Goal: Feedback & Contribution: Leave review/rating

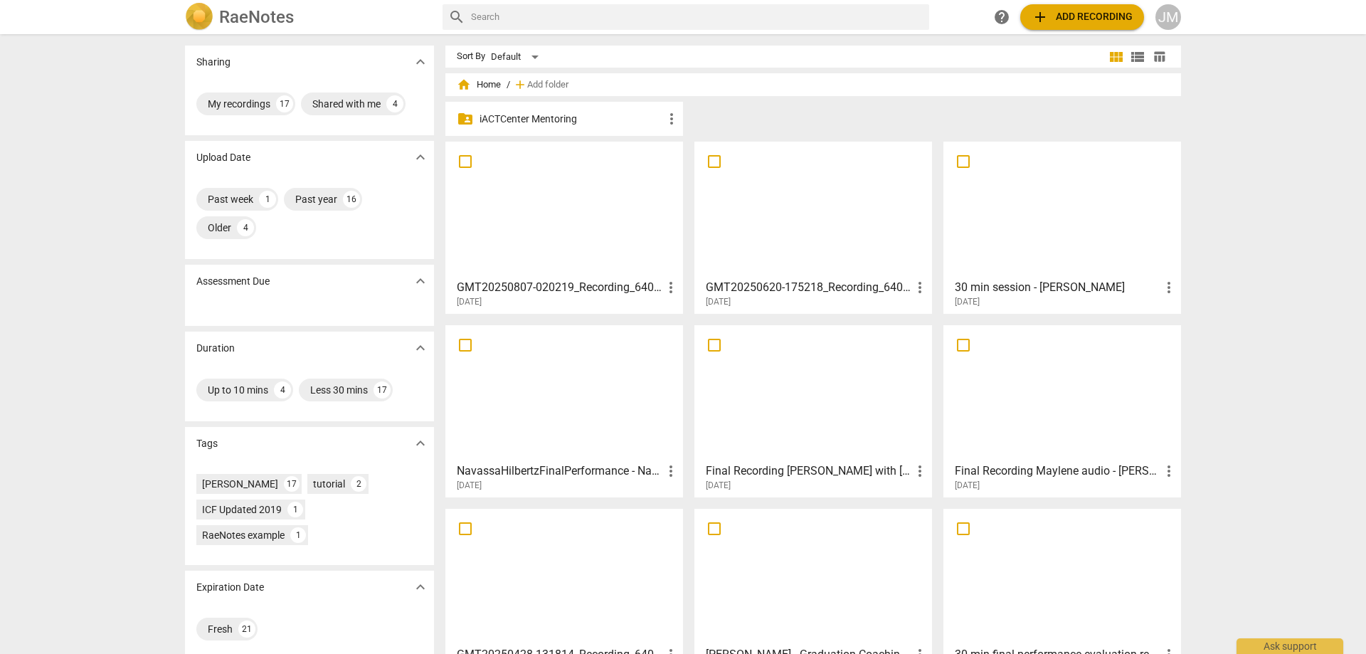
click at [619, 215] on div at bounding box center [564, 210] width 228 height 126
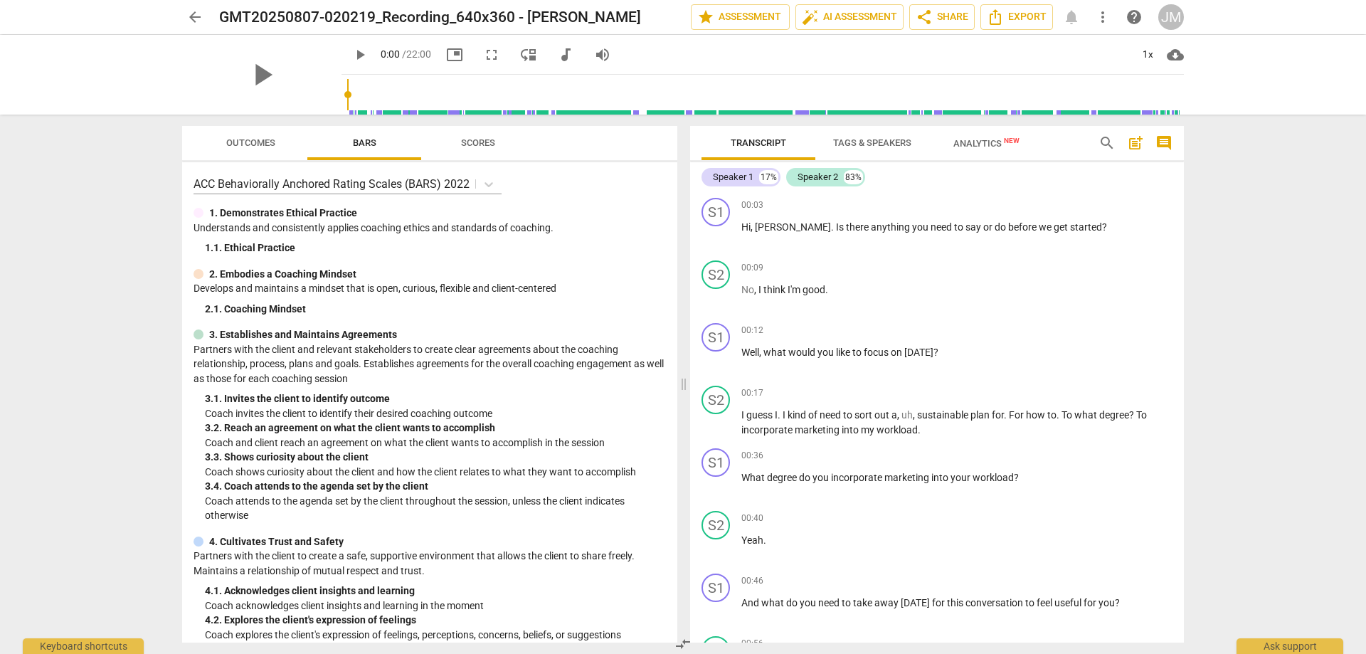
click at [285, 142] on span "Outcomes" at bounding box center [250, 143] width 83 height 19
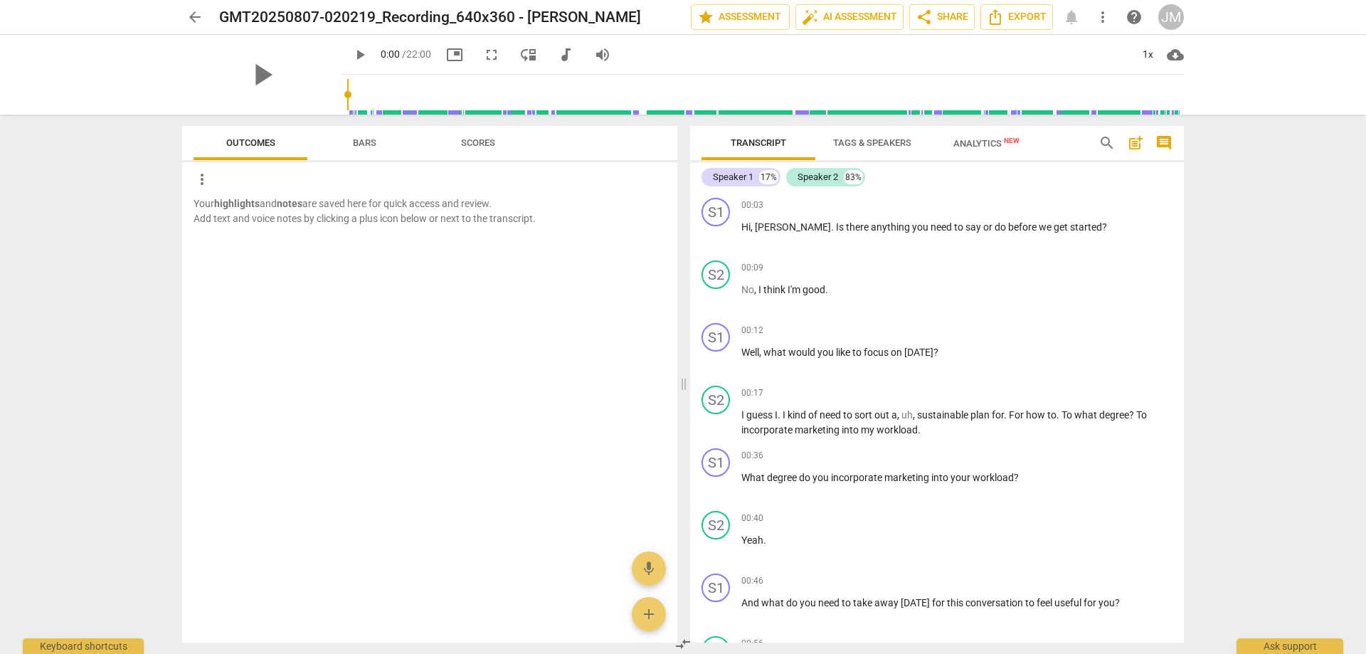
click at [361, 137] on span "Bars" at bounding box center [364, 142] width 23 height 11
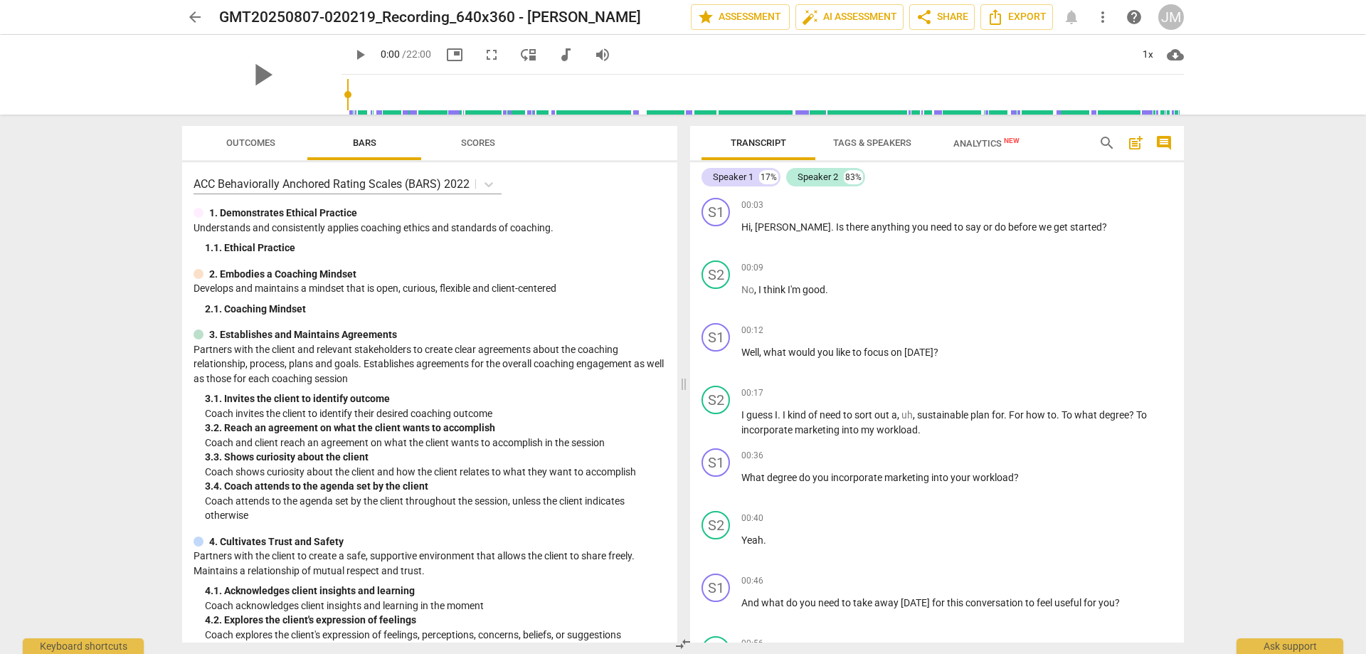
click at [502, 184] on div "ACC Behaviorally Anchored Rating Scales (BARS) 2022" at bounding box center [430, 184] width 472 height 21
click at [492, 184] on icon at bounding box center [489, 184] width 9 height 5
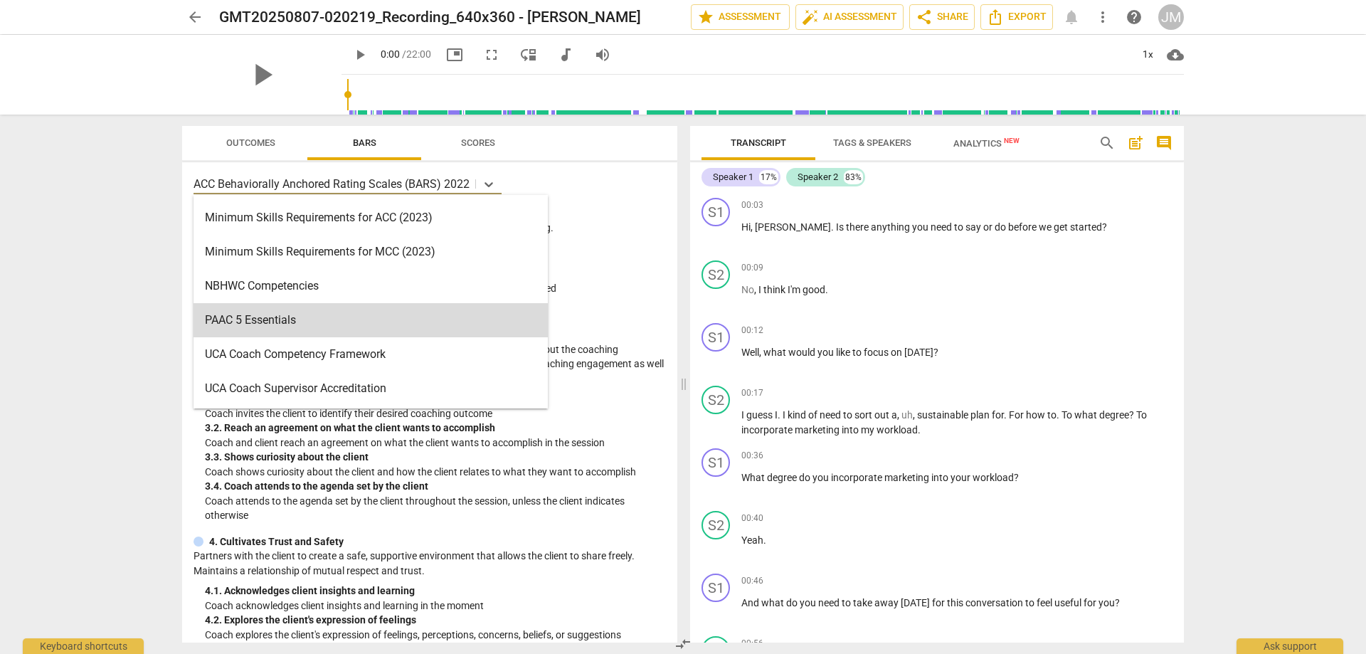
scroll to position [51, 0]
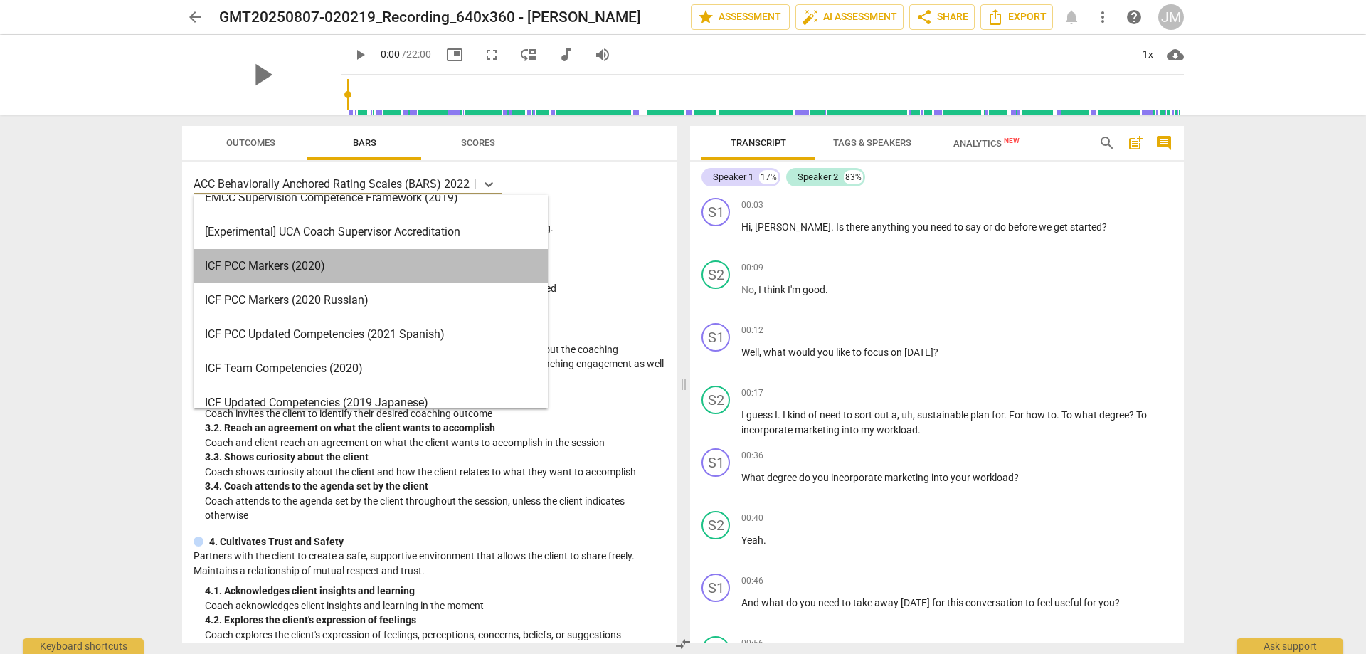
click at [470, 272] on div "ICF PCC Markers (2020)" at bounding box center [371, 266] width 354 height 34
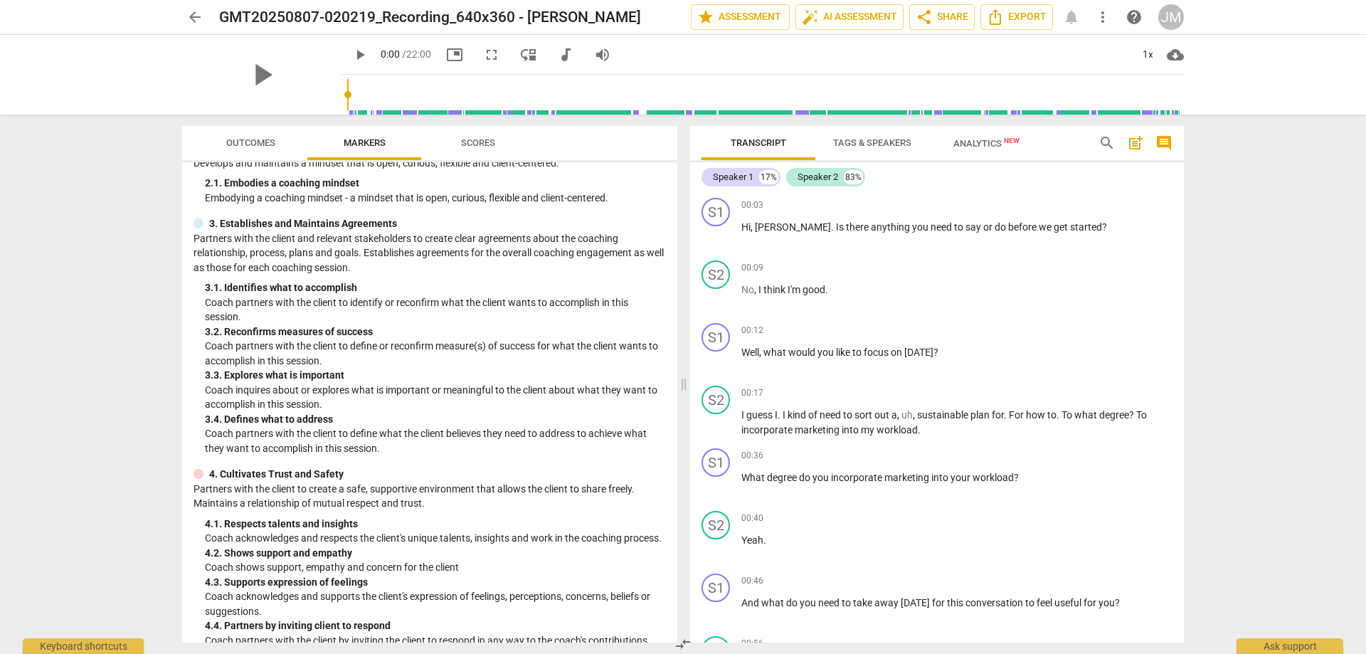
scroll to position [0, 0]
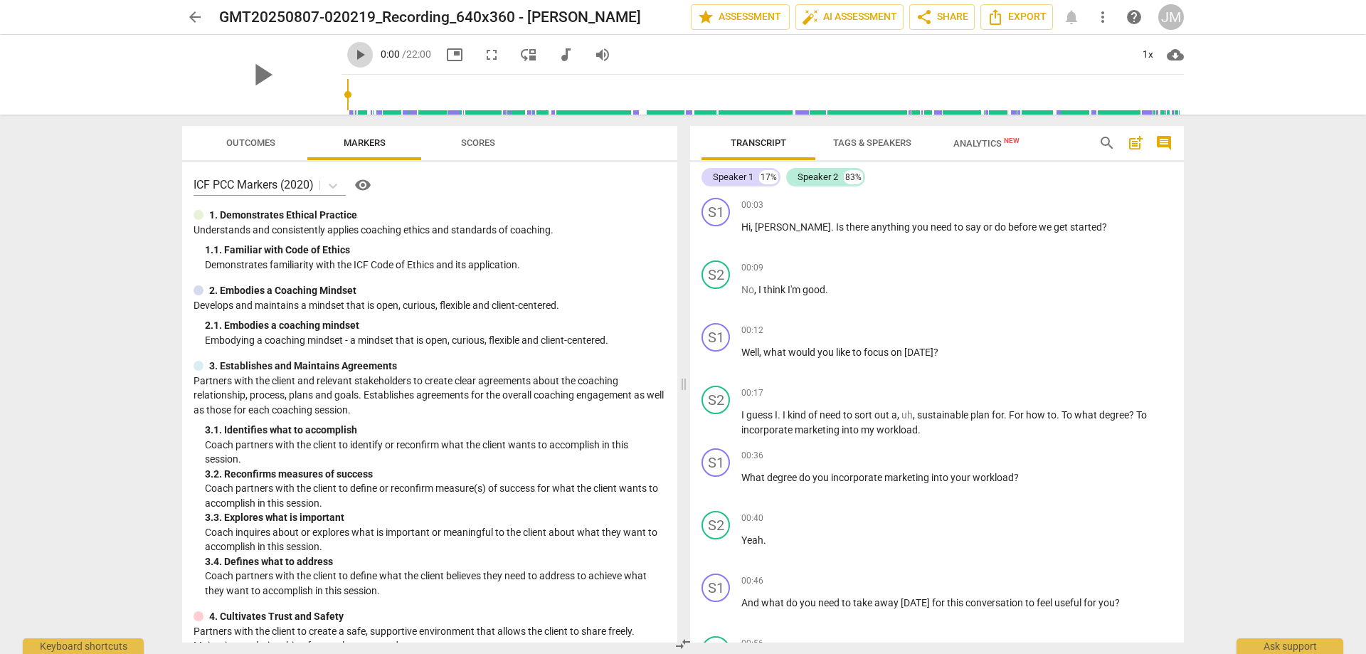
click at [347, 45] on button "play_arrow" at bounding box center [360, 55] width 26 height 26
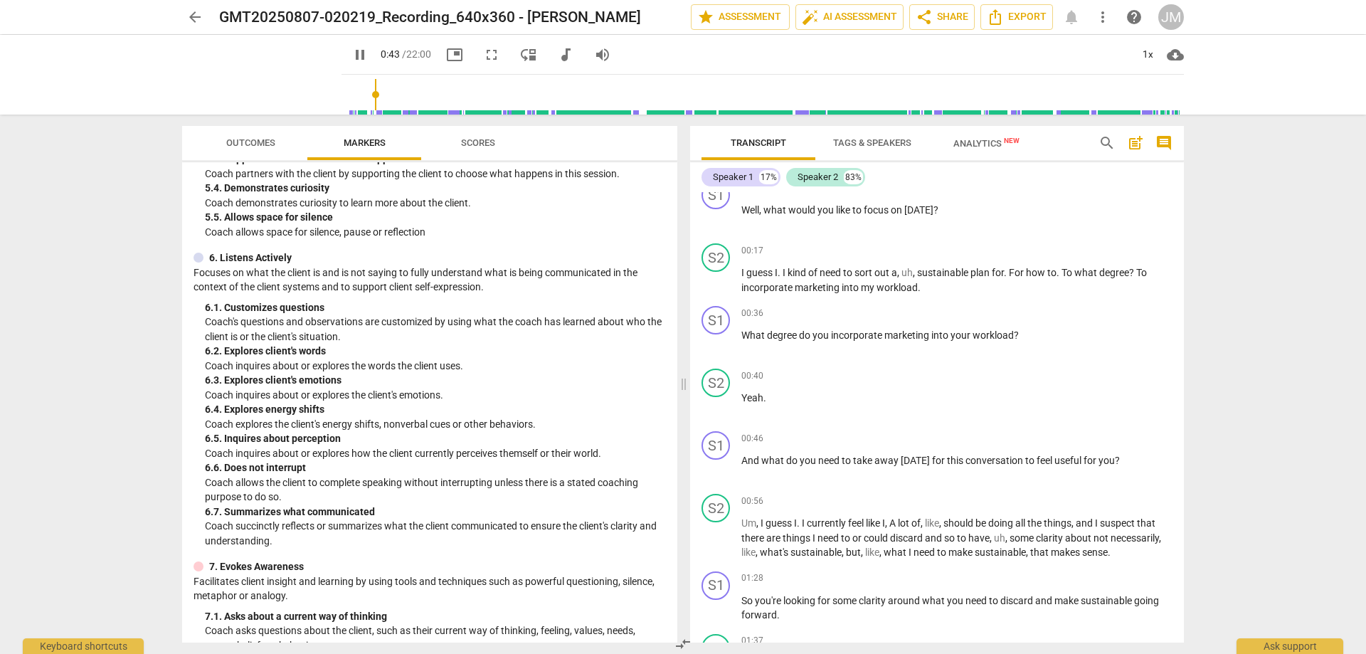
scroll to position [783, 0]
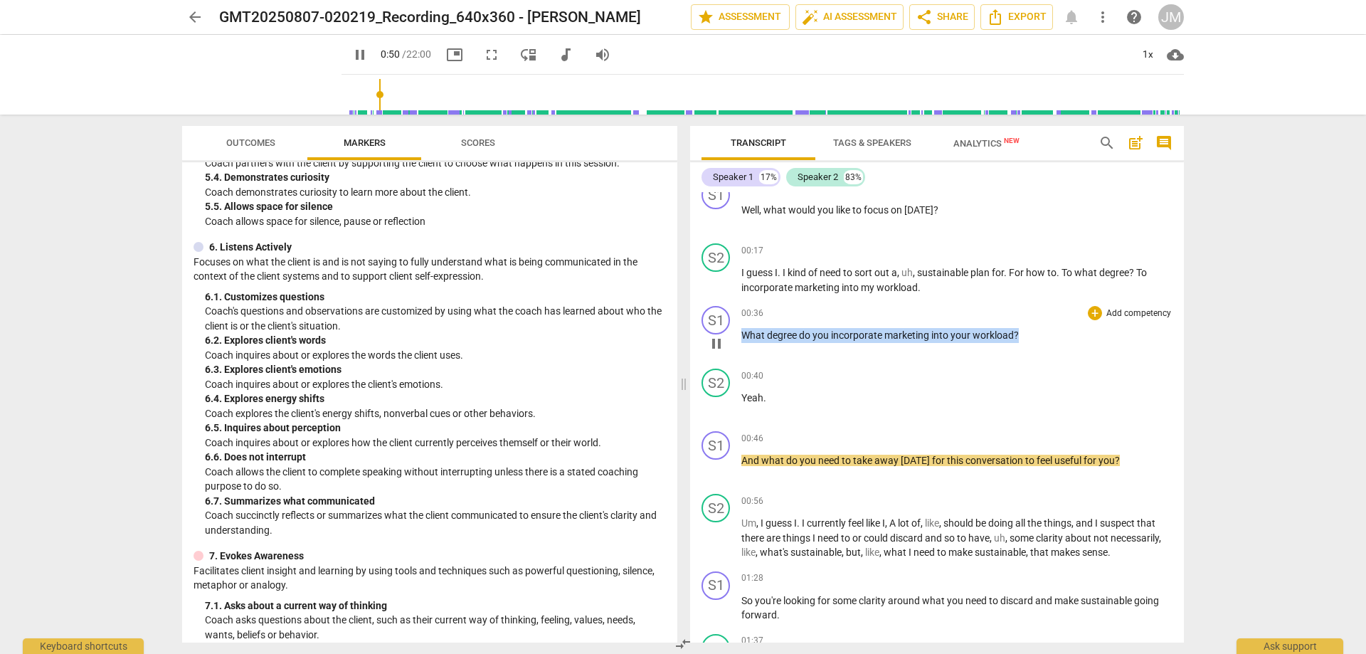
drag, startPoint x: 1023, startPoint y: 332, endPoint x: 743, endPoint y: 336, distance: 280.4
click at [743, 336] on p "What degree do you incorporate marketing into your workload ?" at bounding box center [956, 335] width 431 height 15
click at [1093, 314] on div "+" at bounding box center [1095, 313] width 14 height 14
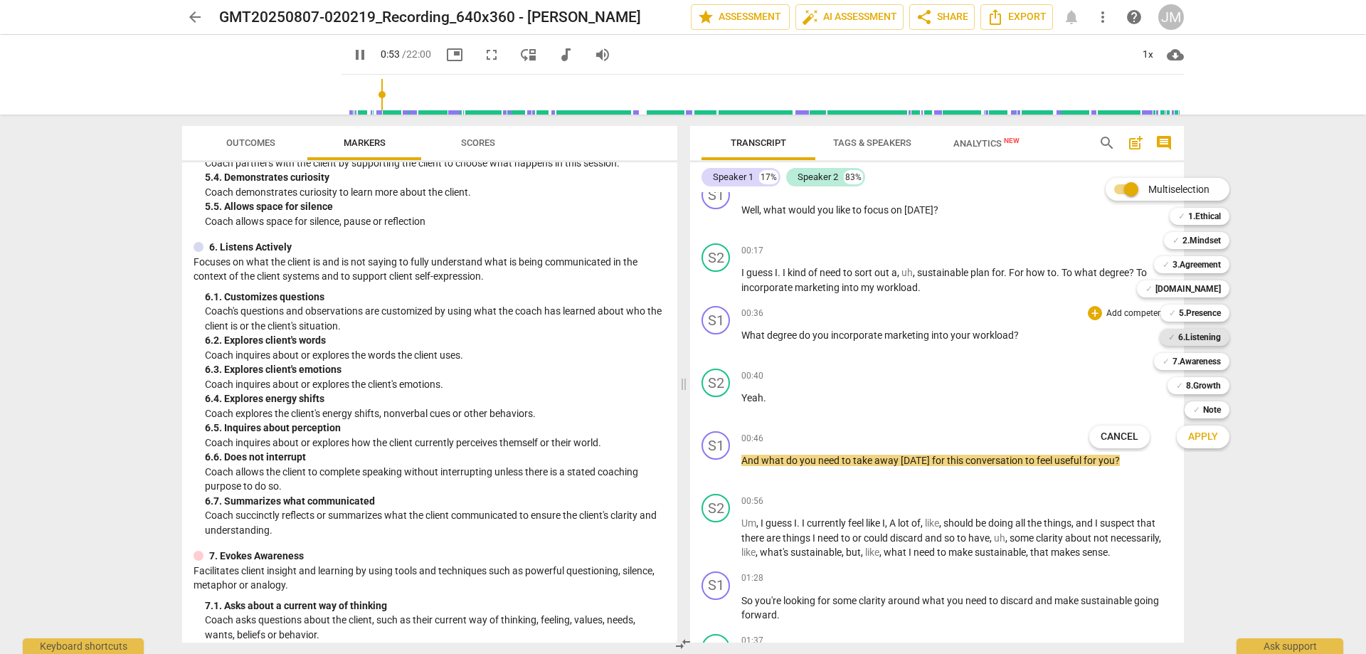
click at [1196, 333] on b "6.Listening" at bounding box center [1199, 337] width 43 height 17
click at [1220, 434] on button "Apply" at bounding box center [1203, 437] width 53 height 26
type input "55"
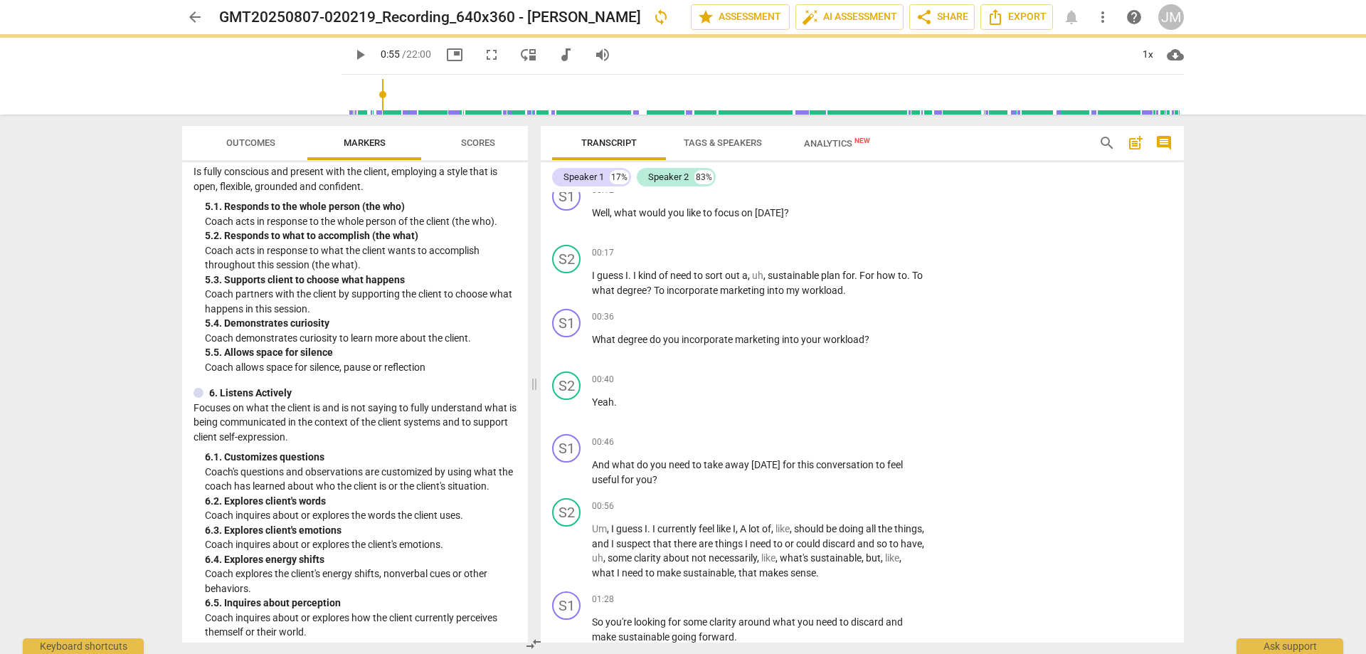
scroll to position [899, 0]
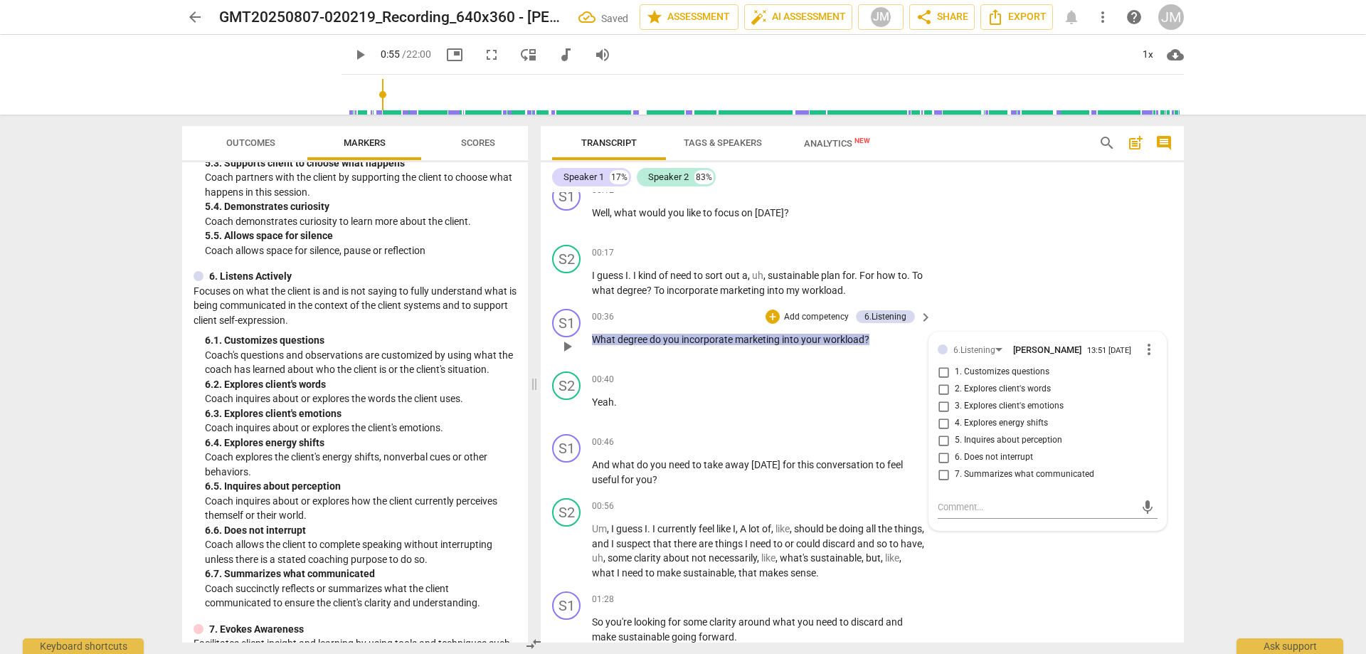
click at [979, 471] on span "7. Summarizes what communicated" at bounding box center [1024, 474] width 139 height 13
click at [955, 471] on input "7. Summarizes what communicated" at bounding box center [943, 474] width 23 height 17
checkbox input "true"
click at [950, 455] on input "6. Does not interrupt" at bounding box center [943, 457] width 23 height 17
checkbox input "true"
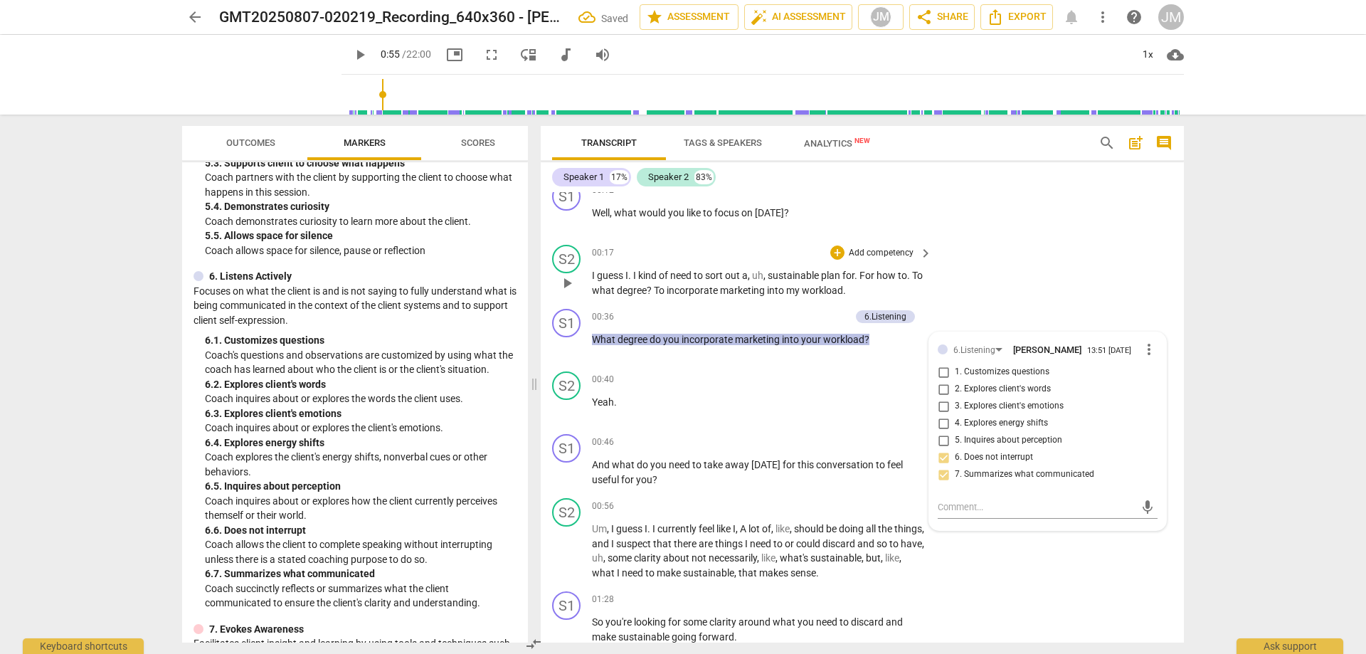
click at [1094, 249] on div "S2 play_arrow pause 00:17 + Add competency keyboard_arrow_right I guess I . I k…" at bounding box center [862, 271] width 643 height 64
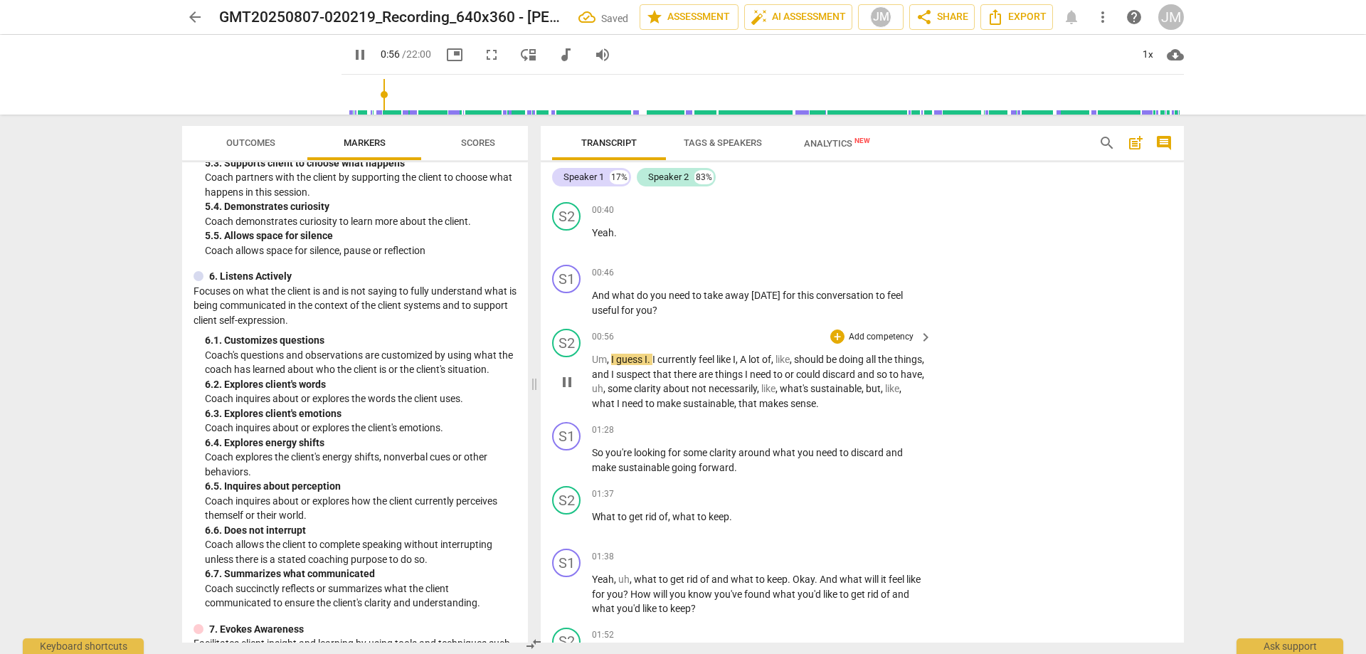
scroll to position [356, 0]
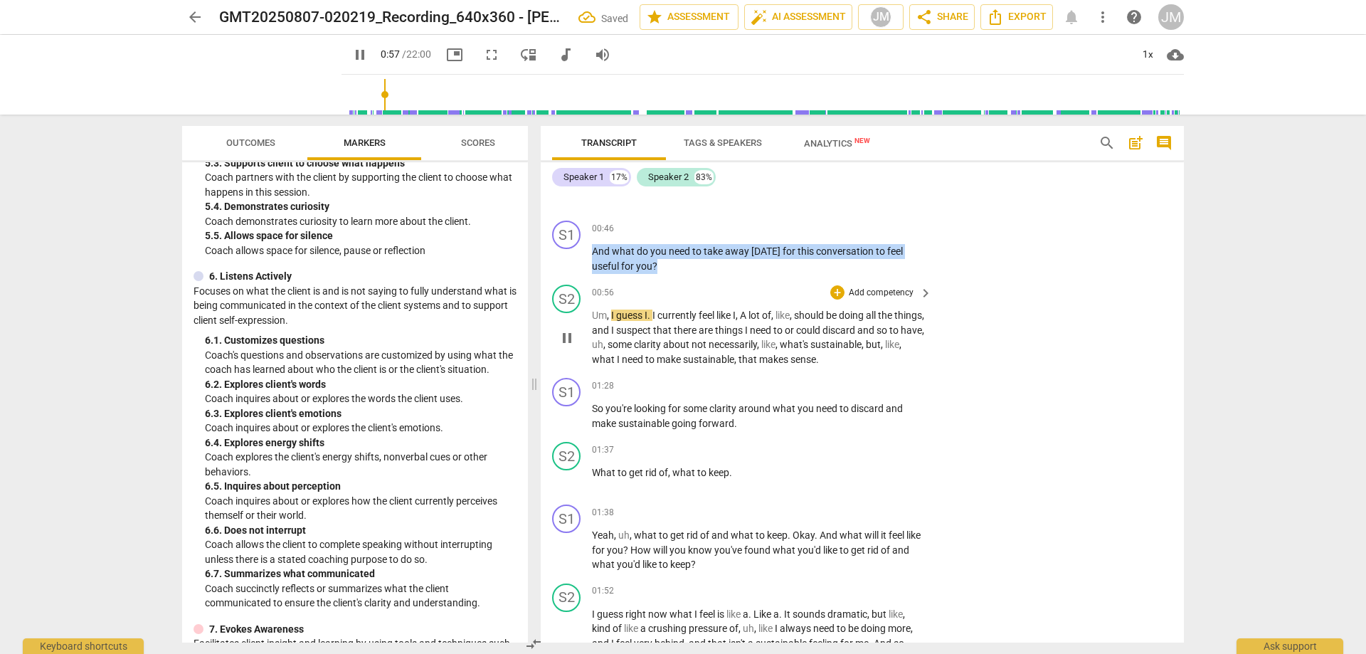
drag, startPoint x: 594, startPoint y: 246, endPoint x: 773, endPoint y: 280, distance: 181.7
click at [764, 280] on div "S1 play_arrow pause 00:03 + Add competency keyboard_arrow_right Hi , [PERSON_NA…" at bounding box center [862, 417] width 643 height 450
click at [833, 224] on div "+" at bounding box center [837, 228] width 14 height 14
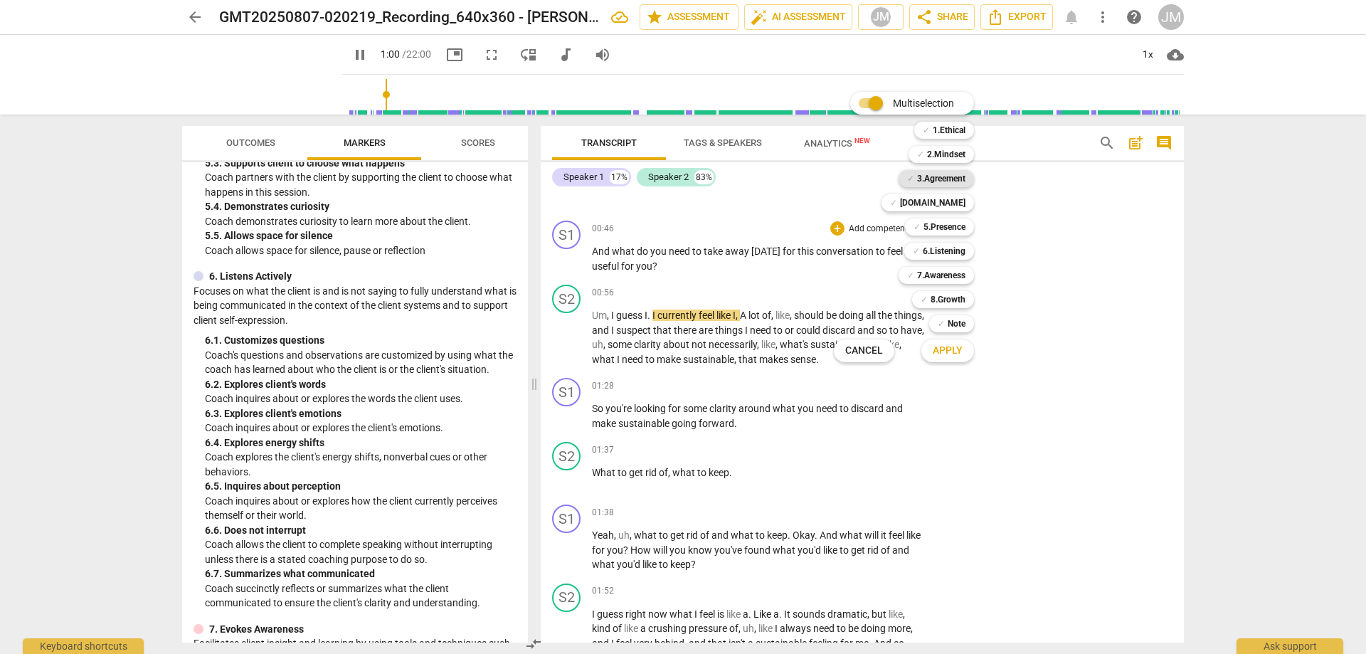
click at [962, 180] on b "3.Agreement" at bounding box center [941, 178] width 48 height 17
click at [960, 256] on b "6.Listening" at bounding box center [944, 251] width 43 height 17
click at [958, 356] on span "Apply" at bounding box center [948, 351] width 30 height 14
type input "64"
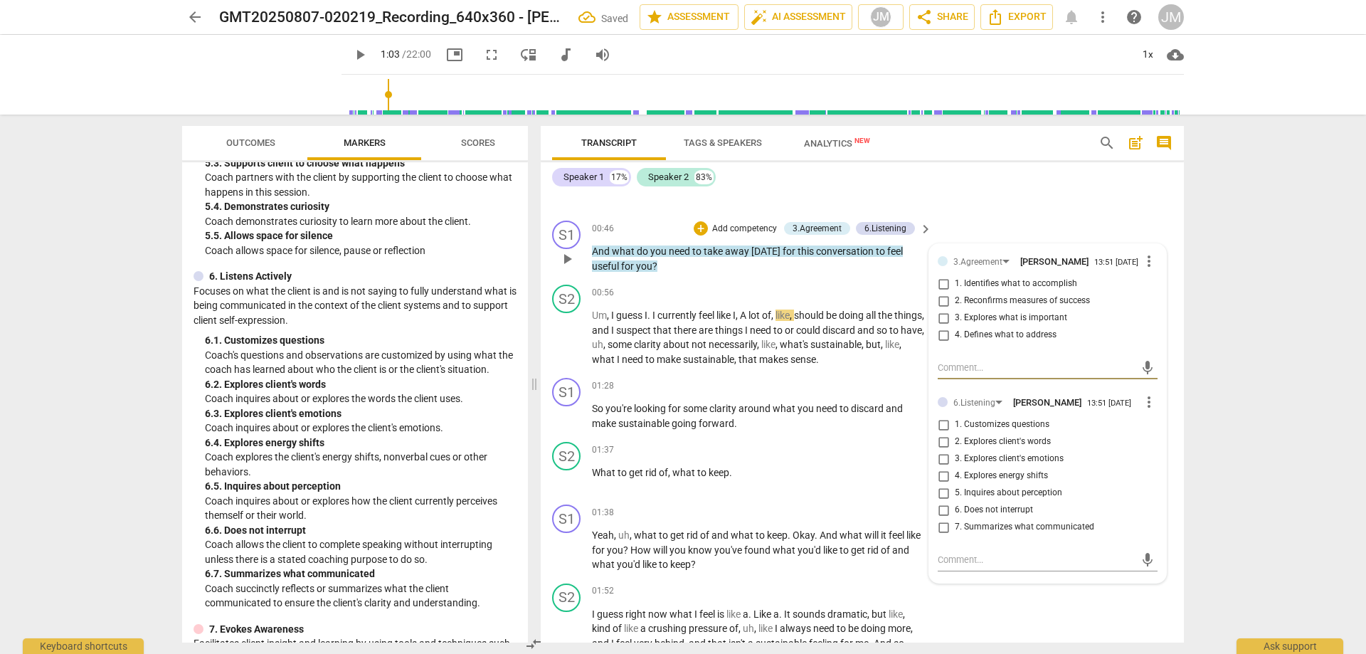
scroll to position [285, 0]
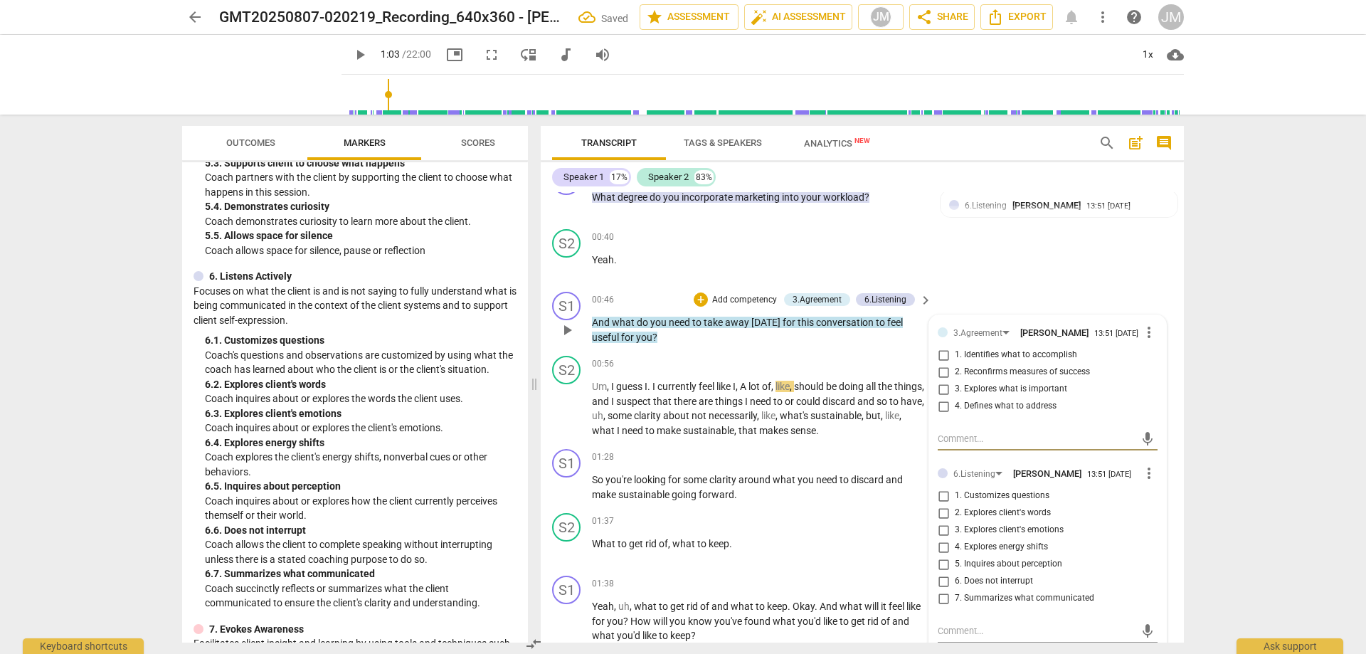
click at [946, 362] on input "1. Identifies what to accomplish" at bounding box center [943, 355] width 23 height 17
checkbox input "true"
click at [965, 567] on span "5. Inquires about perception" at bounding box center [1008, 564] width 107 height 13
click at [955, 567] on input "5. Inquires about perception" at bounding box center [943, 564] width 23 height 17
checkbox input "true"
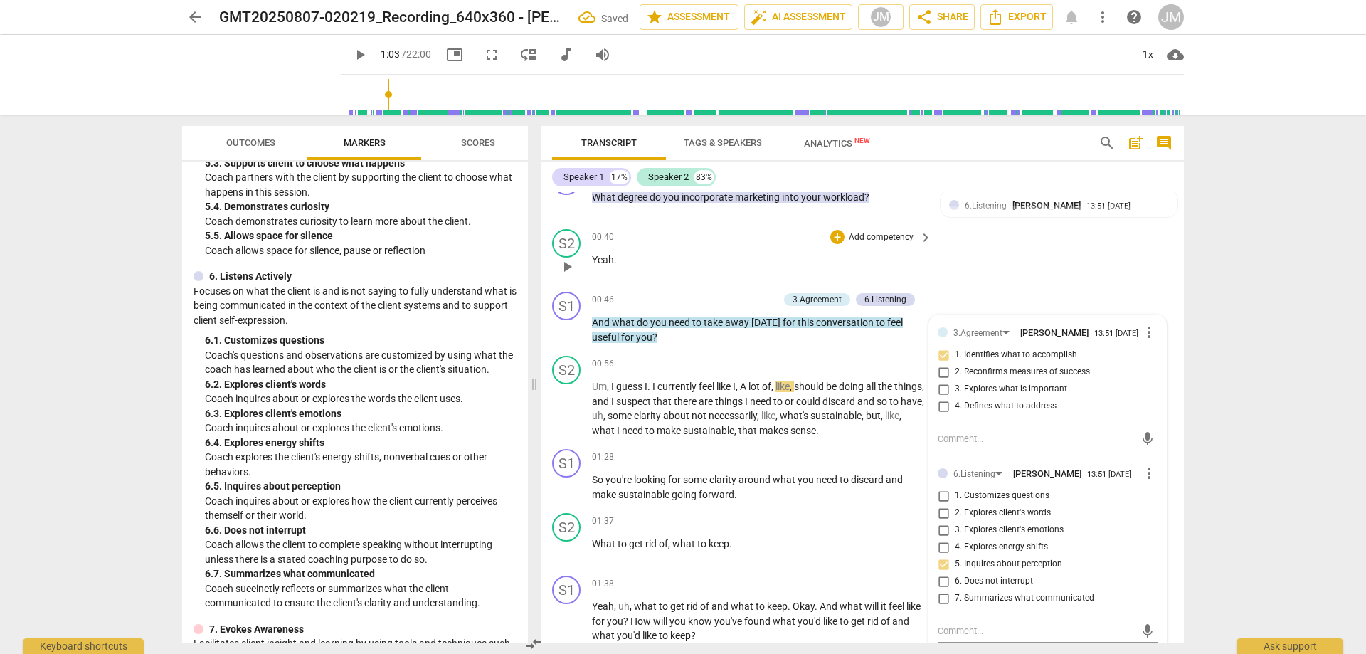
click at [1071, 259] on div "S2 play_arrow pause 00:40 + Add competency keyboard_arrow_right Yeah ." at bounding box center [862, 254] width 643 height 63
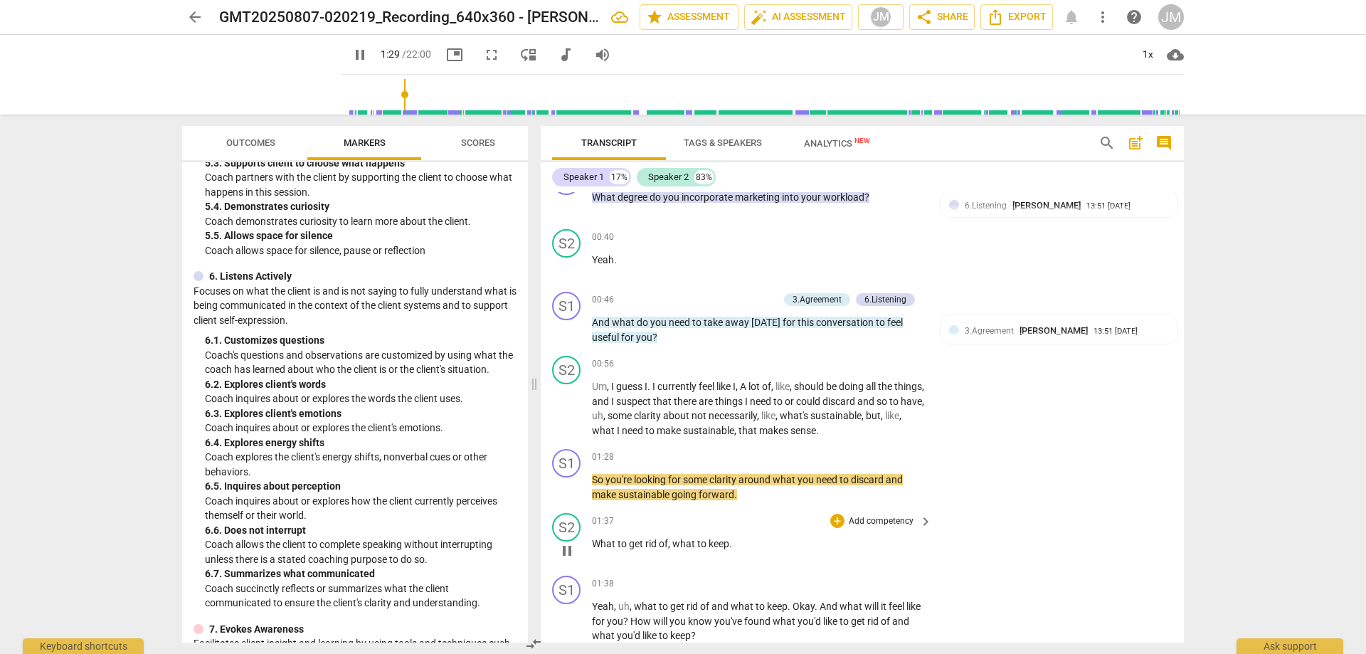
scroll to position [356, 0]
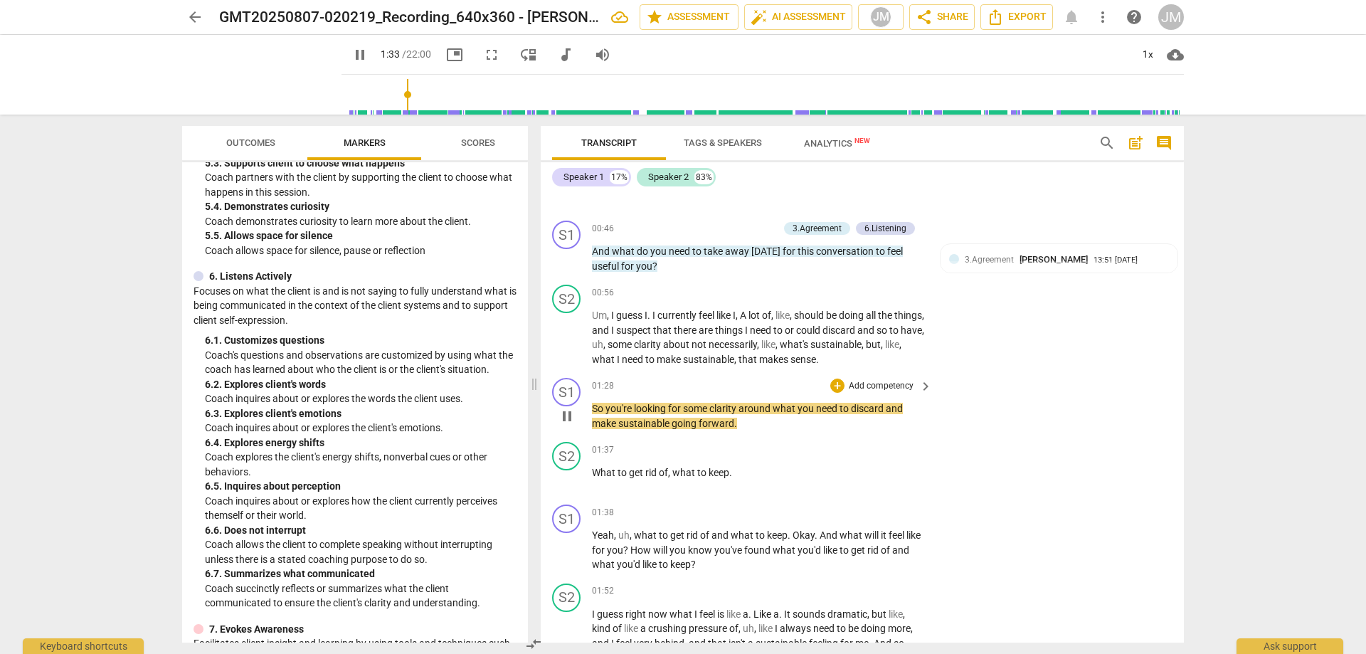
click at [992, 416] on div "S1 play_arrow pause 01:28 + Add competency keyboard_arrow_right So you're looki…" at bounding box center [862, 404] width 643 height 64
drag, startPoint x: 603, startPoint y: 409, endPoint x: 835, endPoint y: 432, distance: 233.1
click at [835, 432] on div "S1 play_arrow pause 01:28 + Add competency keyboard_arrow_right So you're looki…" at bounding box center [862, 404] width 643 height 64
click at [670, 378] on div "01:28 + Add competency keyboard_arrow_right" at bounding box center [763, 386] width 342 height 16
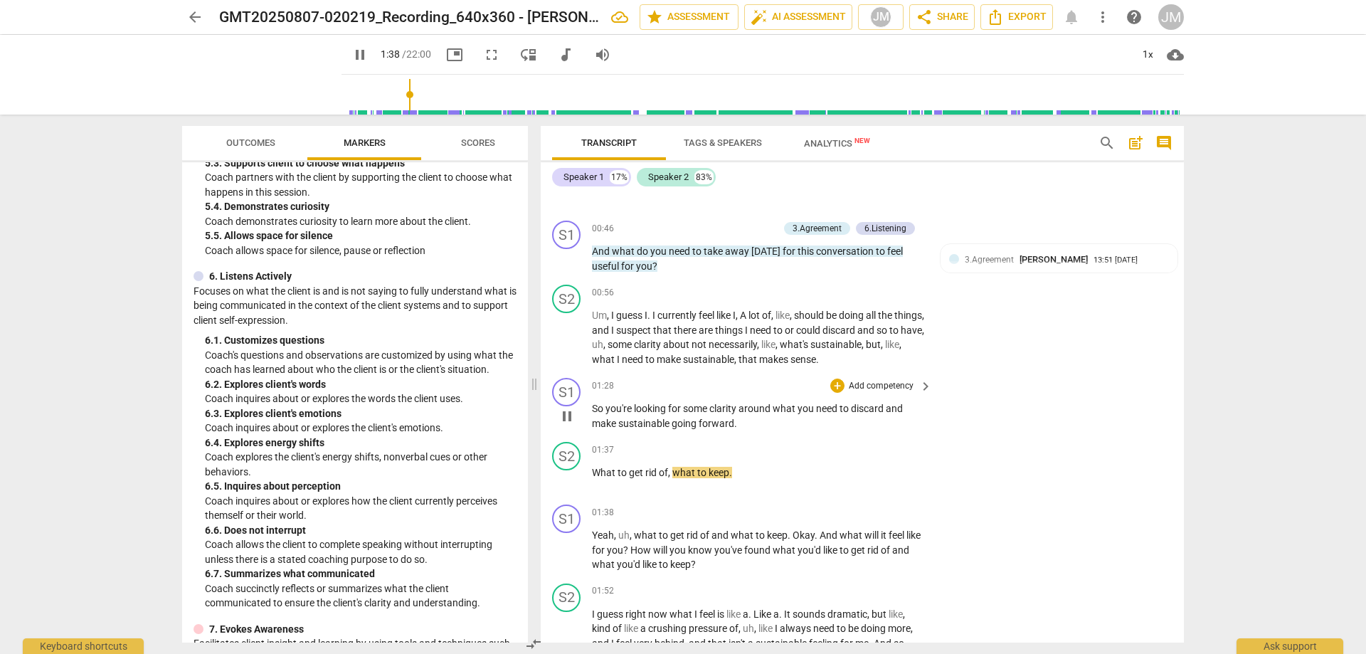
drag, startPoint x: 591, startPoint y: 404, endPoint x: 746, endPoint y: 427, distance: 156.1
click at [746, 427] on div "S1 play_arrow pause 01:28 + Add competency keyboard_arrow_right So you're looki…" at bounding box center [862, 404] width 643 height 64
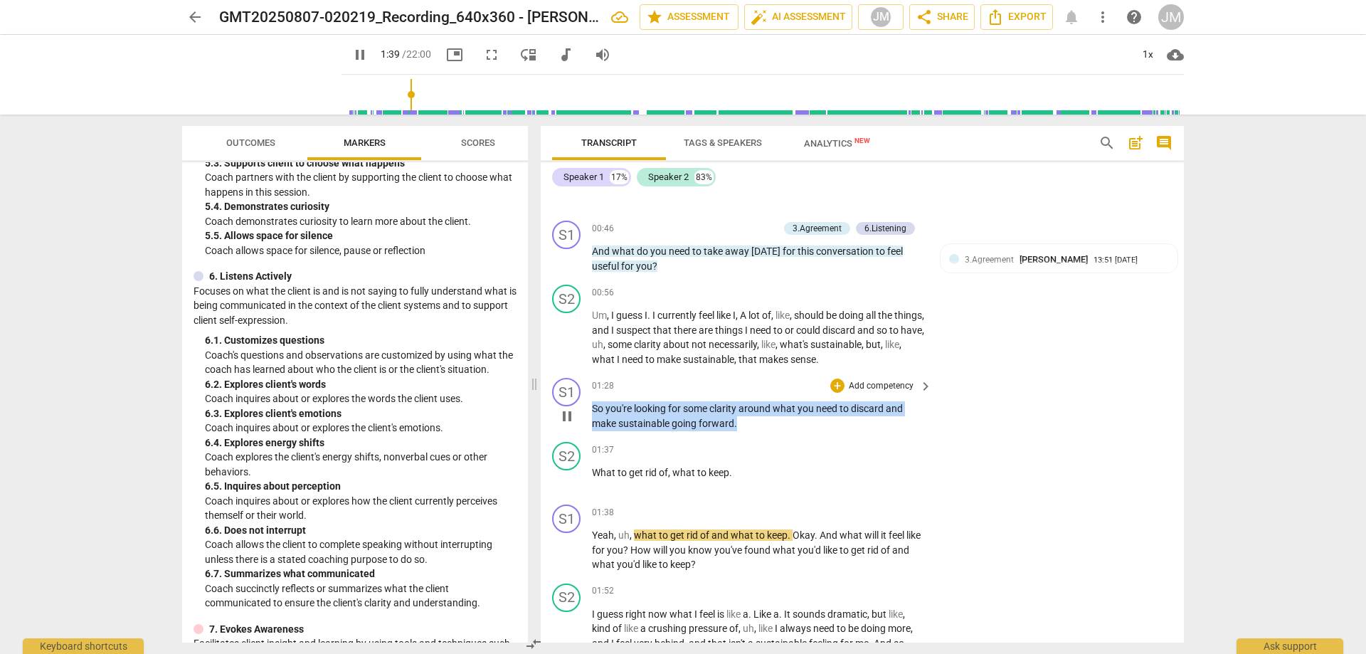
drag, startPoint x: 593, startPoint y: 401, endPoint x: 769, endPoint y: 428, distance: 177.9
click at [769, 428] on p "So you're looking for some clarity around what you need to discard and make sus…" at bounding box center [758, 415] width 333 height 29
click at [839, 381] on div "+" at bounding box center [837, 386] width 14 height 14
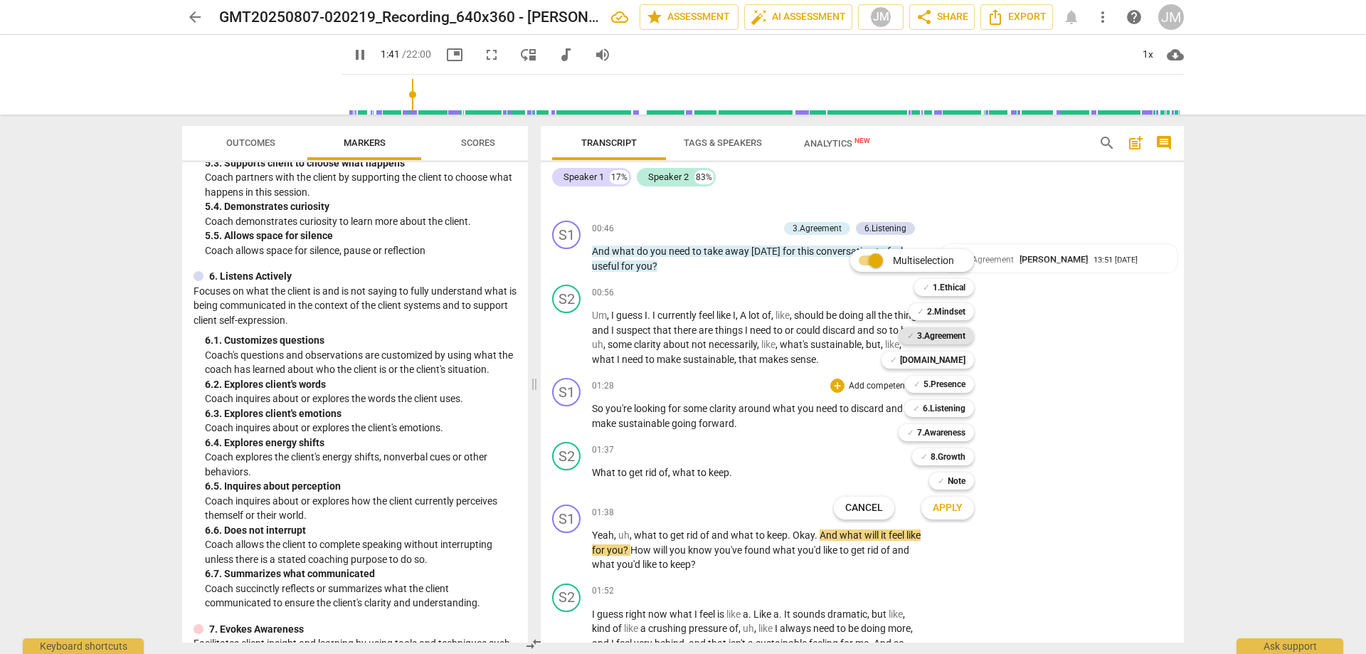
click at [956, 342] on b "3.Agreement" at bounding box center [941, 335] width 48 height 17
click at [949, 408] on b "6.Listening" at bounding box center [944, 408] width 43 height 17
click at [954, 508] on span "Apply" at bounding box center [948, 508] width 30 height 14
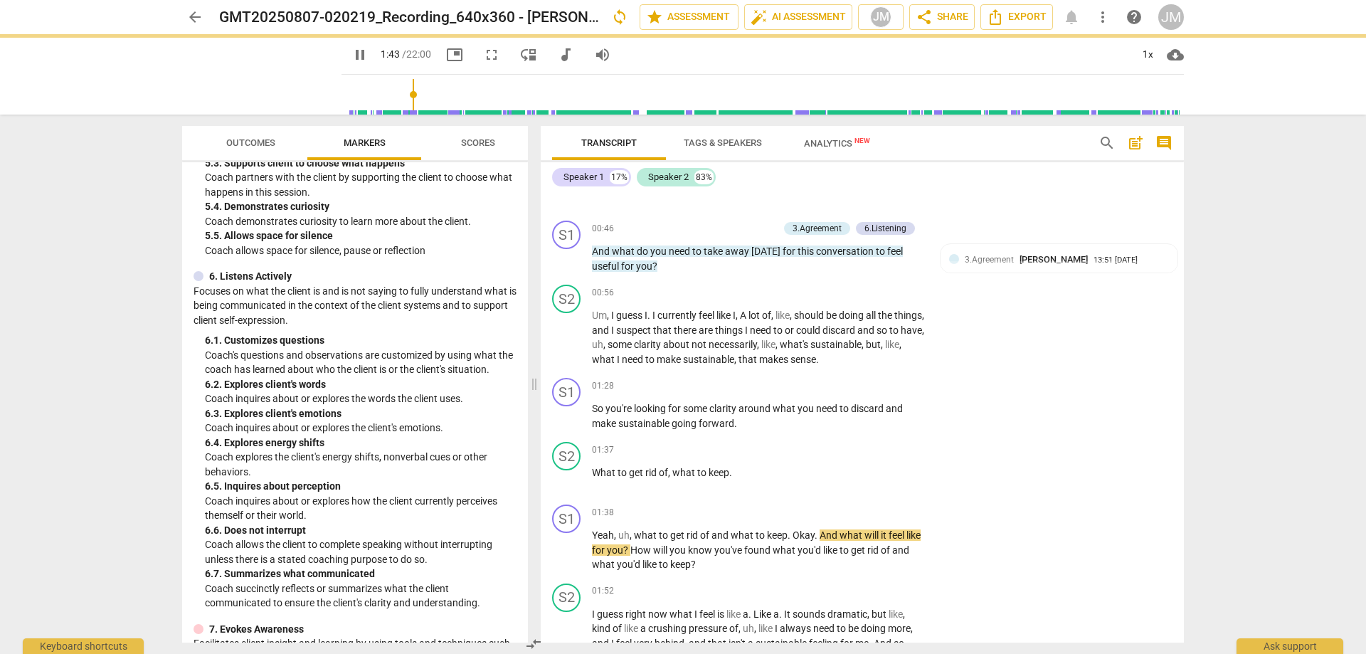
type input "103"
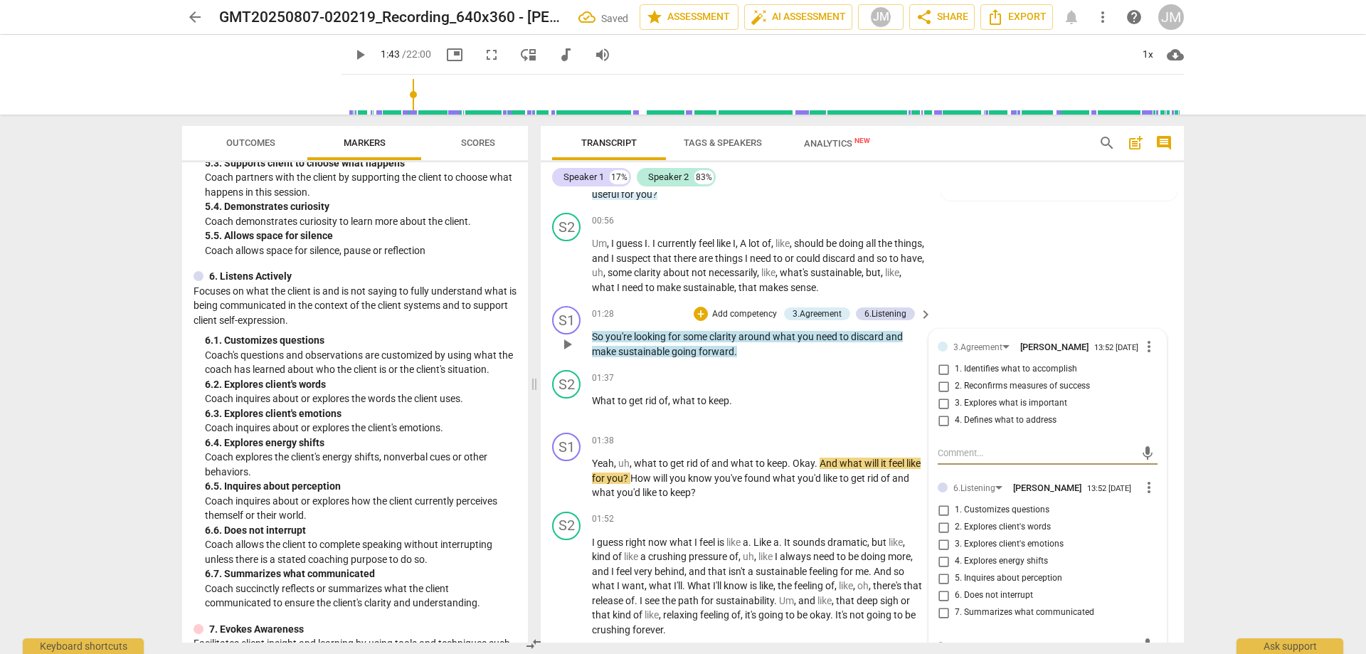
scroll to position [427, 0]
click at [1025, 428] on span "4. Defines what to address" at bounding box center [1006, 421] width 102 height 13
click at [955, 428] on input "4. Defines what to address" at bounding box center [943, 421] width 23 height 17
checkbox input "true"
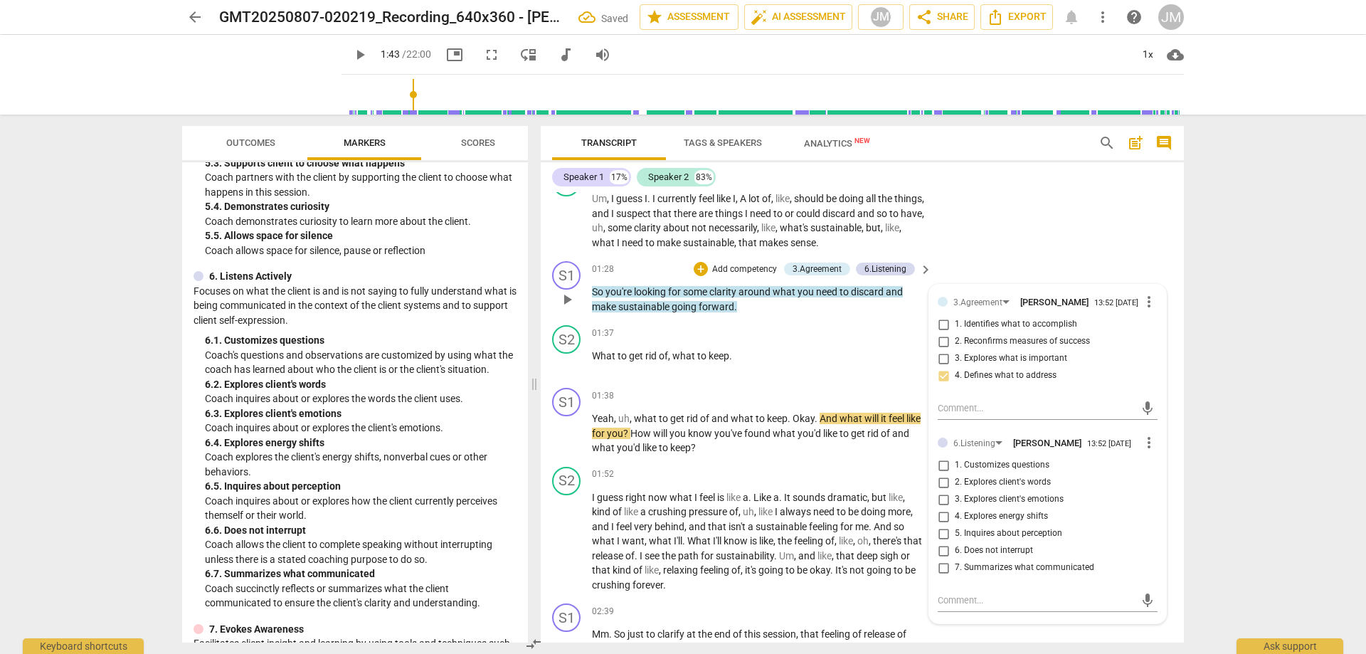
scroll to position [498, 0]
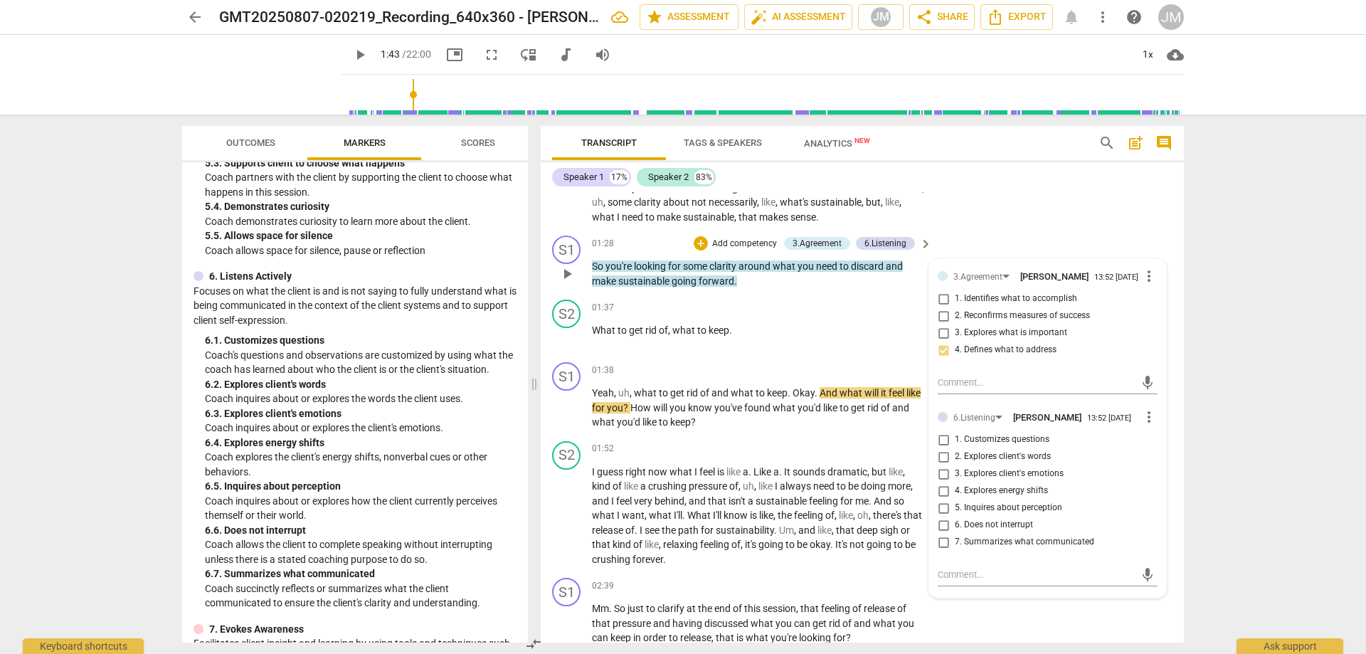
click at [945, 461] on input "2. Explores client's words" at bounding box center [943, 456] width 23 height 17
checkbox input "true"
click at [958, 445] on span "1. Customizes questions" at bounding box center [1002, 439] width 95 height 13
click at [955, 445] on input "1. Customizes questions" at bounding box center [943, 439] width 23 height 17
click at [947, 440] on input "1. Customizes questions" at bounding box center [943, 439] width 23 height 17
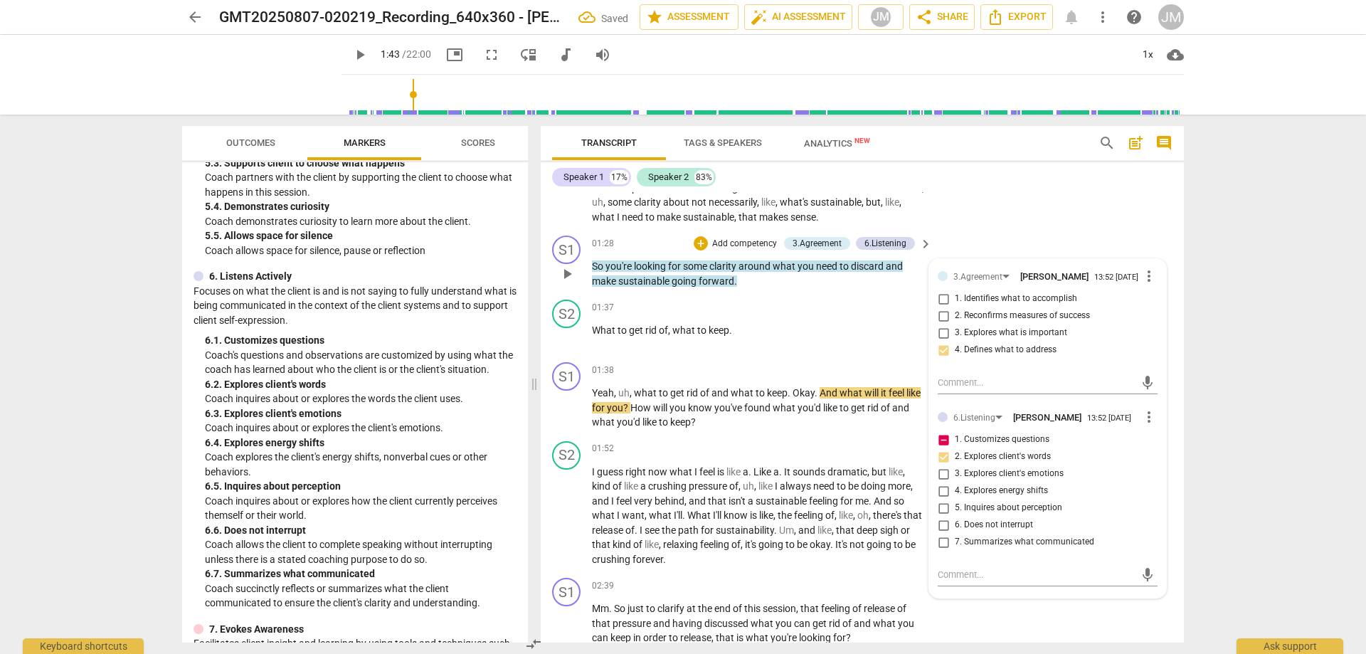
click at [944, 444] on input "1. Customizes questions" at bounding box center [943, 439] width 23 height 17
checkbox input "false"
click at [1099, 208] on div "S2 play_arrow pause 00:56 + Add competency keyboard_arrow_right Um , I guess I …" at bounding box center [862, 183] width 643 height 93
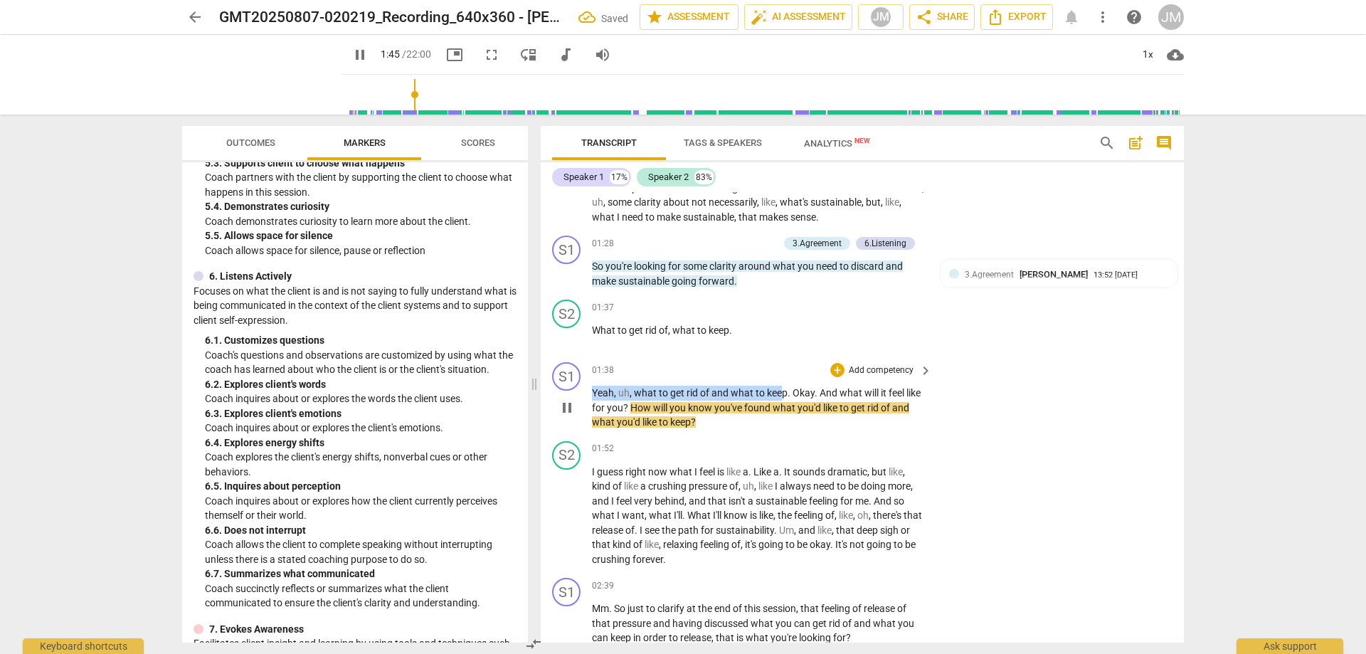
drag, startPoint x: 593, startPoint y: 387, endPoint x: 783, endPoint y: 380, distance: 190.8
click at [783, 380] on div "01:38 + Add competency keyboard_arrow_right Yeah , uh , what to get rid of and …" at bounding box center [763, 396] width 342 height 68
click at [731, 362] on div "01:38 + Add competency keyboard_arrow_right" at bounding box center [763, 370] width 342 height 16
click at [595, 391] on span "Yeah" at bounding box center [603, 392] width 22 height 11
drag, startPoint x: 593, startPoint y: 391, endPoint x: 786, endPoint y: 386, distance: 192.9
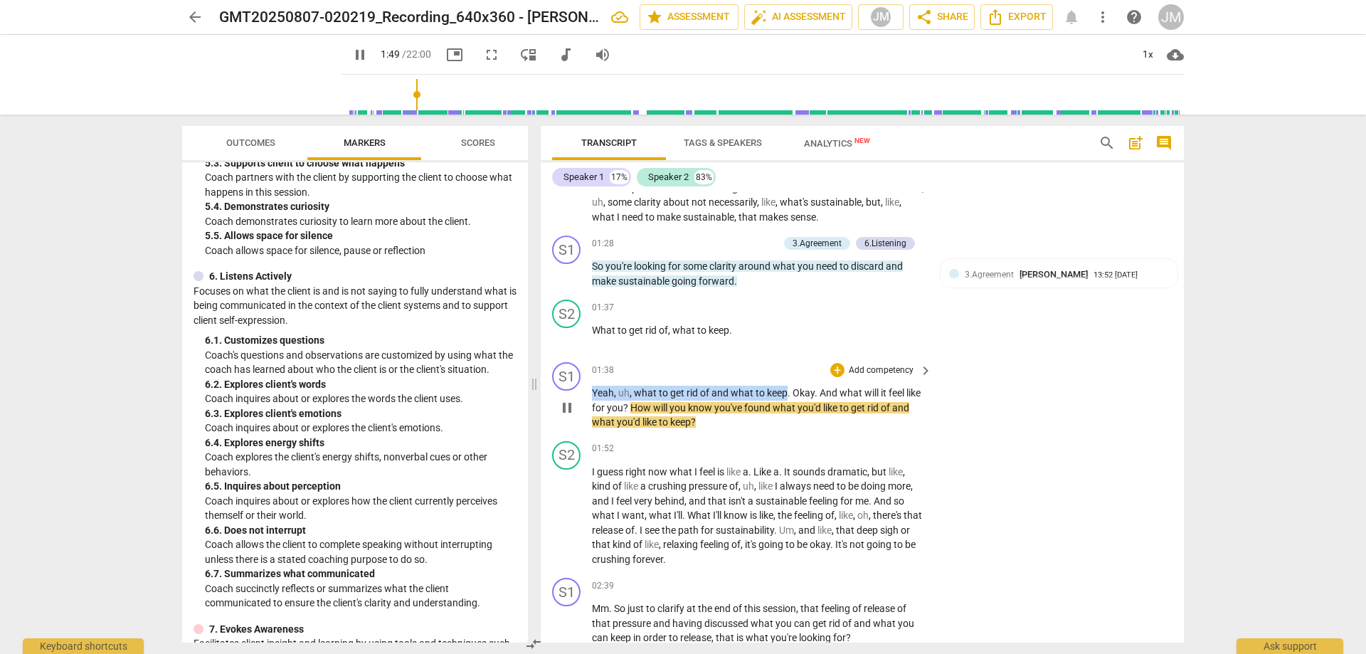
click at [786, 386] on p "Yeah , uh , what to get rid of and what to keep . Okay . And what will it feel …" at bounding box center [758, 408] width 333 height 44
click at [882, 368] on p "Add competency" at bounding box center [881, 370] width 68 height 13
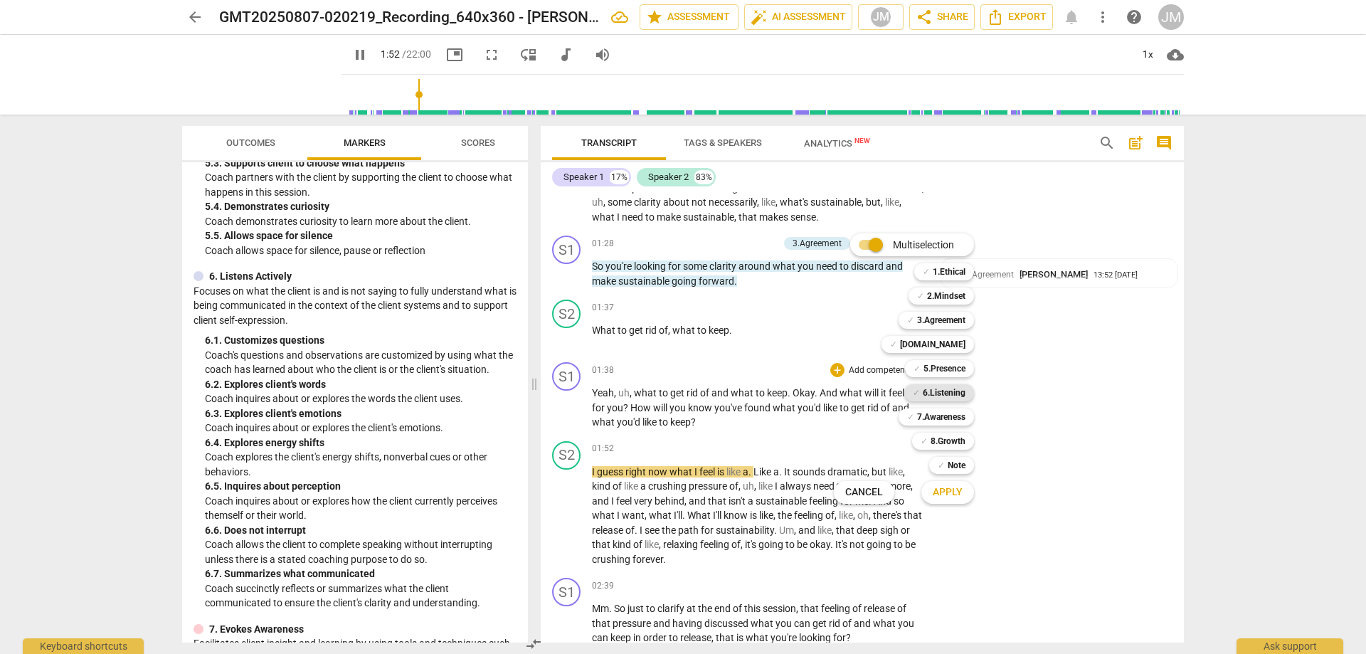
click at [953, 391] on b "6.Listening" at bounding box center [944, 392] width 43 height 17
click at [956, 496] on span "Apply" at bounding box center [948, 492] width 30 height 14
type input "113"
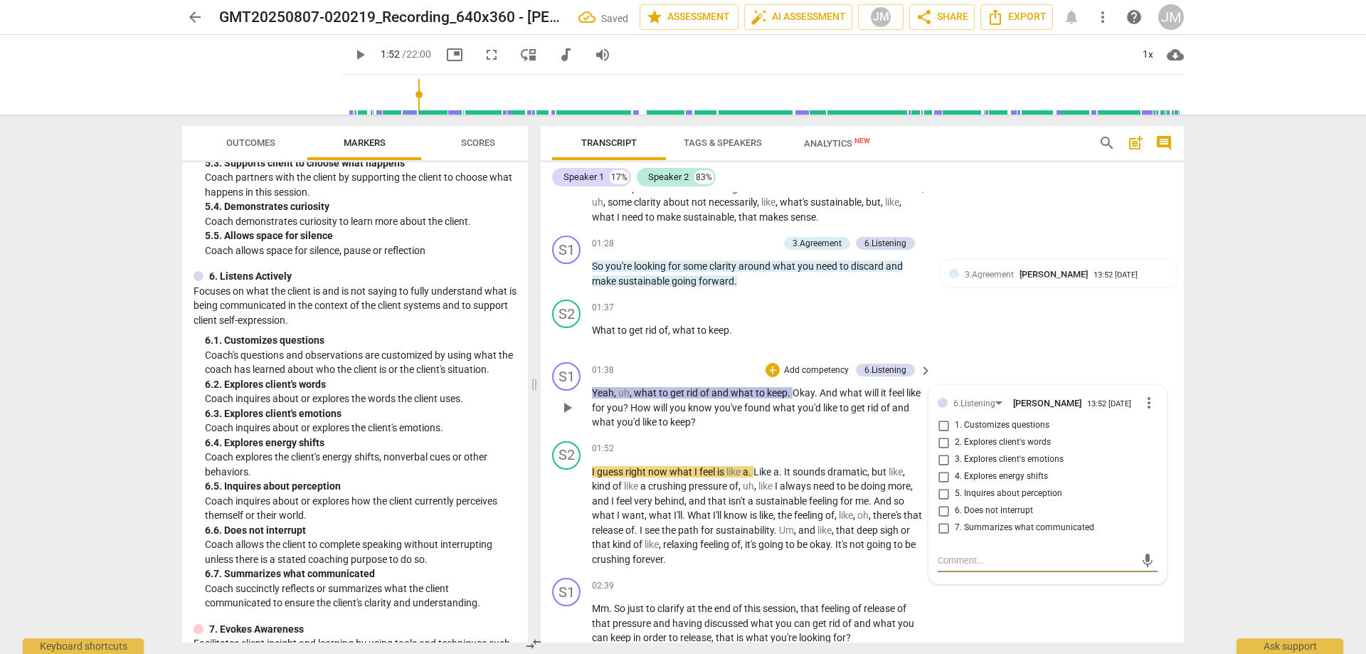
click at [1006, 524] on span "7. Summarizes what communicated" at bounding box center [1024, 528] width 139 height 13
click at [955, 524] on input "7. Summarizes what communicated" at bounding box center [943, 527] width 23 height 17
checkbox input "true"
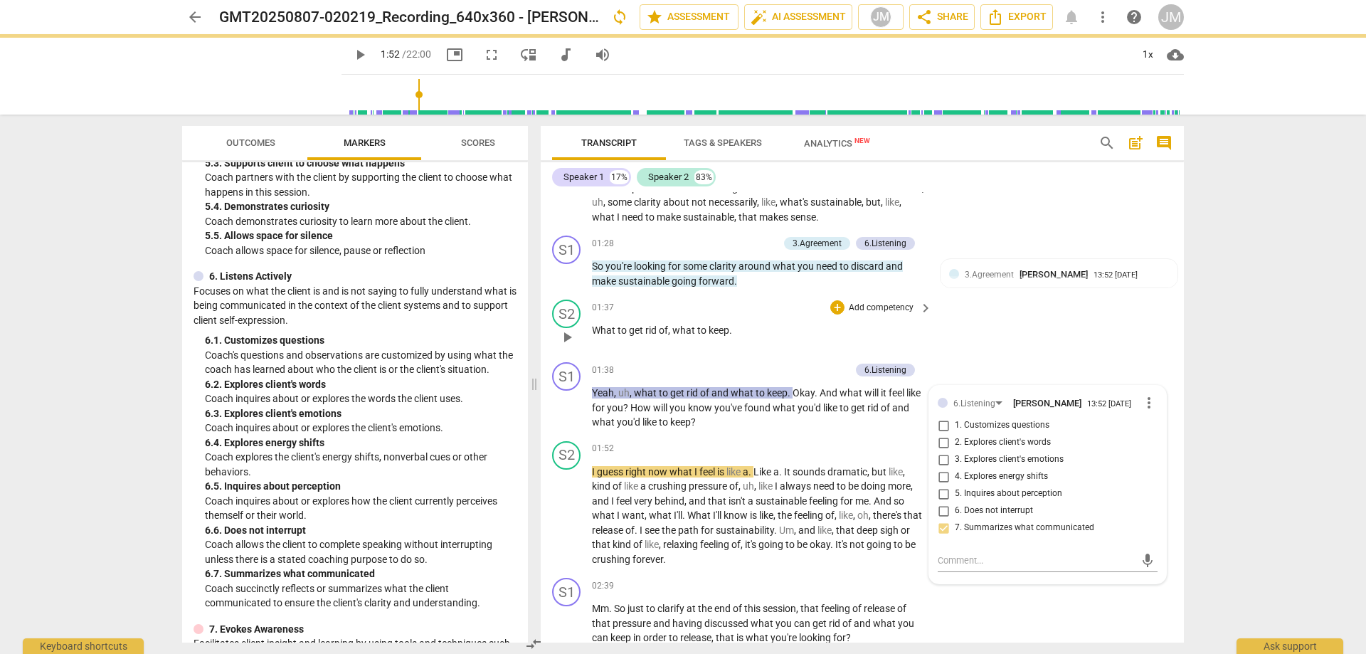
click at [1080, 331] on div "S2 play_arrow pause 01:37 + Add competency keyboard_arrow_right What to get rid…" at bounding box center [862, 325] width 643 height 63
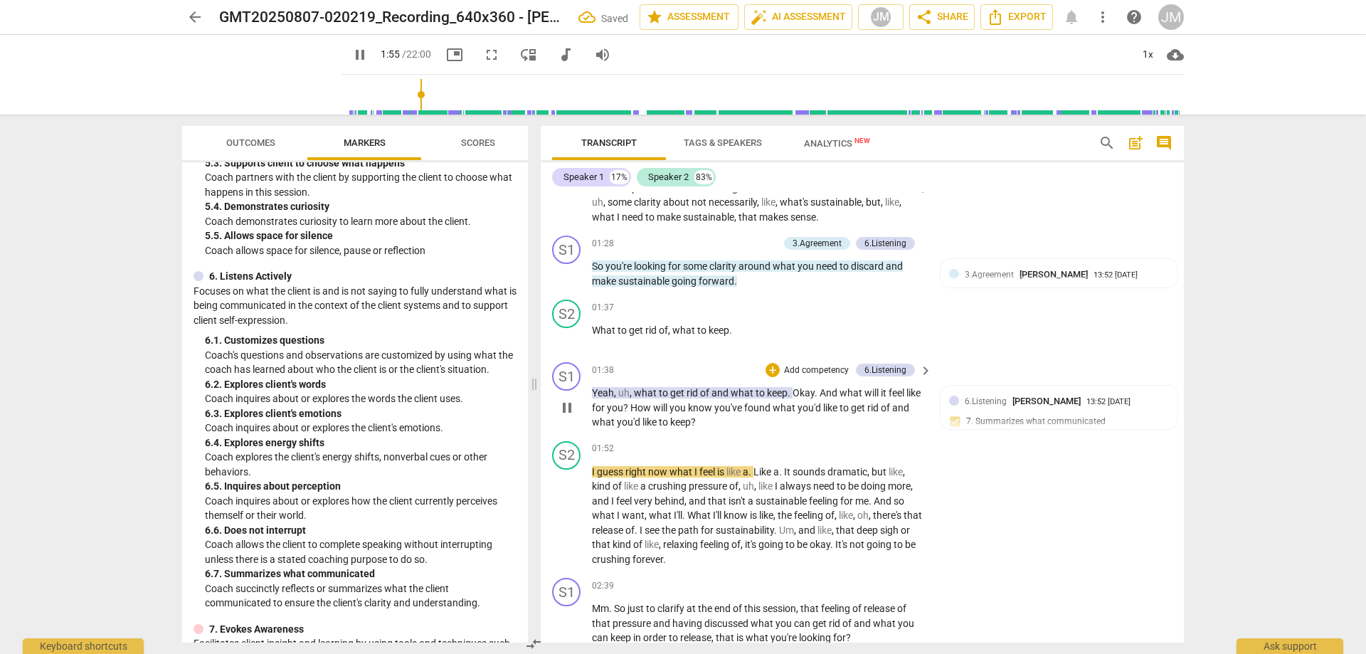
click at [559, 406] on span "pause" at bounding box center [567, 407] width 17 height 17
type input "116"
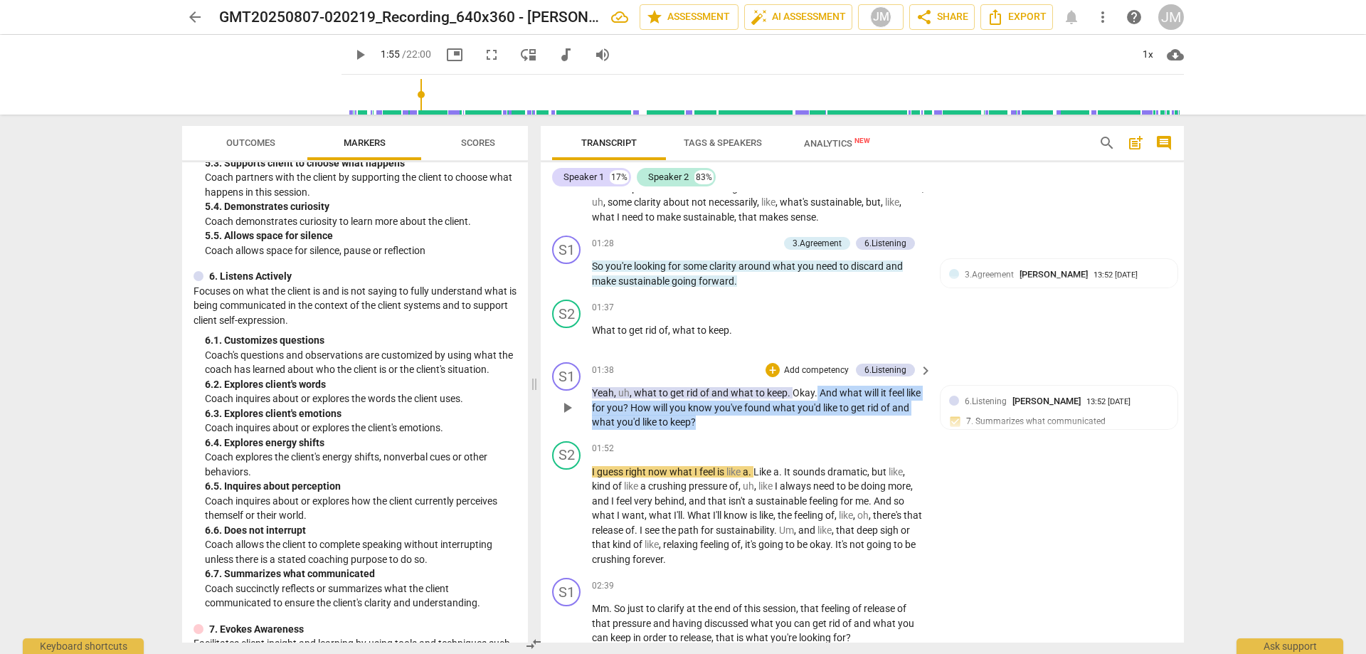
drag, startPoint x: 815, startPoint y: 388, endPoint x: 851, endPoint y: 425, distance: 51.3
click at [851, 425] on p "Yeah , uh , what to get rid of and what to keep . Okay . And what will it feel …" at bounding box center [758, 408] width 333 height 44
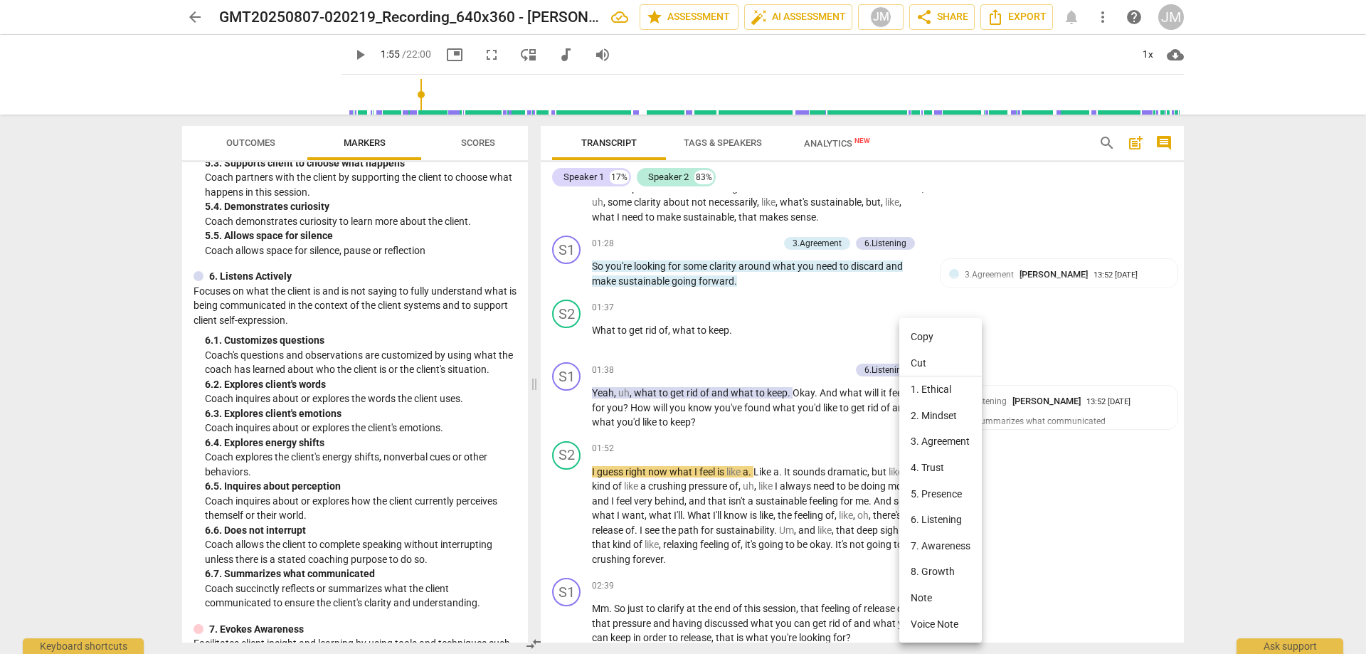
click at [842, 422] on div at bounding box center [683, 327] width 1366 height 654
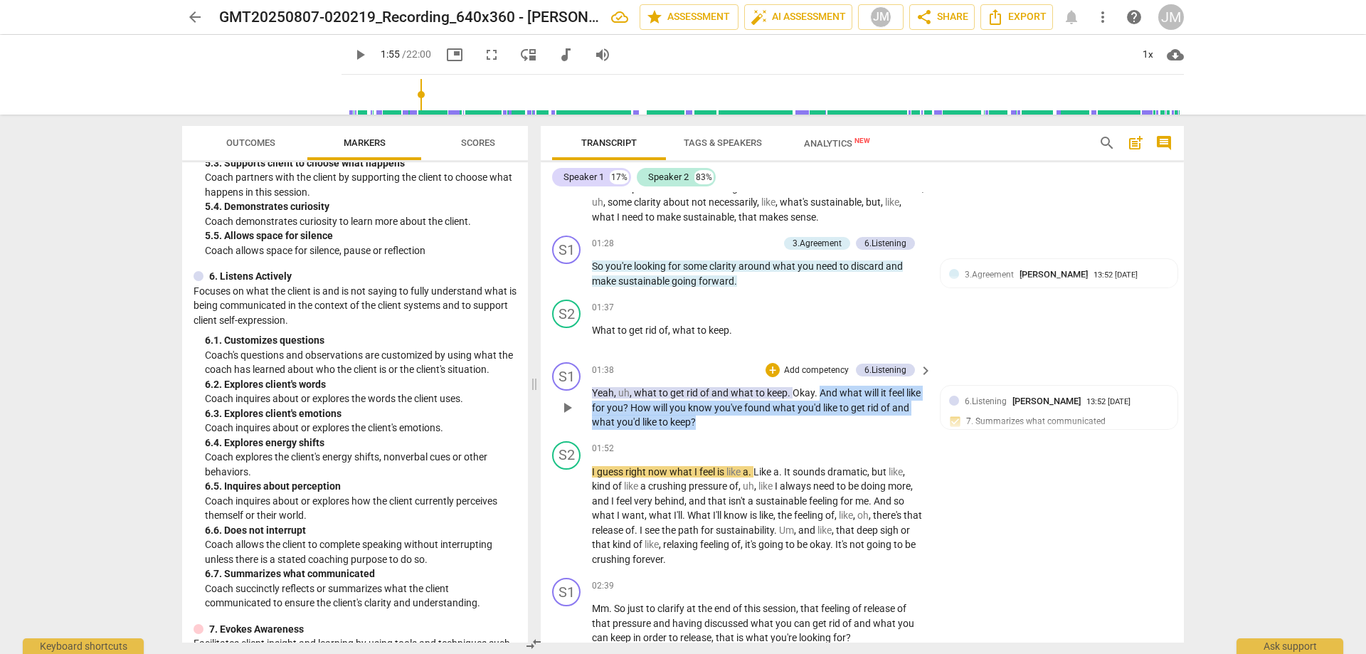
drag, startPoint x: 820, startPoint y: 388, endPoint x: 841, endPoint y: 418, distance: 36.3
click at [841, 418] on p "Yeah , uh , what to get rid of and what to keep . Okay . And what will it feel …" at bounding box center [758, 408] width 333 height 44
click at [773, 373] on div "+" at bounding box center [773, 370] width 14 height 14
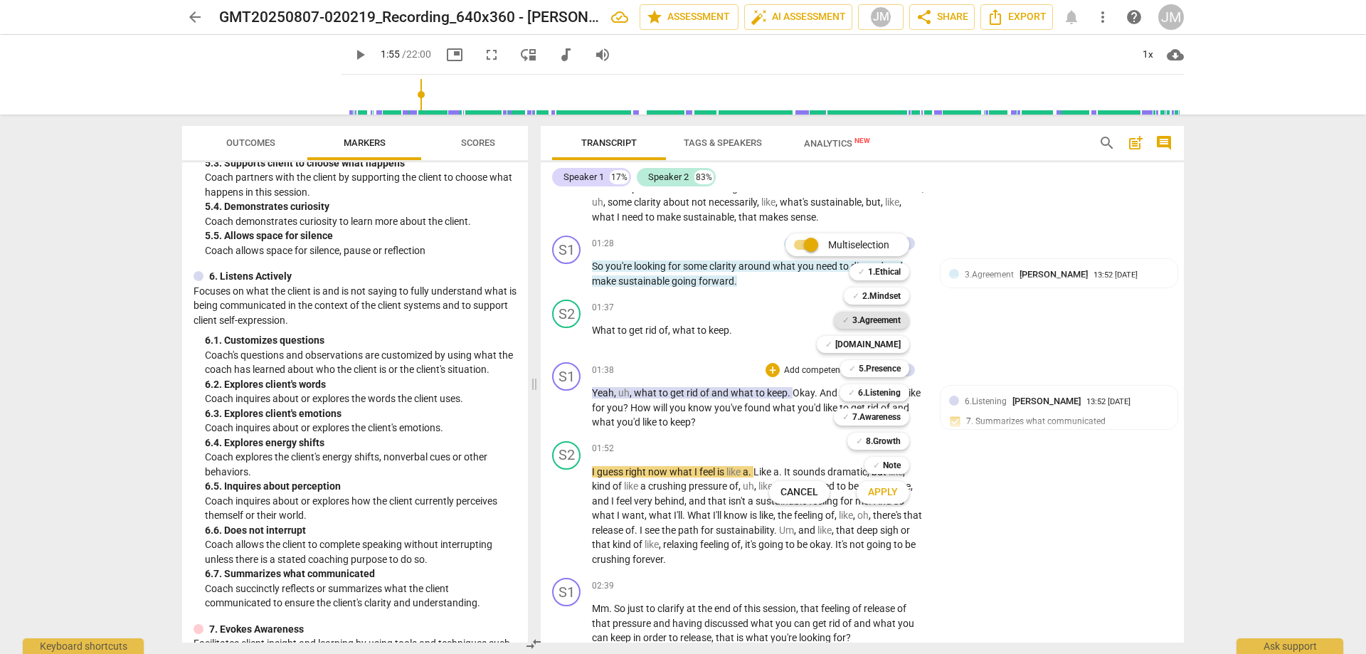
click at [894, 319] on b "3.Agreement" at bounding box center [876, 320] width 48 height 17
click at [904, 349] on div "✓ [DOMAIN_NAME]" at bounding box center [863, 344] width 92 height 17
click at [894, 502] on button "Apply" at bounding box center [883, 493] width 53 height 26
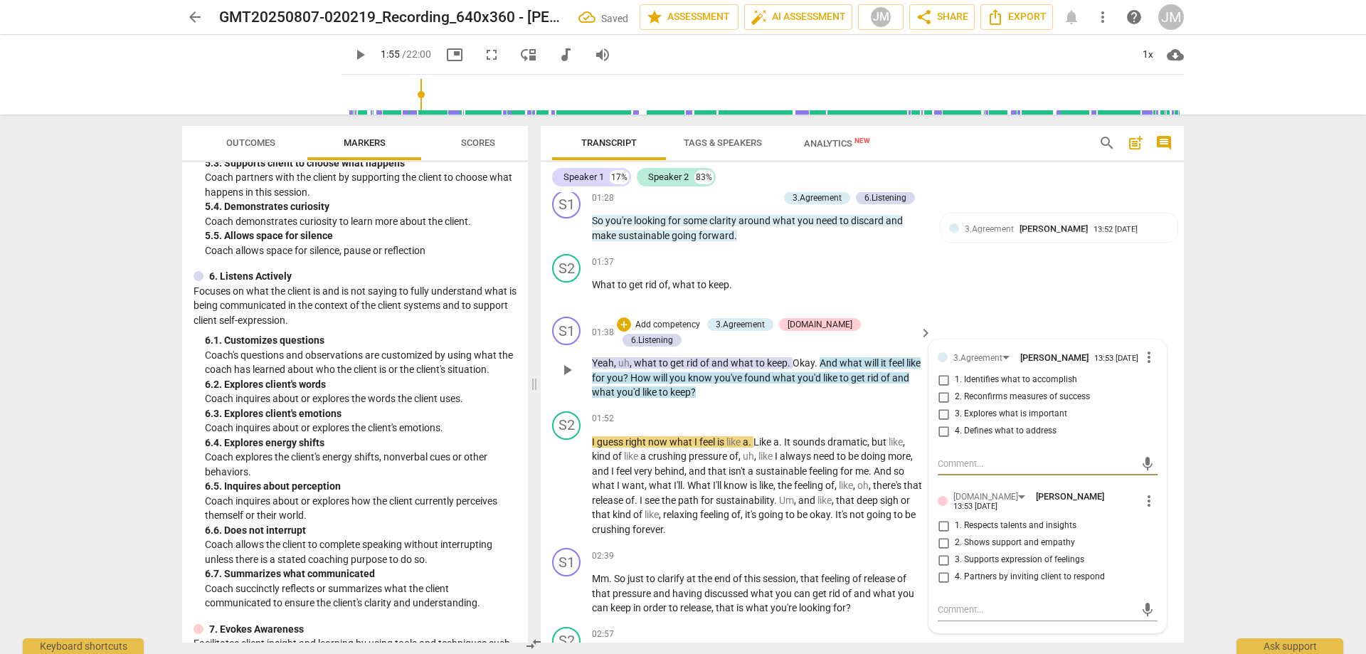
scroll to position [569, 0]
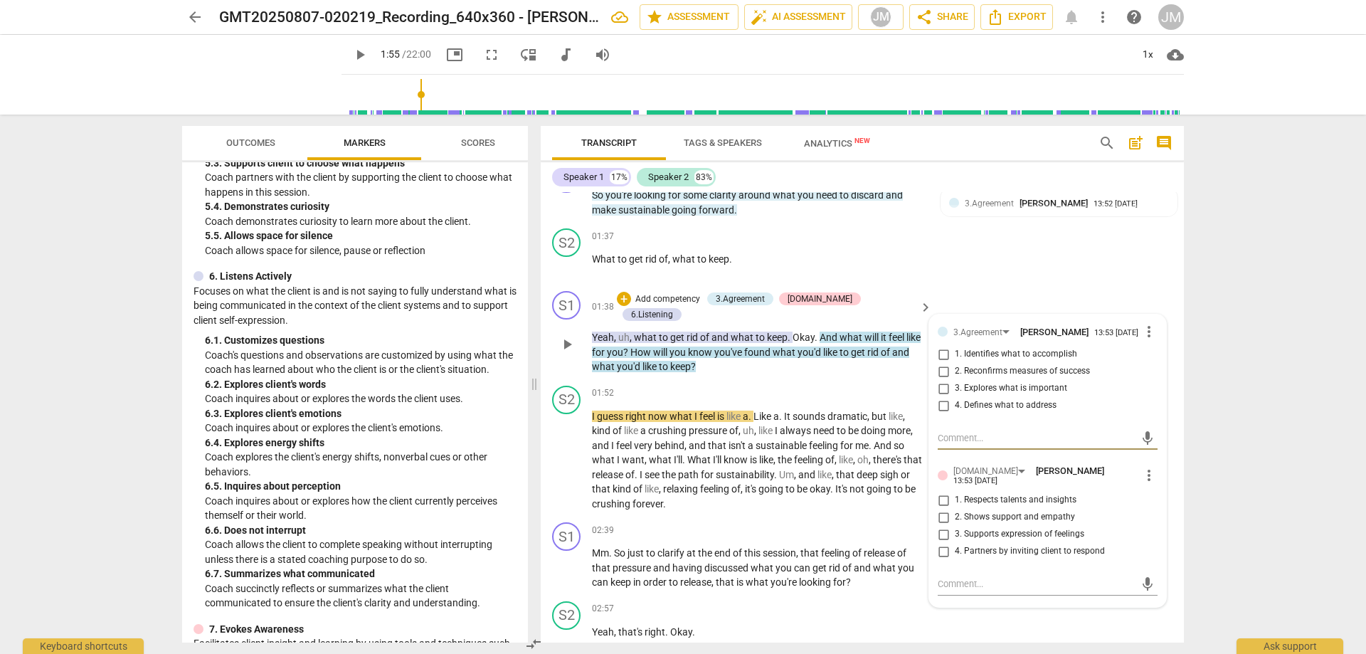
click at [940, 374] on input "2. Reconfirms measures of success" at bounding box center [943, 371] width 23 height 17
checkbox input "true"
click at [946, 359] on input "1. Identifies what to accomplish" at bounding box center [943, 354] width 23 height 17
checkbox input "true"
click at [978, 477] on div "[DOMAIN_NAME]" at bounding box center [991, 471] width 77 height 12
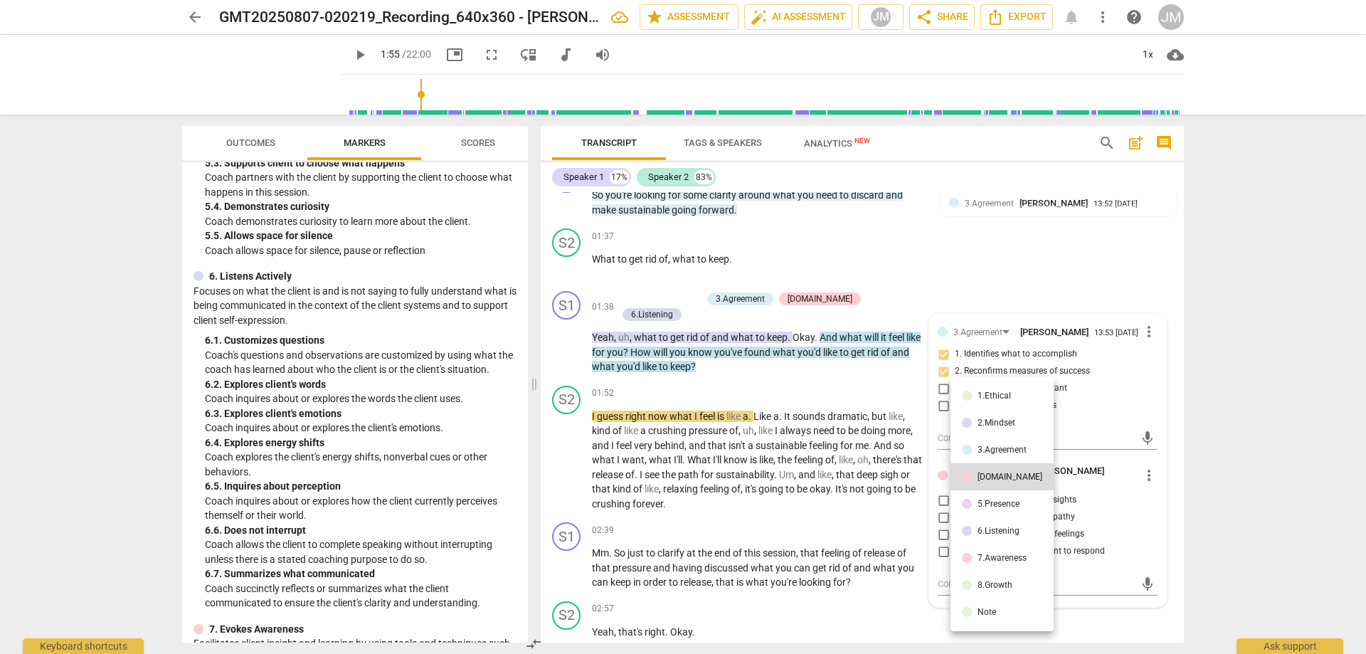
click at [1136, 475] on div at bounding box center [683, 327] width 1366 height 654
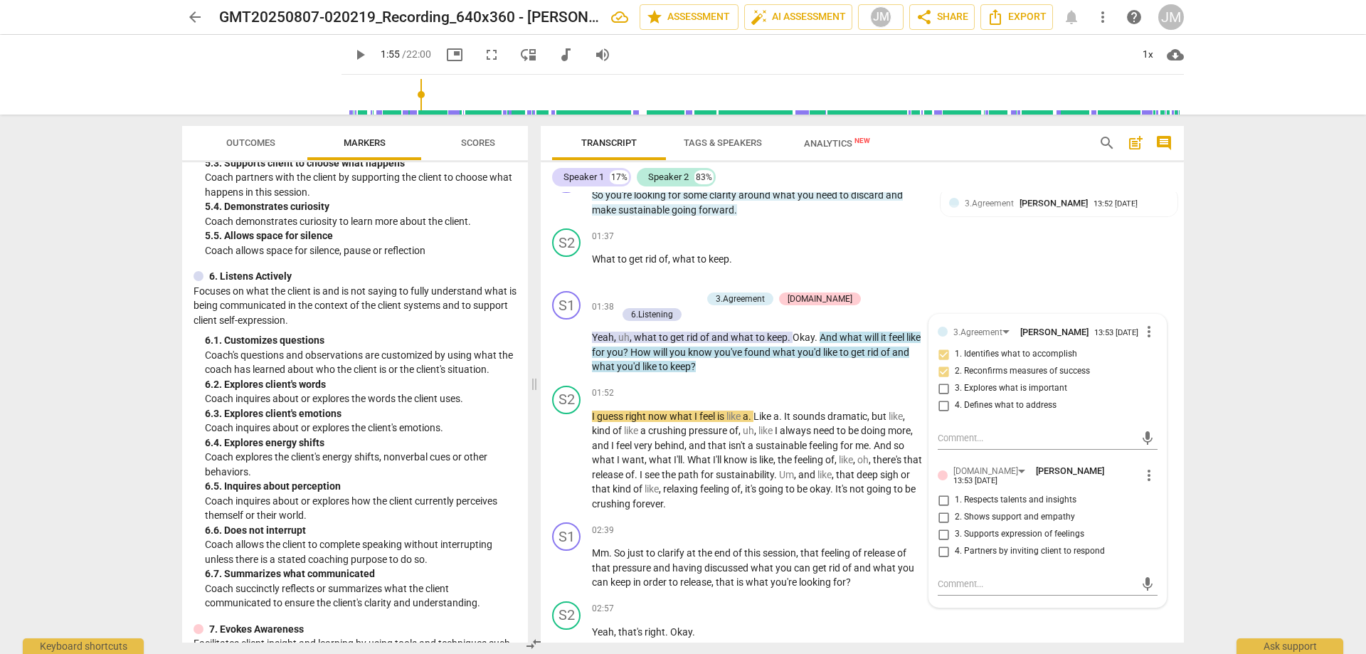
click at [1140, 476] on div at bounding box center [683, 327] width 1366 height 654
click at [1146, 478] on span "more_vert" at bounding box center [1149, 475] width 17 height 17
click at [1149, 500] on li "Delete" at bounding box center [1160, 503] width 49 height 27
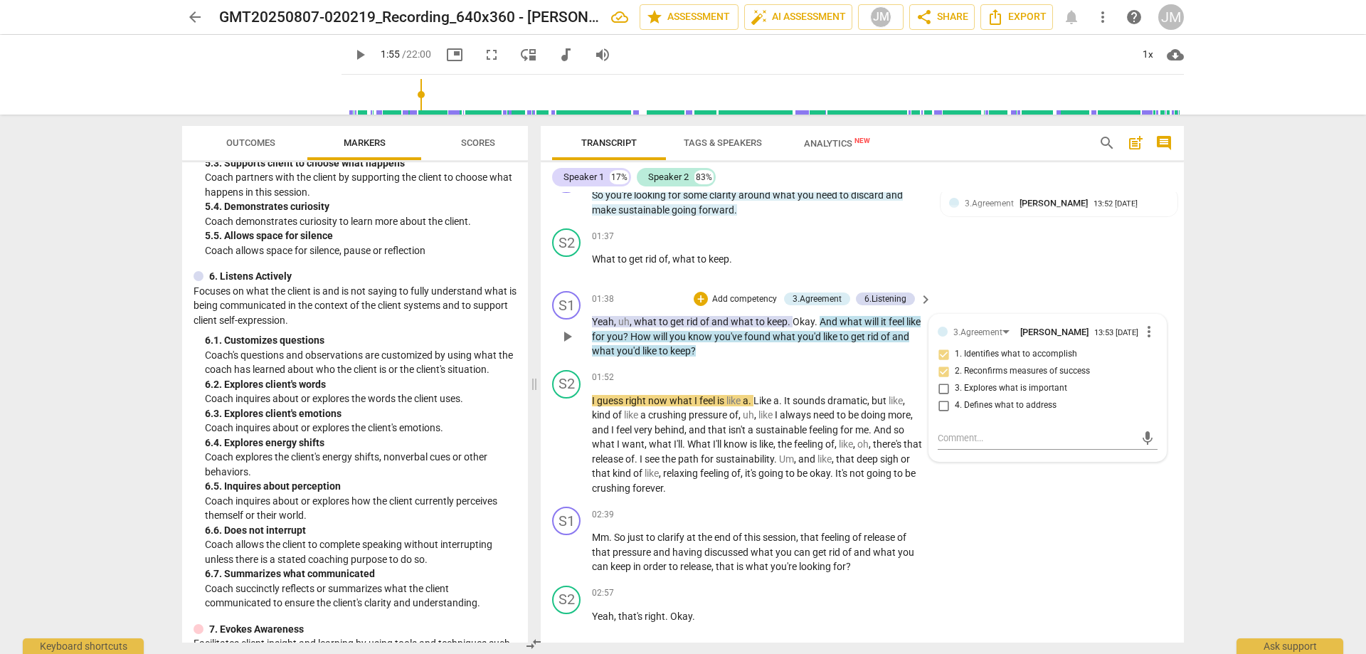
click at [822, 319] on span "And" at bounding box center [830, 321] width 20 height 11
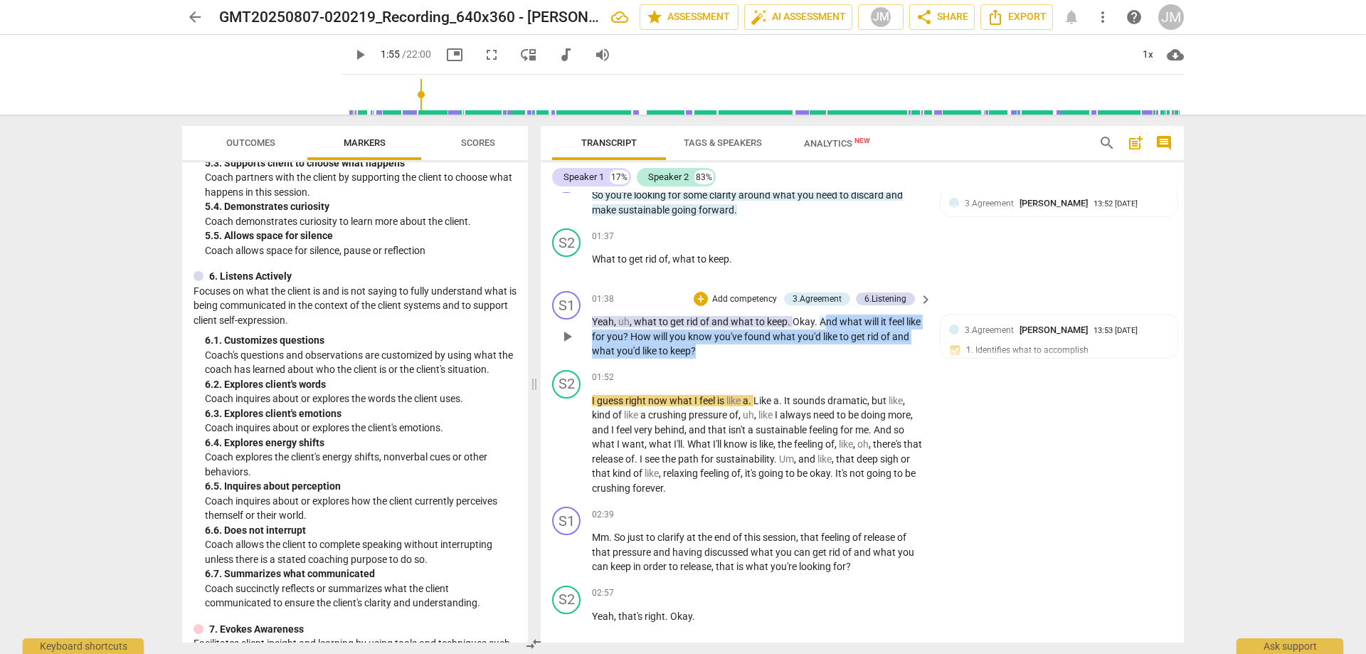
drag, startPoint x: 823, startPoint y: 318, endPoint x: 838, endPoint y: 354, distance: 39.5
click at [838, 354] on p "Yeah , uh , what to get rid of and what to keep . Okay . And what will it feel …" at bounding box center [758, 336] width 333 height 44
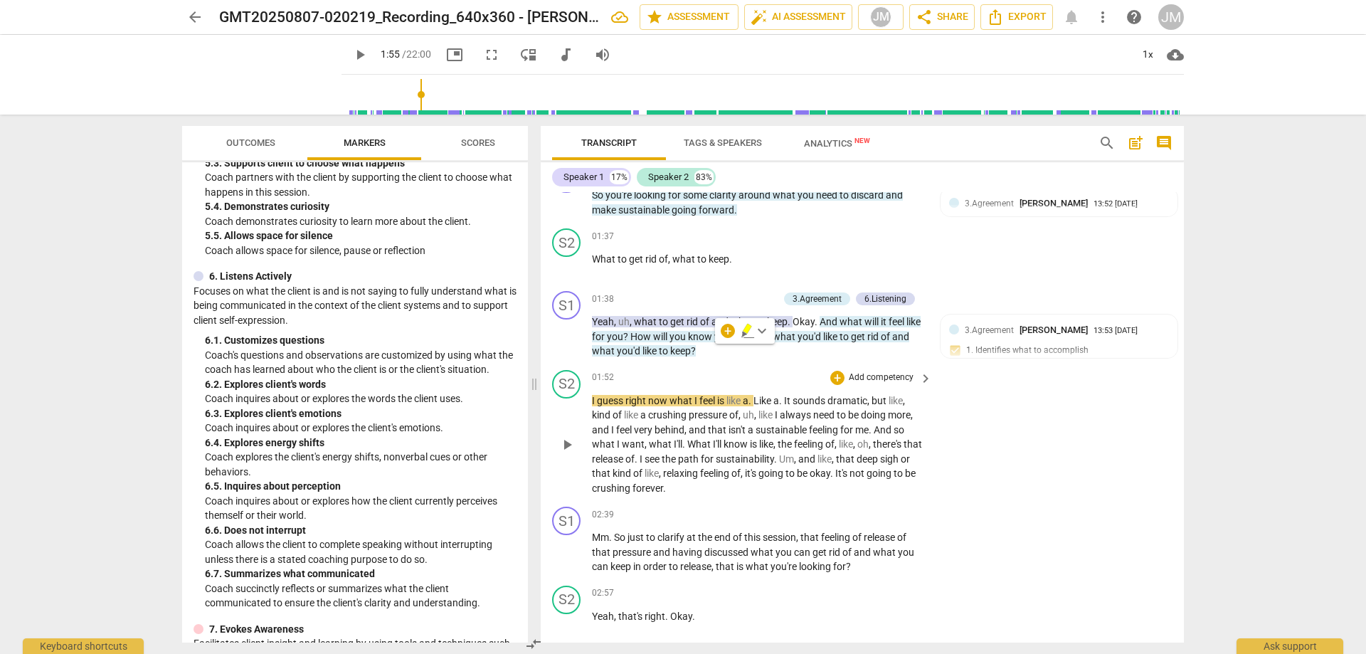
click at [1052, 462] on div "S2 play_arrow pause 01:52 + Add competency keyboard_arrow_right I guess right n…" at bounding box center [862, 432] width 643 height 137
click at [823, 319] on span "And" at bounding box center [830, 321] width 20 height 11
drag, startPoint x: 850, startPoint y: 322, endPoint x: 832, endPoint y: 322, distance: 17.1
click at [832, 322] on span "And" at bounding box center [830, 321] width 20 height 11
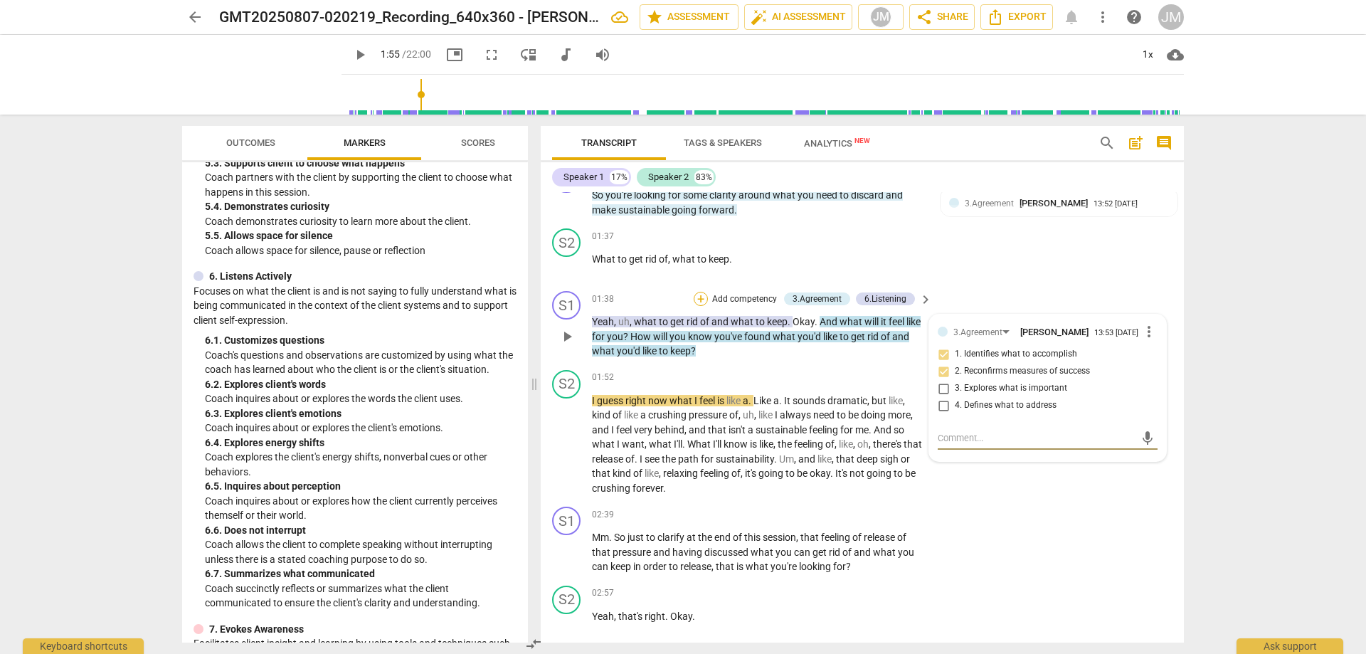
click at [702, 302] on div "+" at bounding box center [701, 299] width 14 height 14
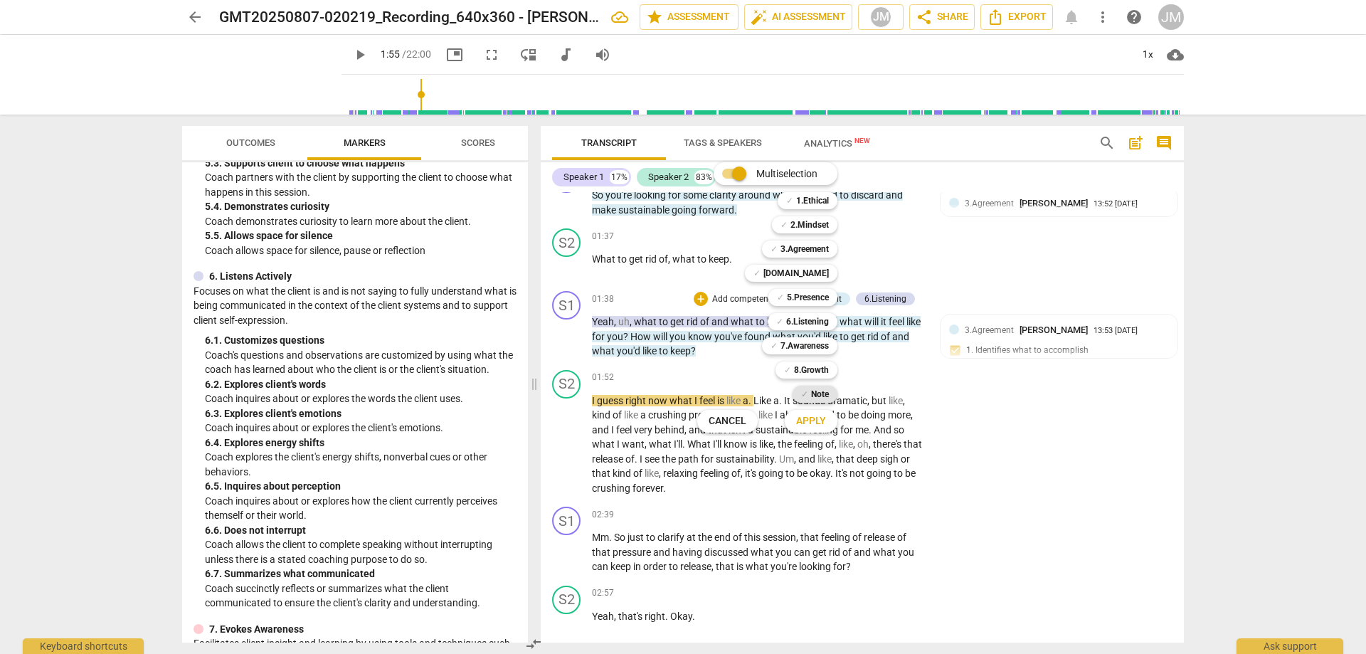
click at [809, 393] on div "✓ Note" at bounding box center [815, 394] width 45 height 17
click at [815, 419] on span "Apply" at bounding box center [811, 421] width 30 height 14
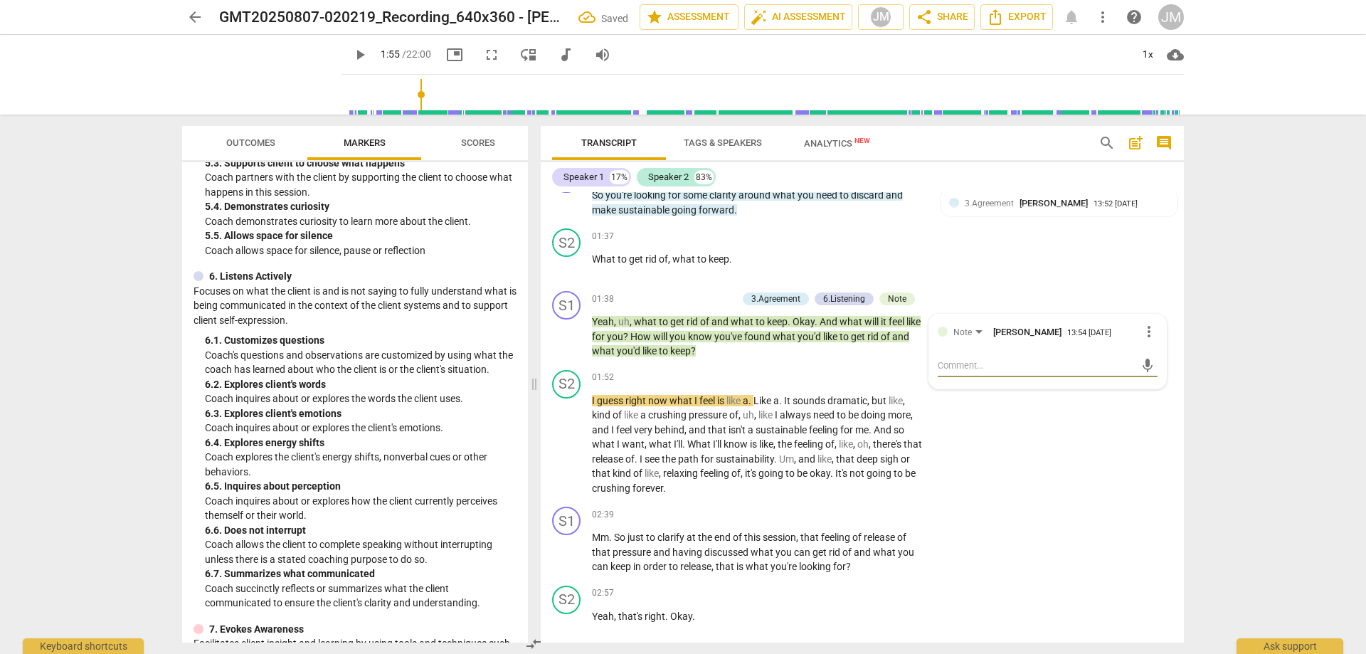
type textarea "T"
type textarea "Th"
type textarea "The"
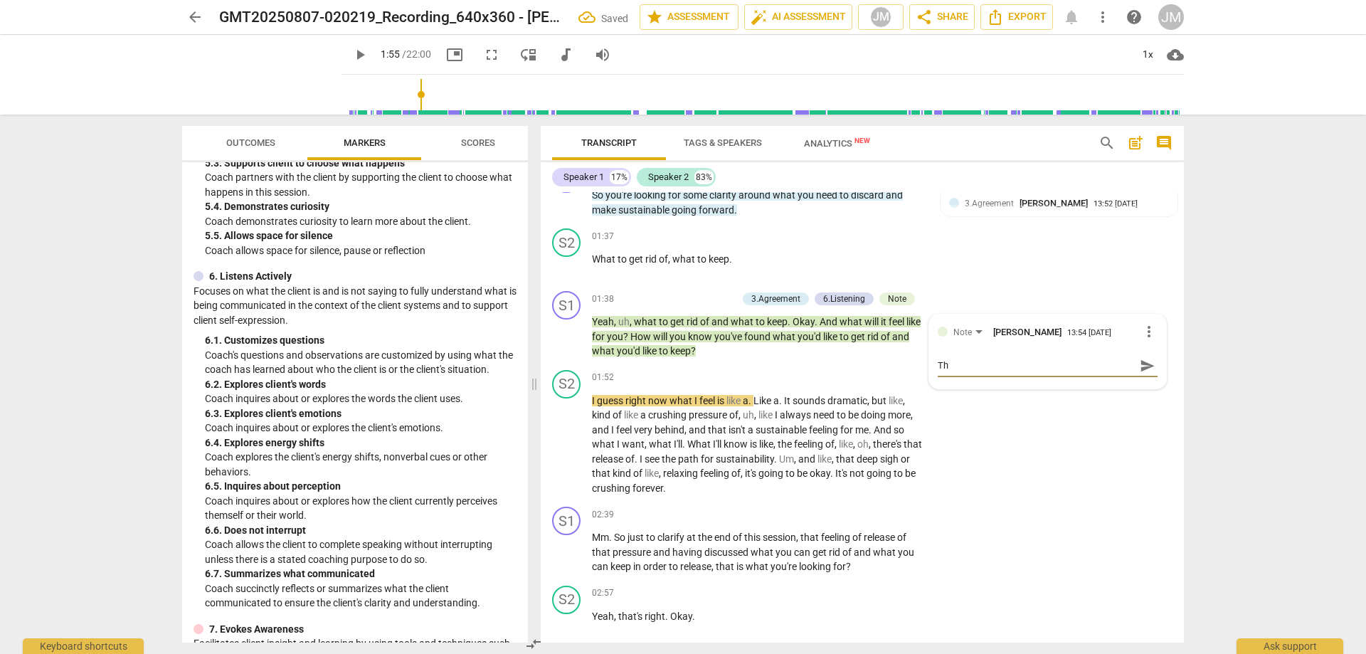
type textarea "The"
type textarea "Ther"
type textarea "There"
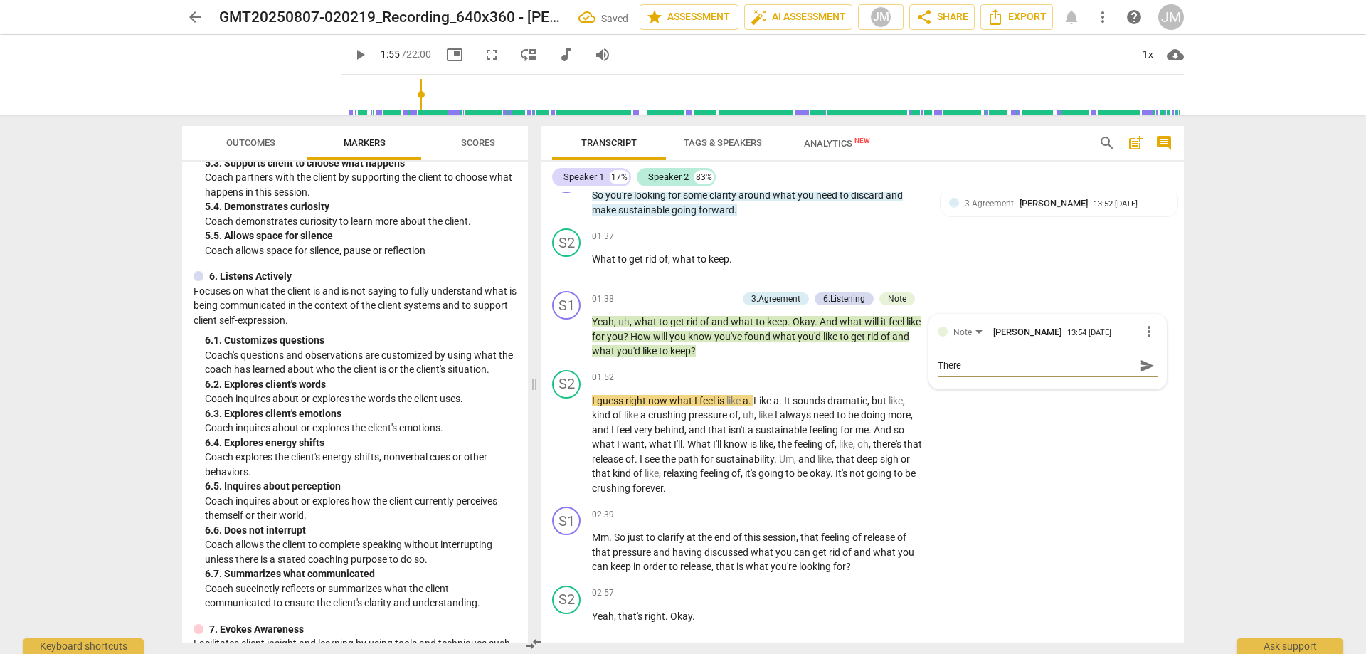
type textarea "There"
type textarea "There i"
type textarea "There is"
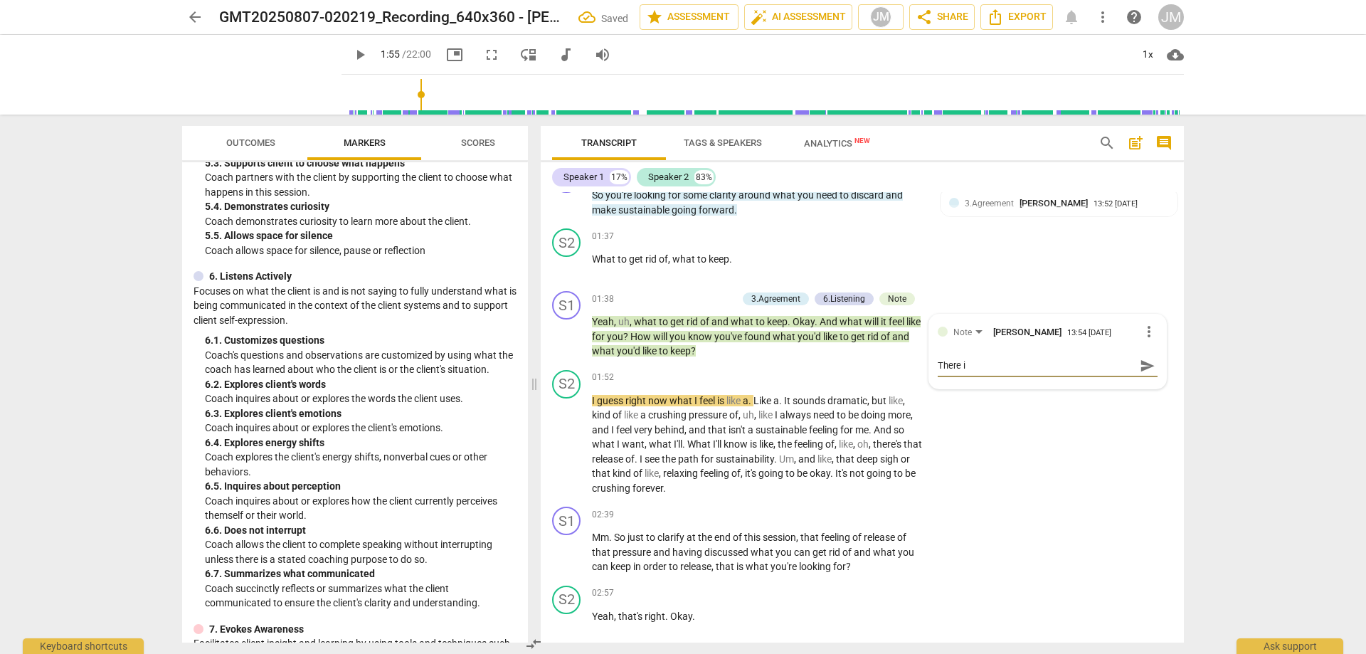
type textarea "There is"
type textarea "There is a"
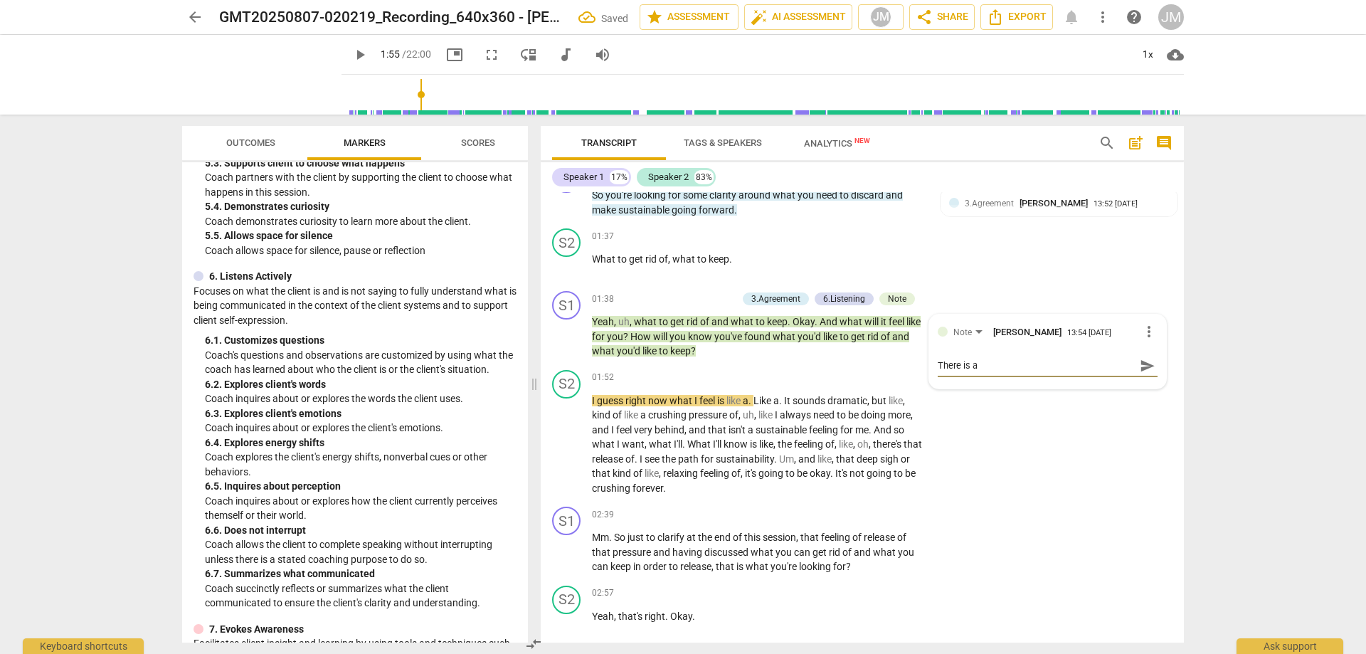
type textarea "There is a s"
type textarea "There is a st"
type textarea "There is a sta"
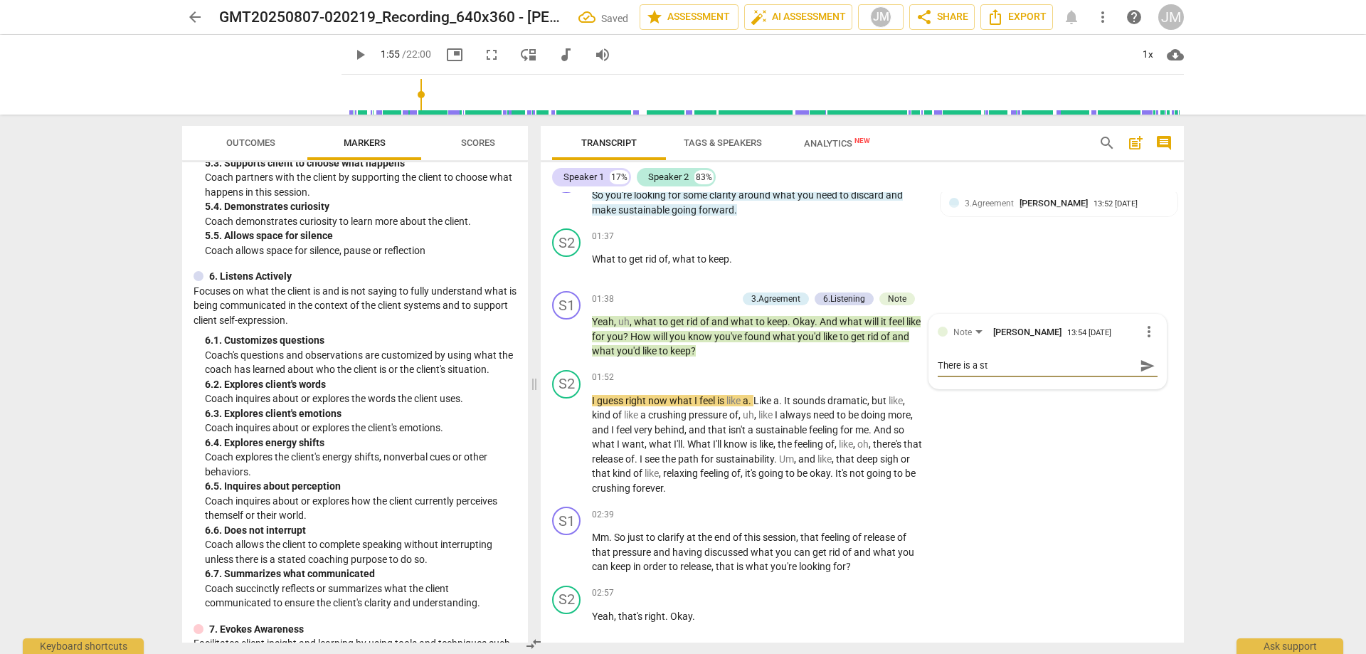
type textarea "There is a sta"
type textarea "There is a stac"
type textarea "There is a stack"
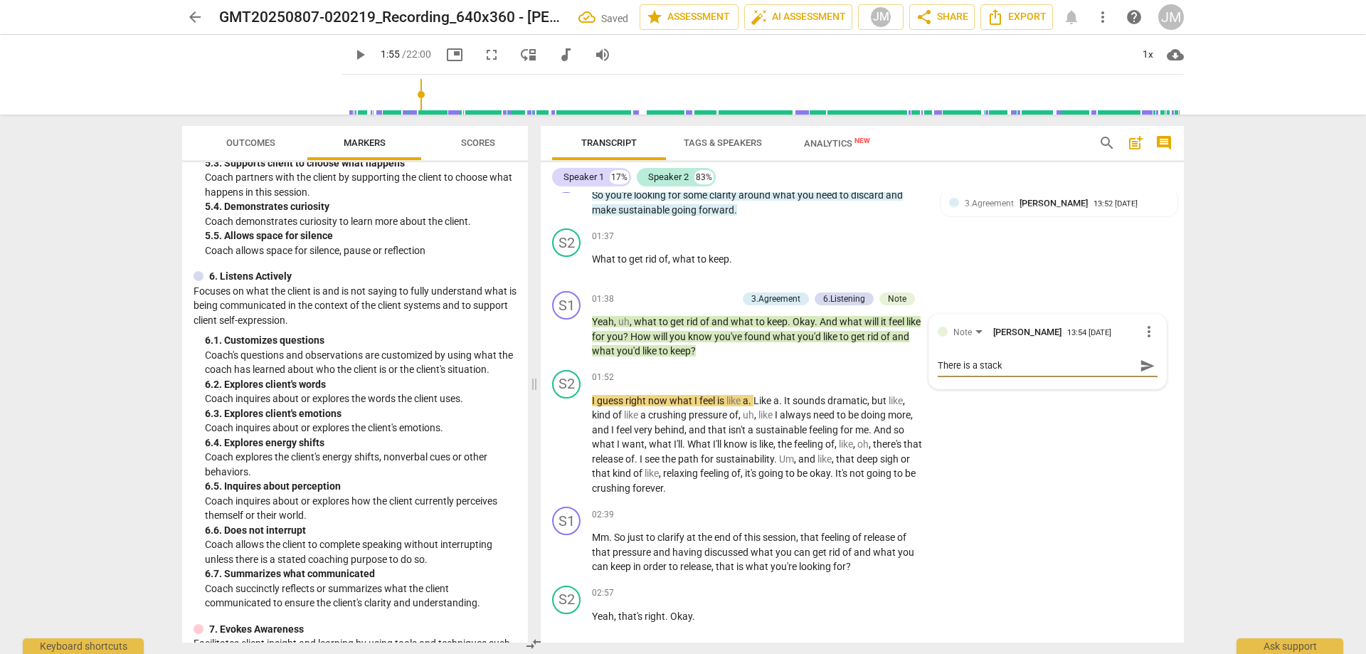
type textarea "There is a stacke"
type textarea "There is a stacked"
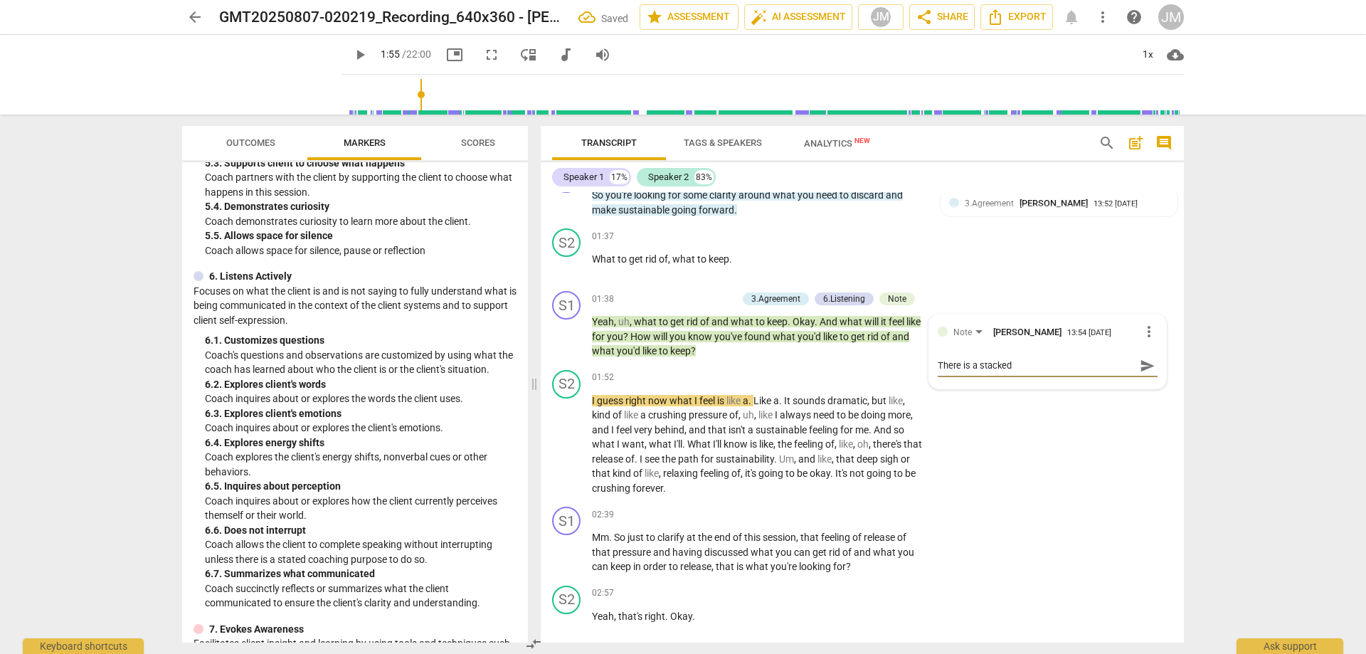
type textarea "There is a stacked"
type textarea "There is a stacked q"
type textarea "There is a stacked qu"
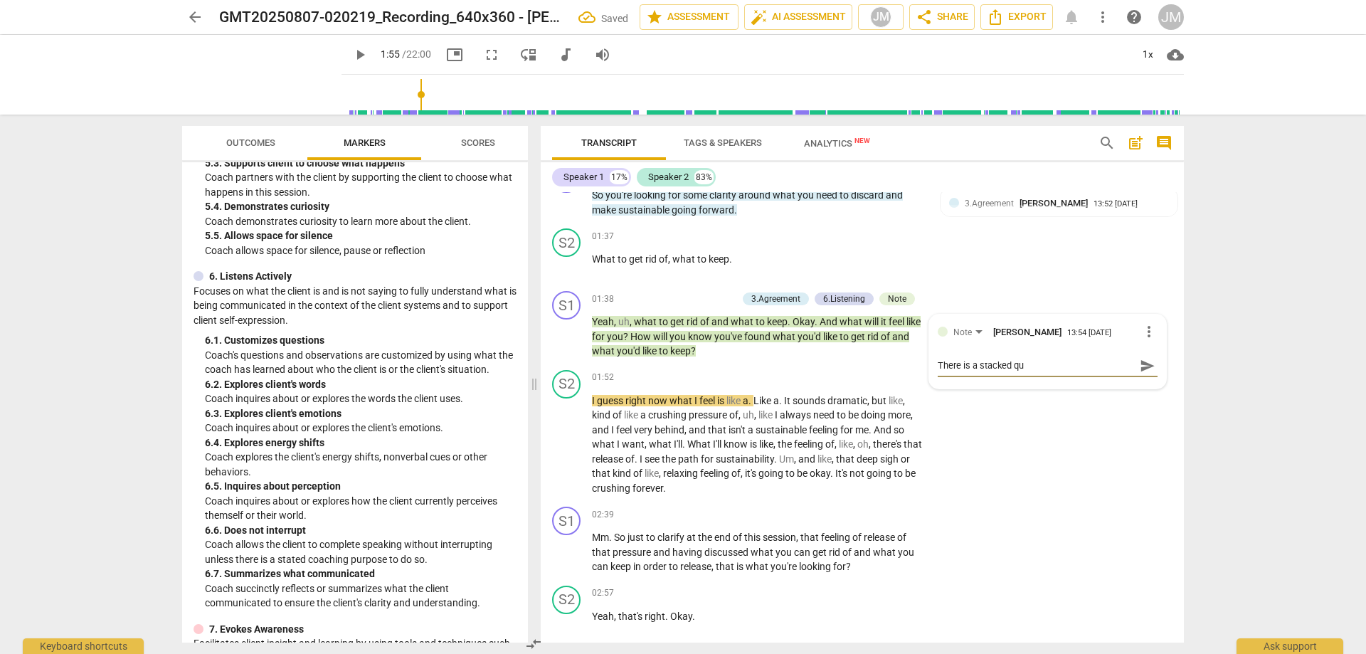
type textarea "There is a stacked que"
type textarea "There is a stacked ques"
type textarea "There is a stacked quest"
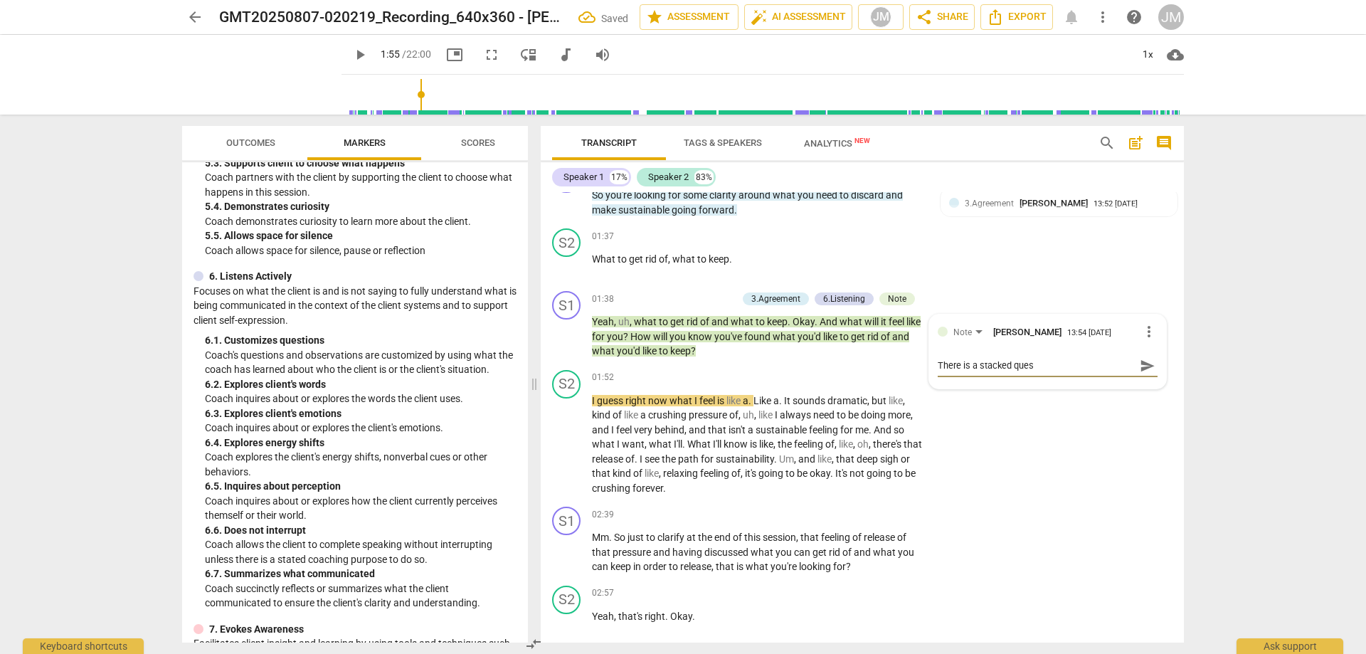
type textarea "There is a stacked quest"
type textarea "There is a stacked questi"
type textarea "There is a stacked questio"
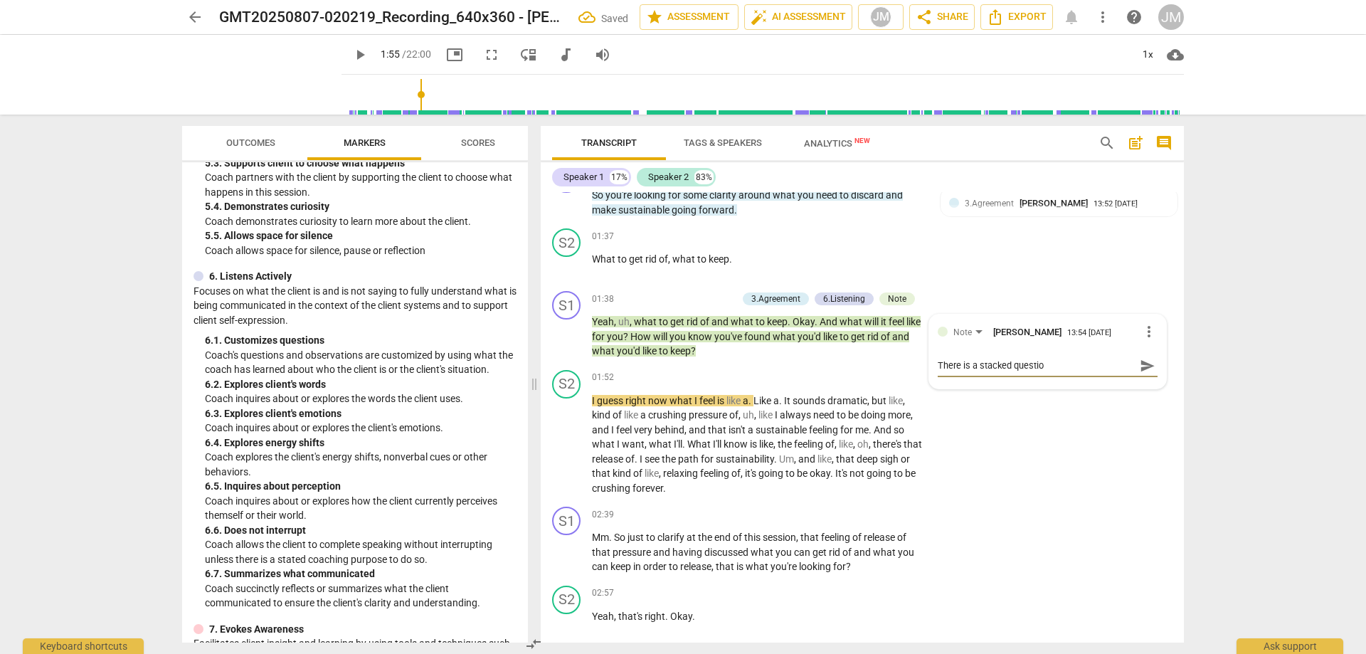
type textarea "There is a stacked question"
type textarea "There is a stacked question h"
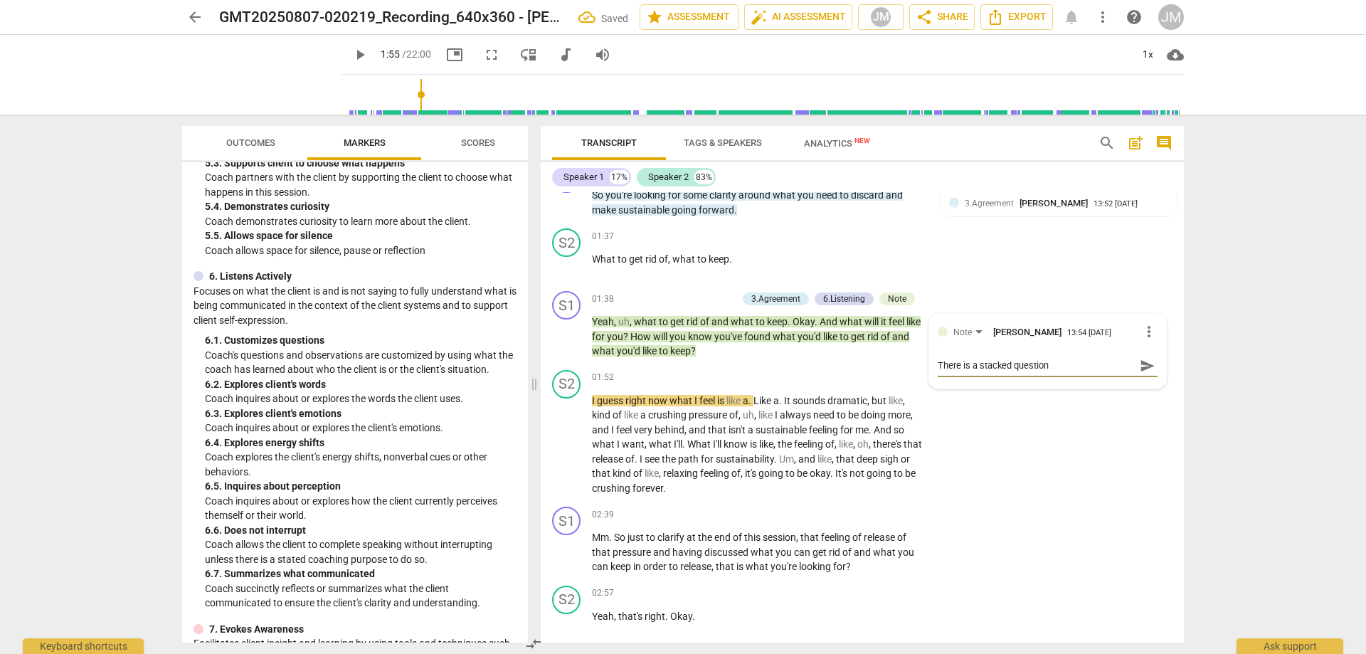
type textarea "There is a stacked question h"
type textarea "There is a stacked question he"
type textarea "There is a stacked question her"
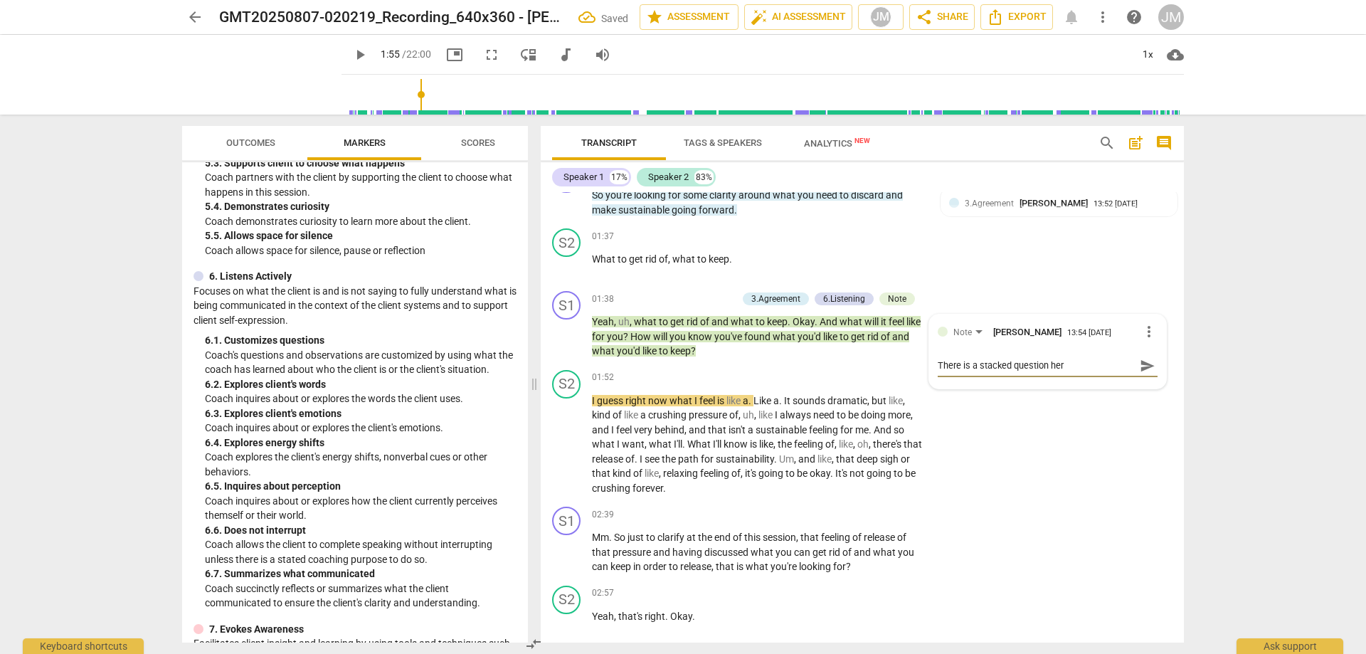
type textarea "There is a stacked question here"
type textarea "There is a stacked question here."
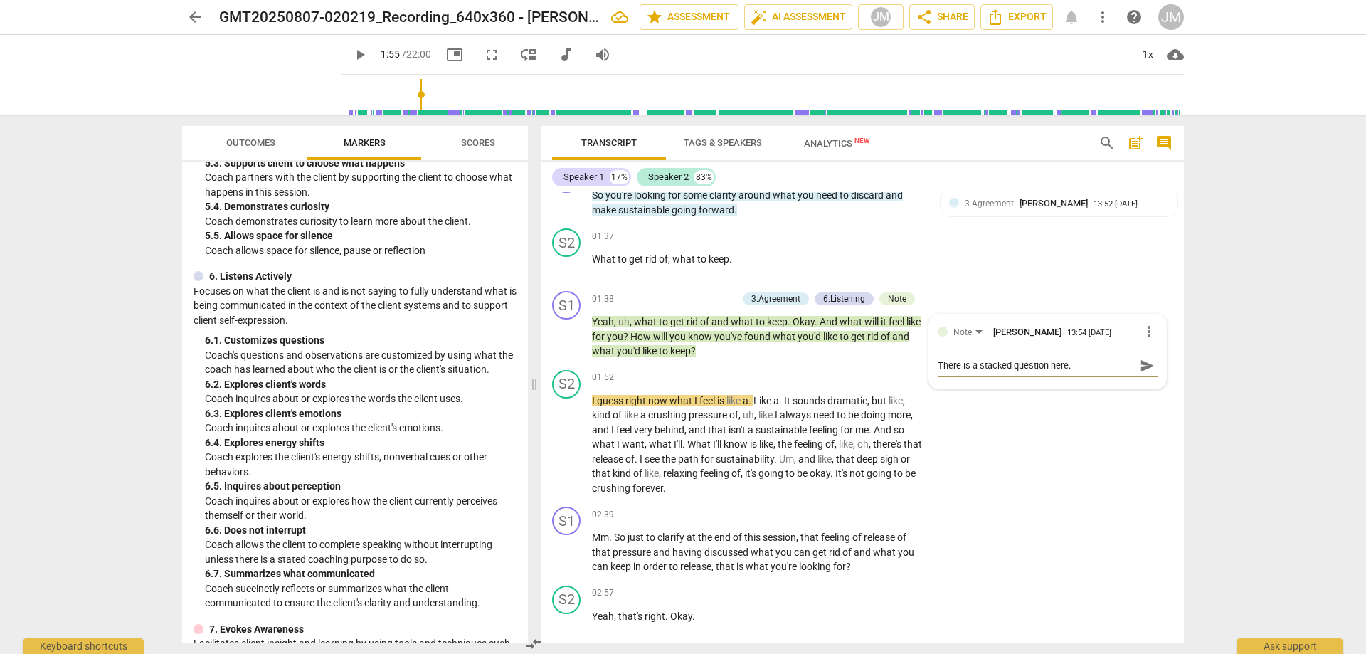
type textarea "There is a stacked question here."
type textarea "There is a stacked question here. C"
type textarea "There is a stacked question here. Co"
type textarea "There is a stacked question here. Con"
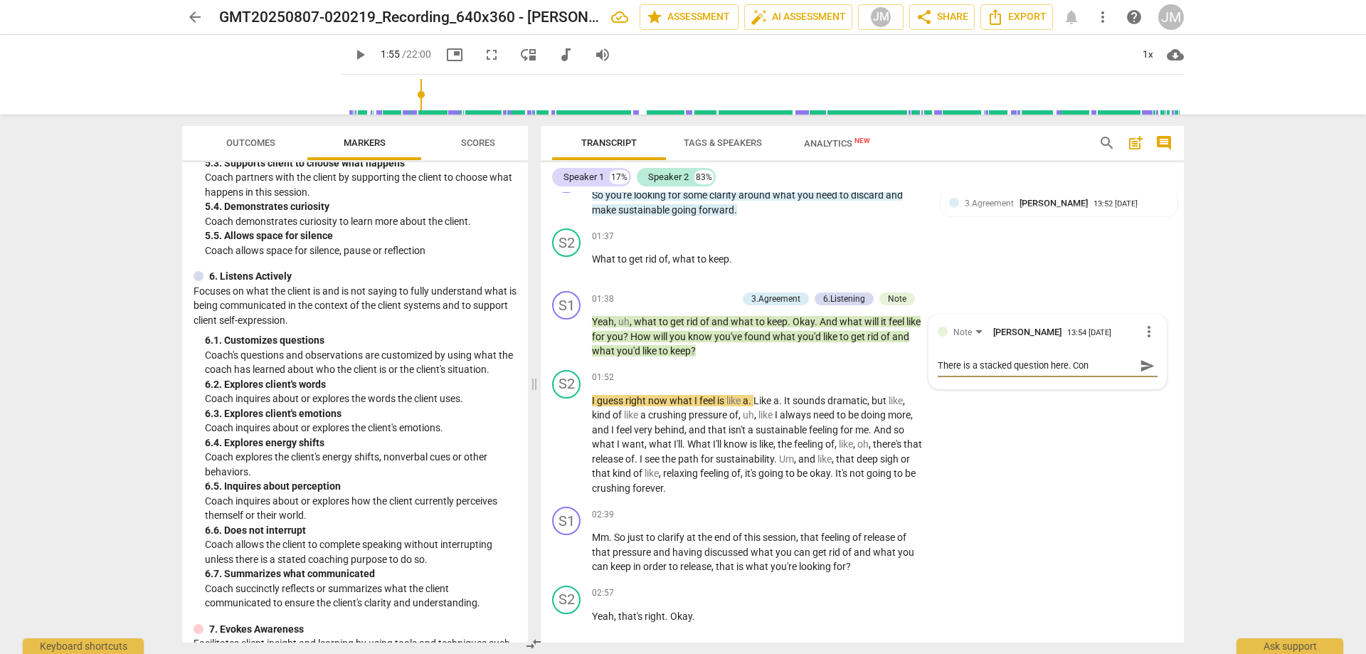
type textarea "There is a stacked question here. Cons"
type textarea "There is a stacked question here. Consi"
type textarea "There is a stacked question here. Consid"
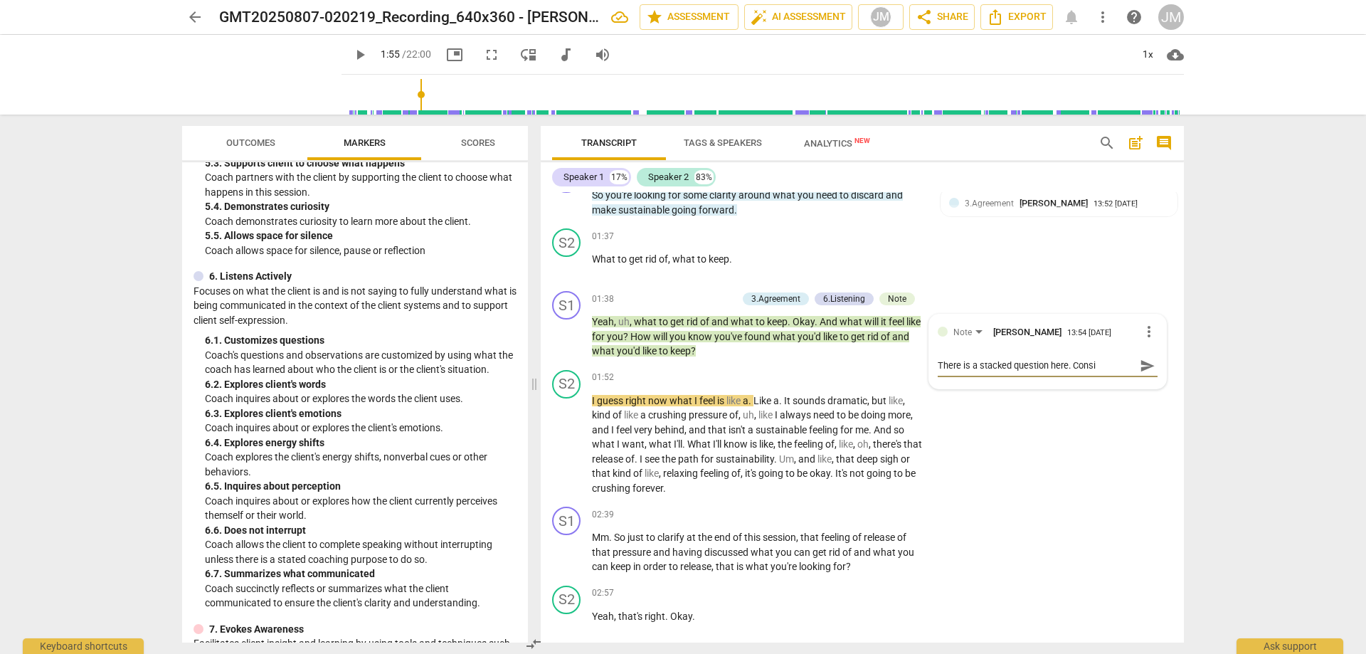
type textarea "There is a stacked question here. Consid"
type textarea "There is a stacked question here. Conside"
type textarea "There is a stacked question here. Consider"
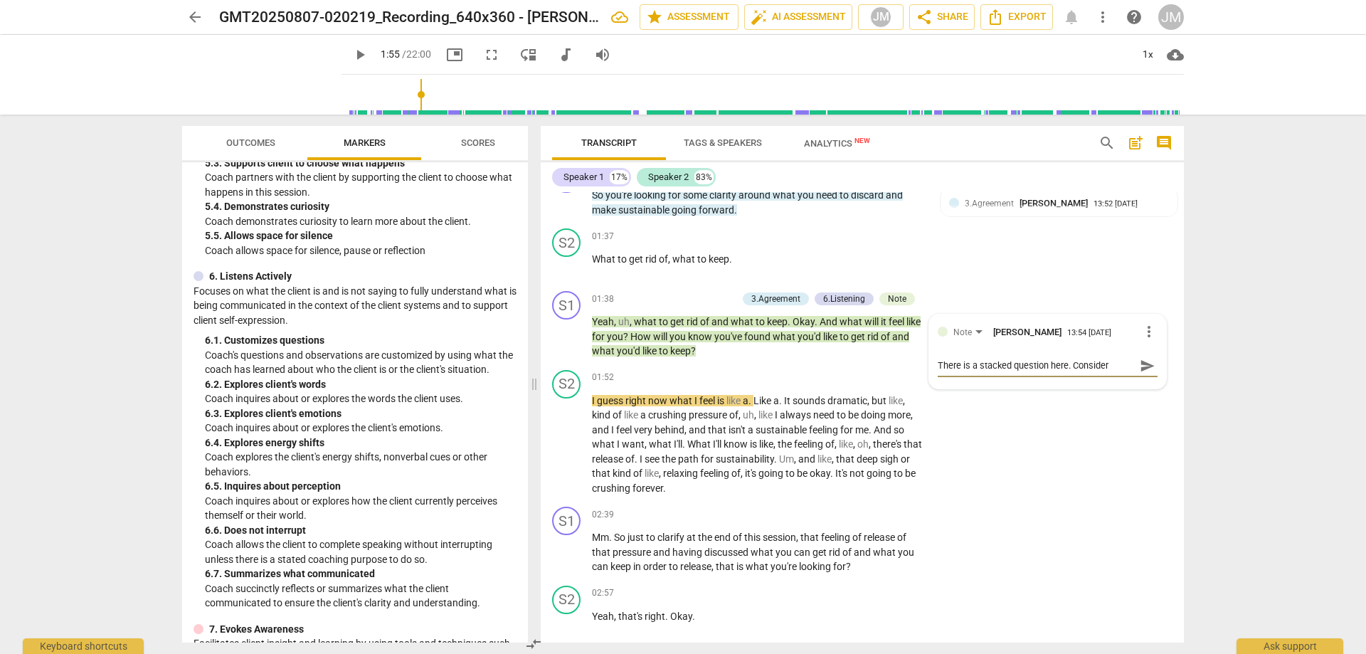
type textarea "There is a stacked question here. Consider"
type textarea "There is a stacked question here. Consider r"
type textarea "There is a stacked question here. Consider re"
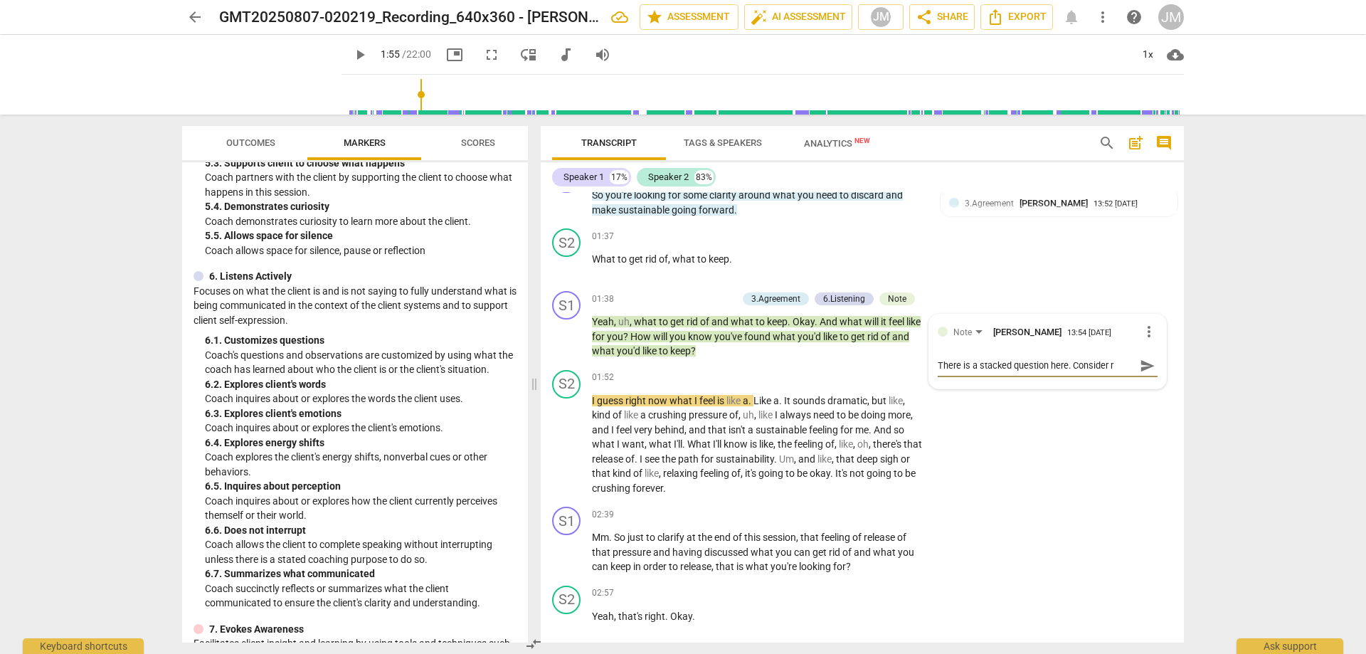
type textarea "There is a stacked question here. Consider re"
type textarea "There is a stacked question here. Consider rew"
type textarea "There is a stacked question here. Consider rewo"
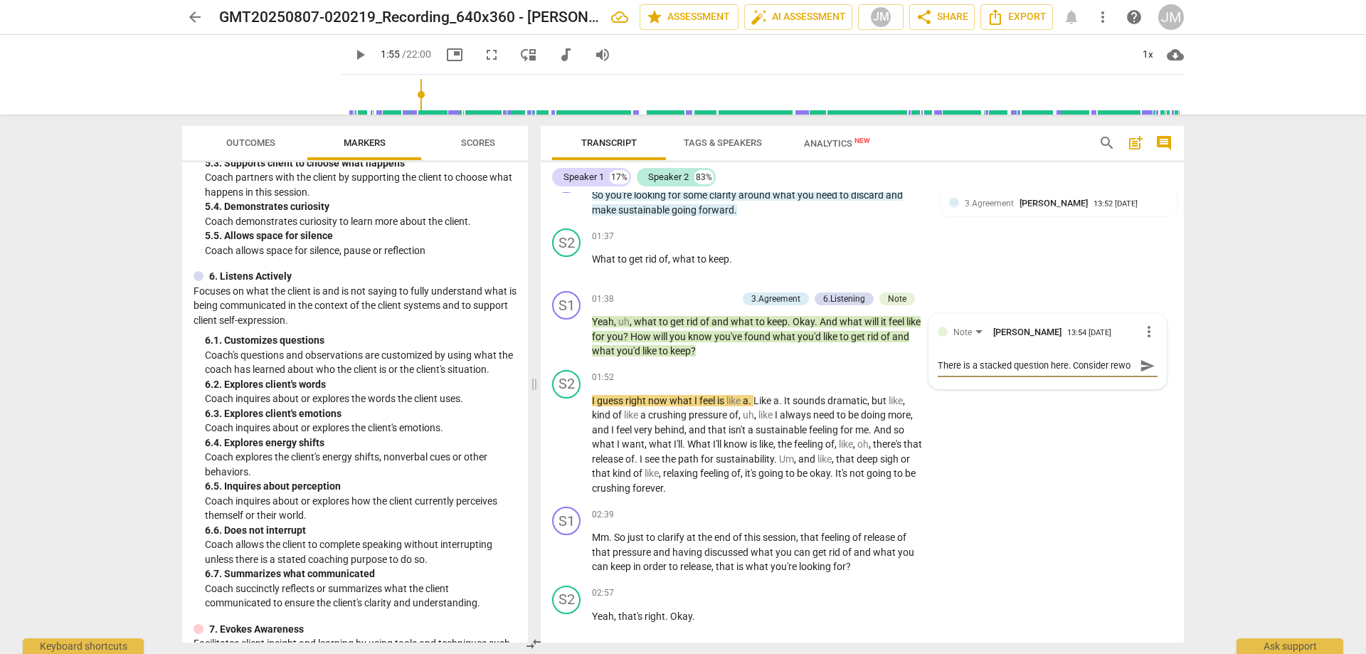
type textarea "There is a stacked question here. Consider rewor"
type textarea "There is a stacked question here. Consider reword"
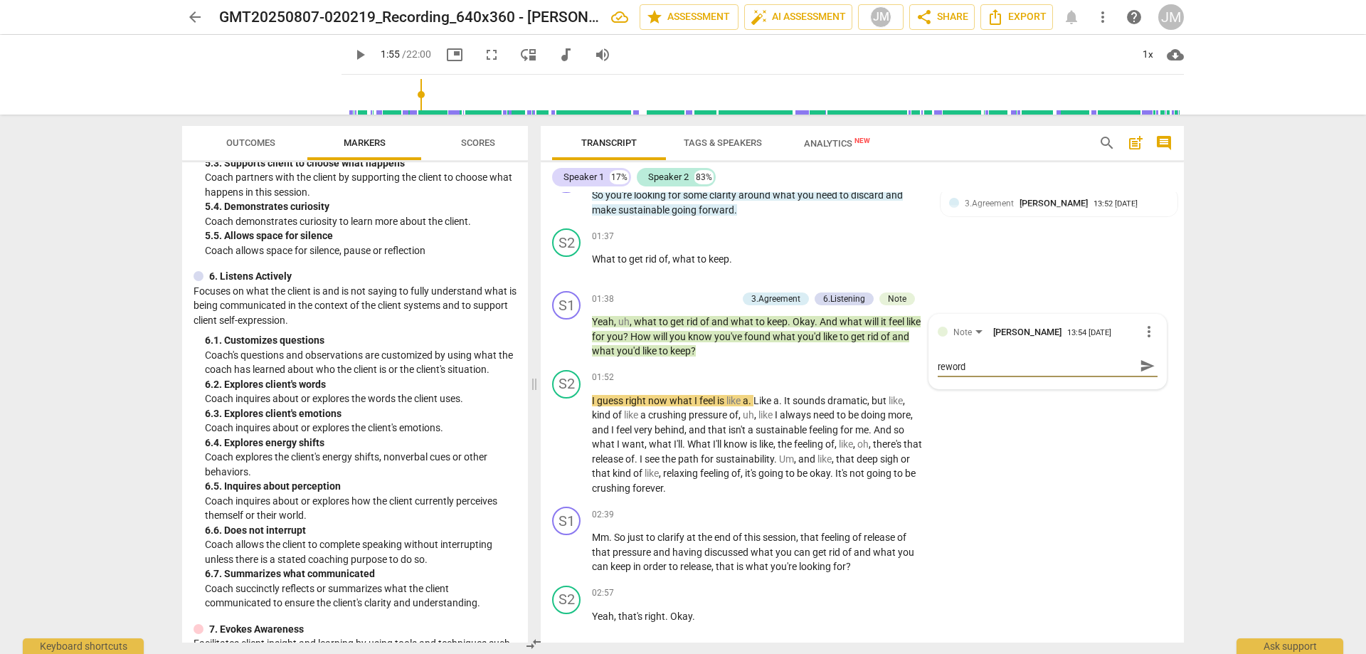
type textarea "There is a stacked question here. Consider rewordi"
type textarea "There is a stacked question here. Consider rewordin"
type textarea "There is a stacked question here. Consider rewording"
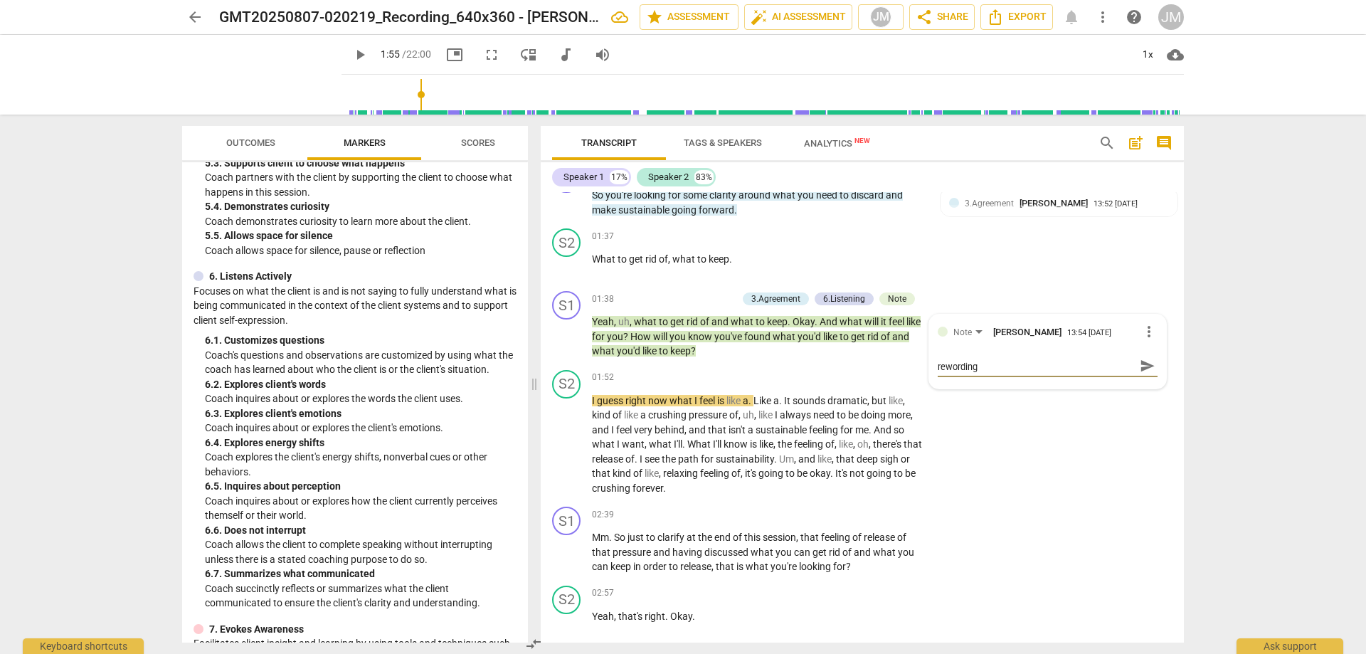
type textarea "There is a stacked question here. Consider rewording t"
type textarea "There is a stacked question here. Consider rewording to"
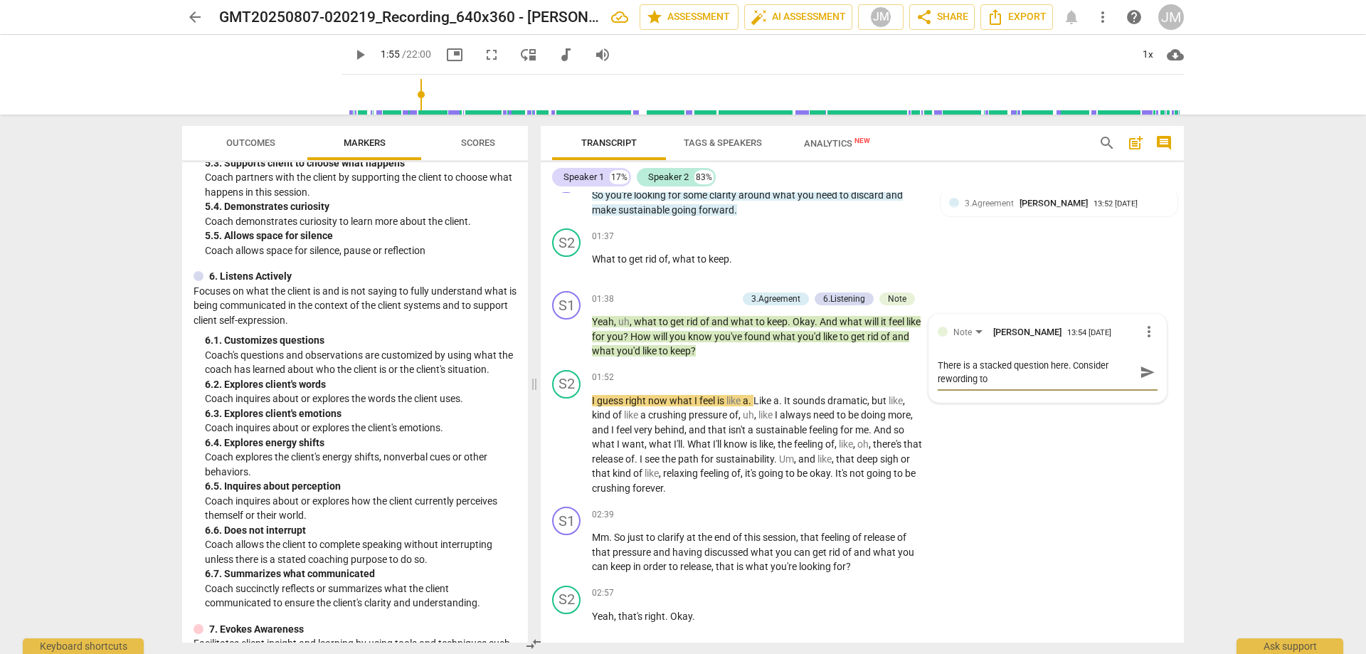
type textarea "There is a stacked question here. Consider rewording to"
type textarea "There is a stacked question here. Consider rewording to i"
type textarea "There is a stacked question here. Consider rewording to in"
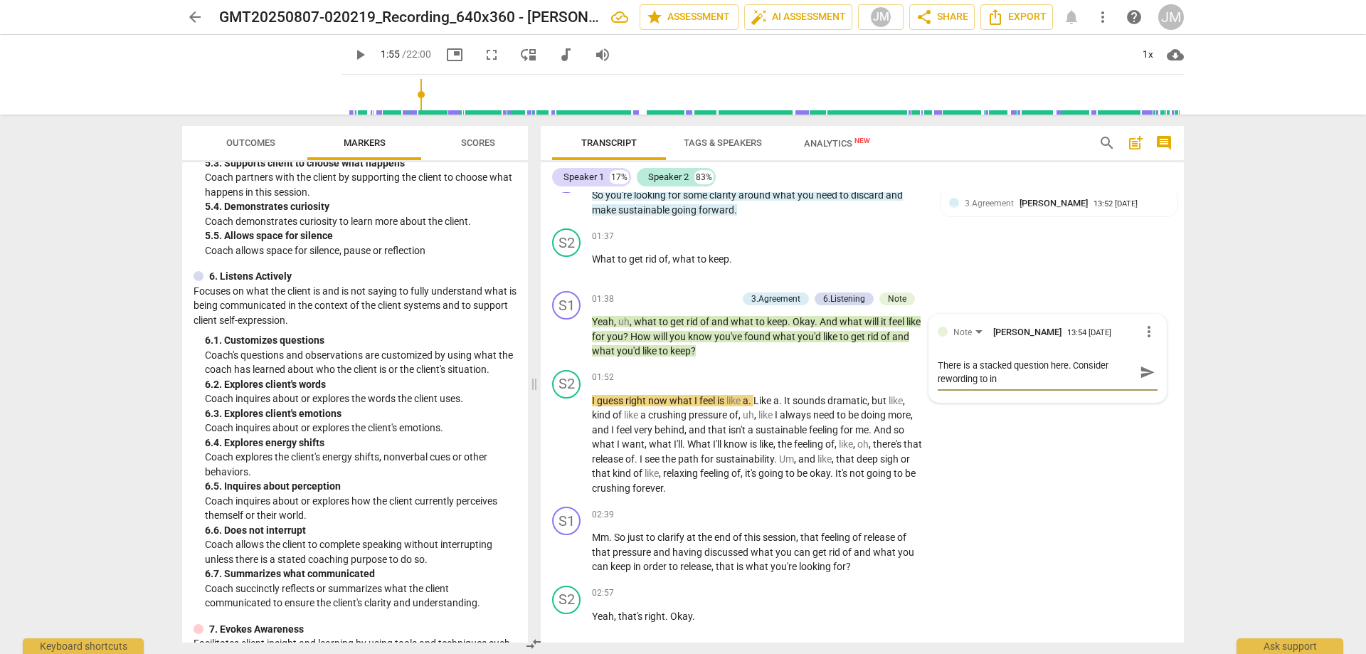
type textarea "There is a stacked question here. Consider rewording to int"
type textarea "There is a stacked question here. Consider rewording to inte"
type textarea "There is a stacked question here. Consider rewording to integ"
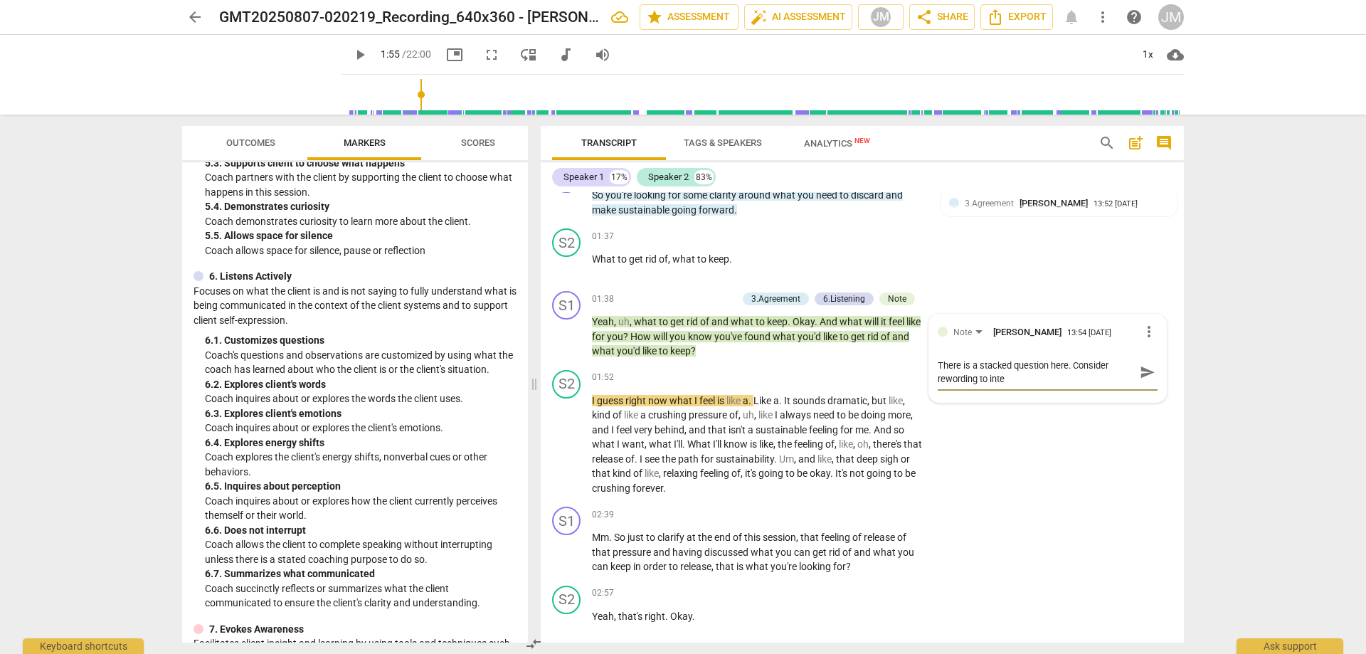
type textarea "There is a stacked question here. Consider rewording to integ"
click at [1064, 360] on textarea "There is a stacked question here. Consider rewording to integ" at bounding box center [1036, 372] width 197 height 27
click at [1065, 362] on textarea "There is a stacked question here. Consider rewording to integ" at bounding box center [1036, 372] width 197 height 27
type textarea "There is a stacked question here . Consider rewording to integ"
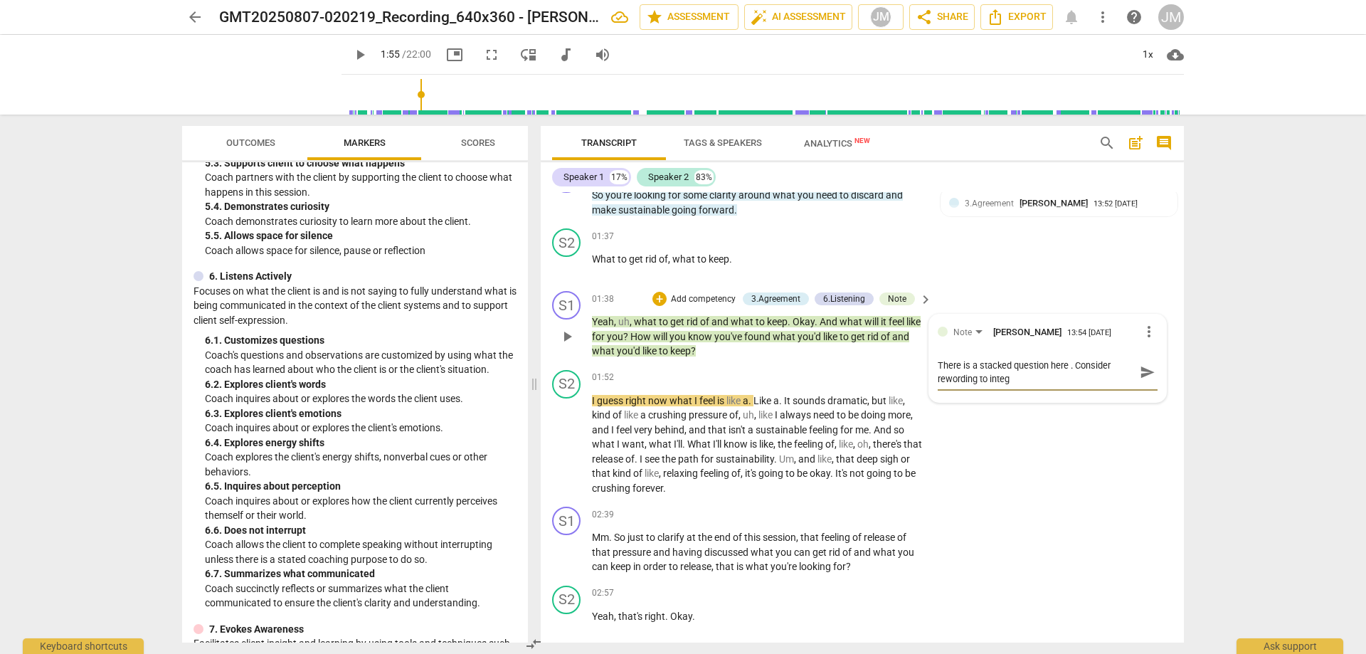
type textarea "There is a stacked question here w. Consider rewording to integ"
type textarea "There is a stacked question here wh. Consider rewording to integ"
type textarea "There is a stacked question here whi. Consider rewording to integ"
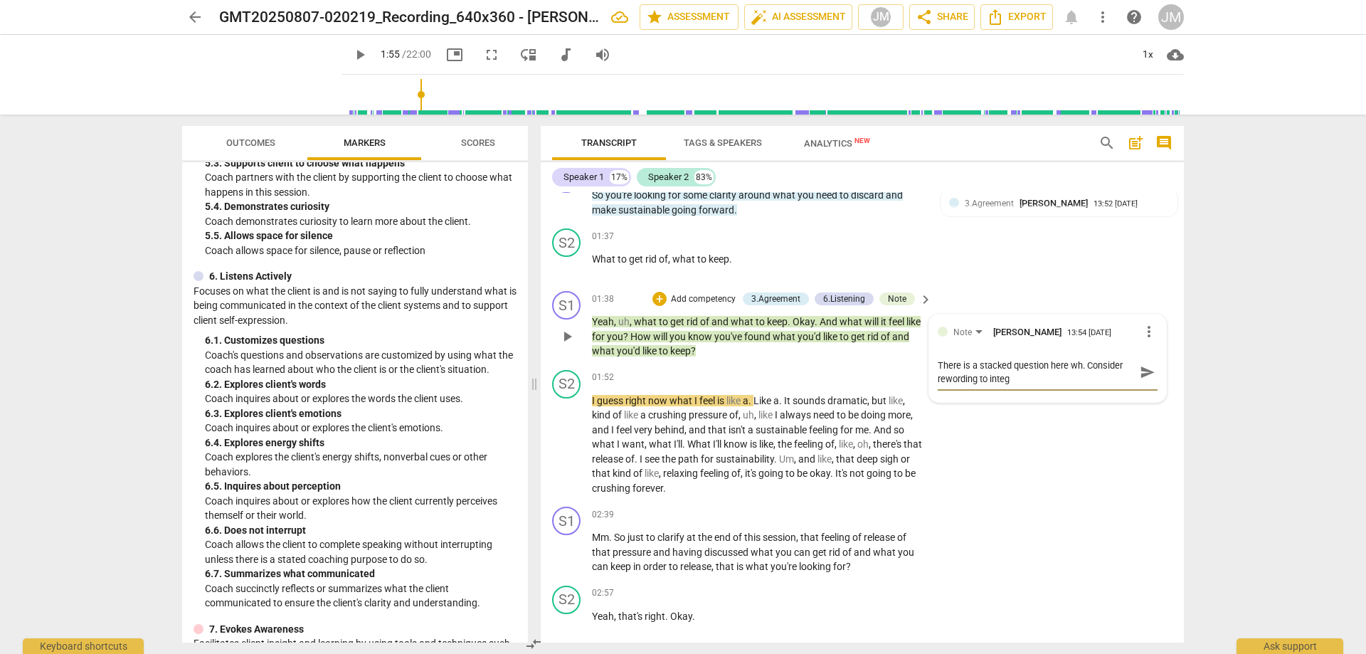
type textarea "There is a stacked question here whi. Consider rewording to integ"
type textarea "There is a stacked question here whic. Consider rewording to integ"
type textarea "There is a stacked question here which. Consider rewording to integ"
type textarea "There is a stacked question here which . Consider rewording to integ"
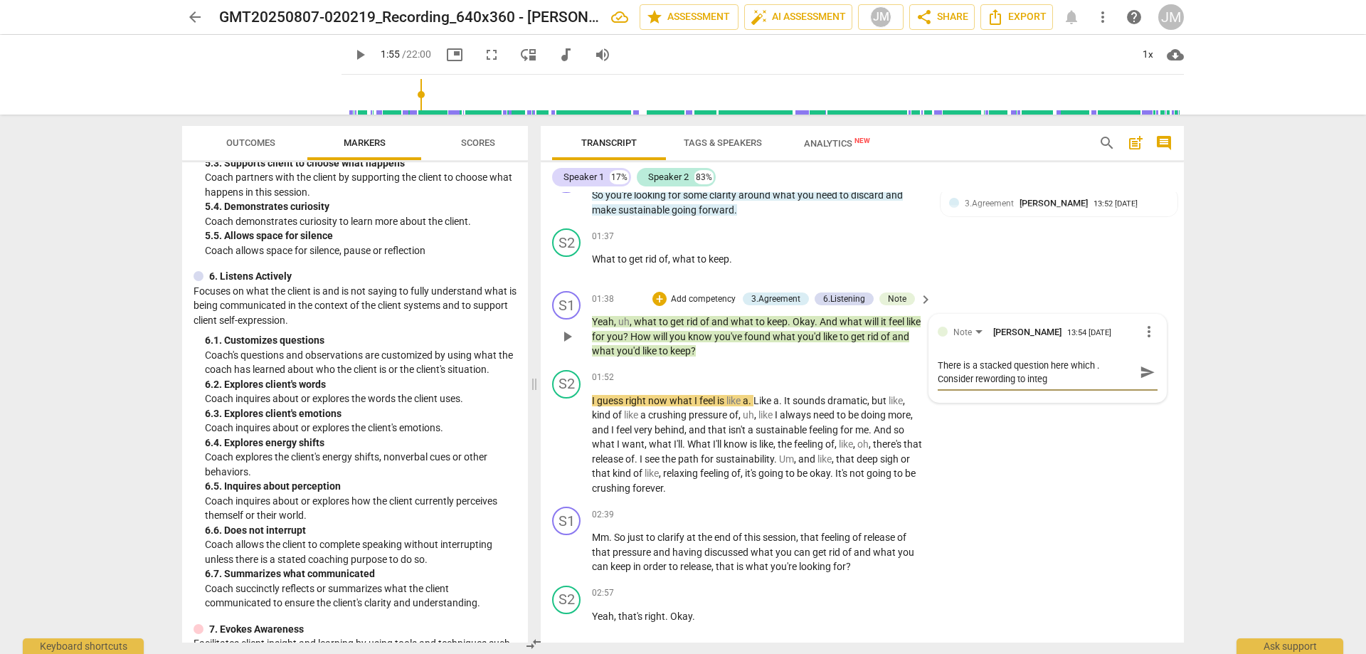
type textarea "There is a stacked question here which c. Consider rewording to integ"
type textarea "There is a stacked question here which co. Consider rewording to integ"
type textarea "There is a stacked question here which cou. Consider rewording to integ"
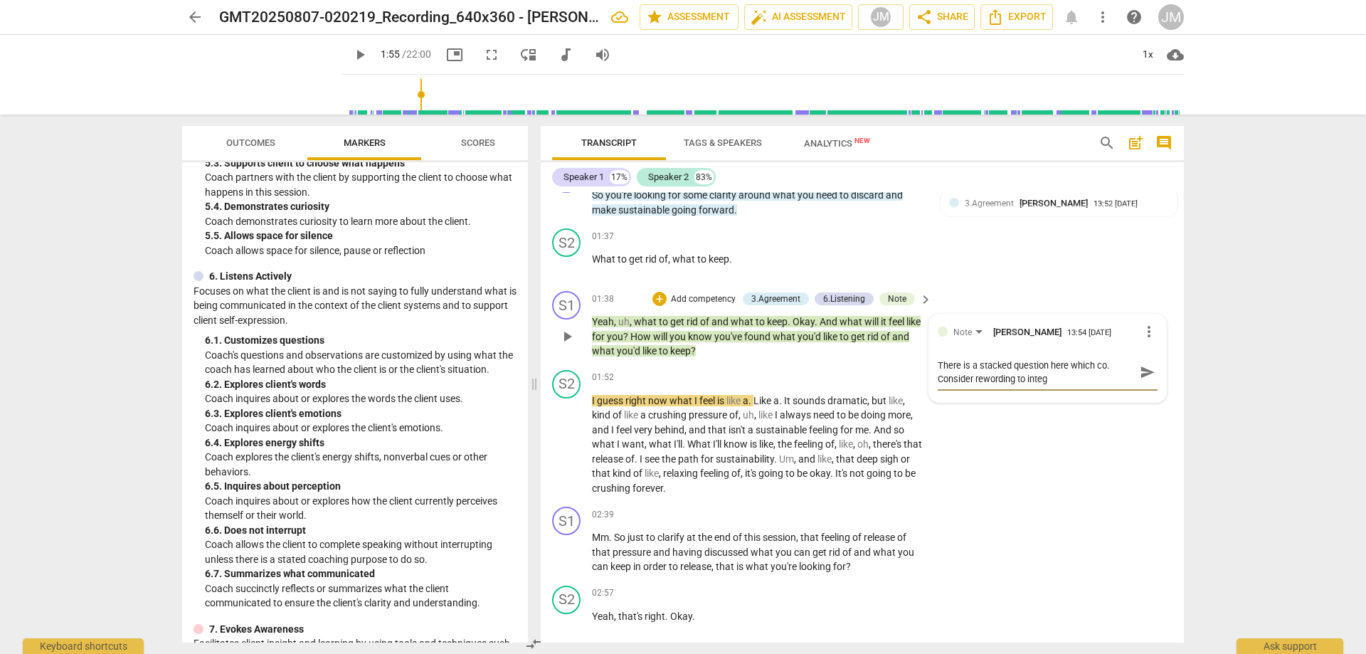
type textarea "There is a stacked question here which cou. Consider rewording to integ"
type textarea "There is a stacked question here which coul. Consider rewording to integ"
type textarea "There is a stacked question here which could. Consider rewording to integ"
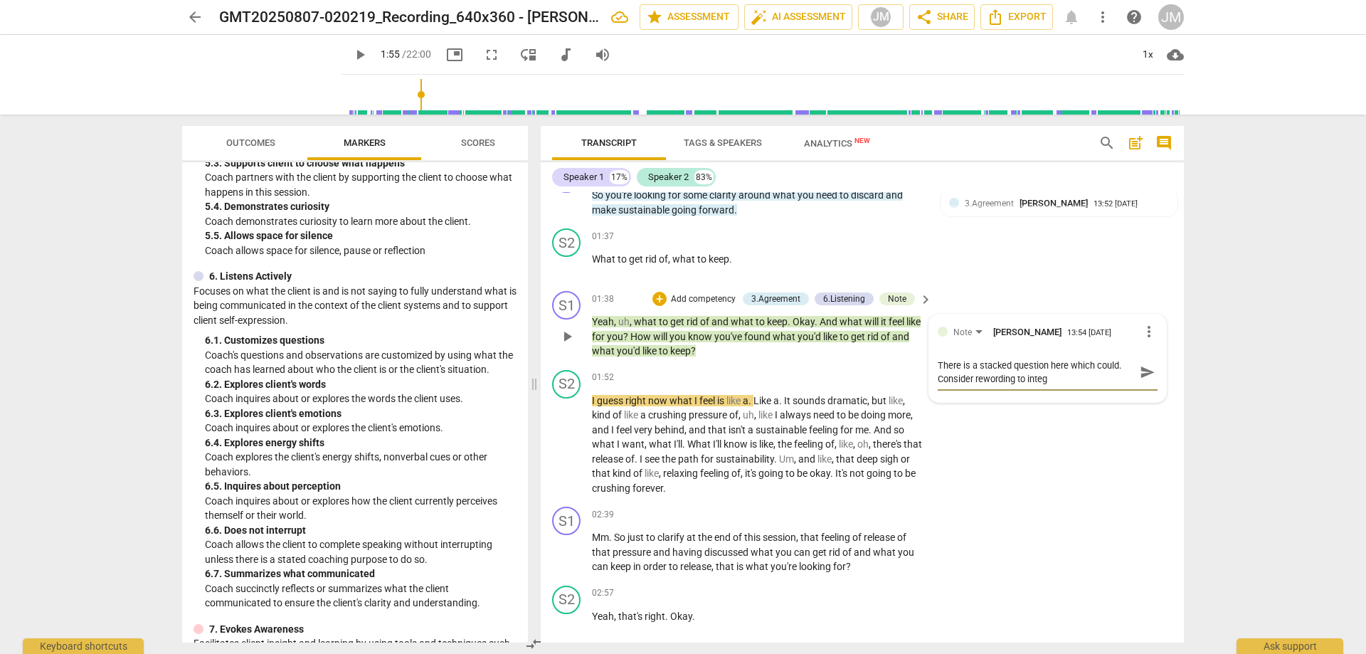
type textarea "There is a stacked question here which could . Consider rewording to integ"
type textarea "There is a stacked question here which could b. Consider rewording to integ"
type textarea "There is a stacked question here which could be. Consider rewording to integ"
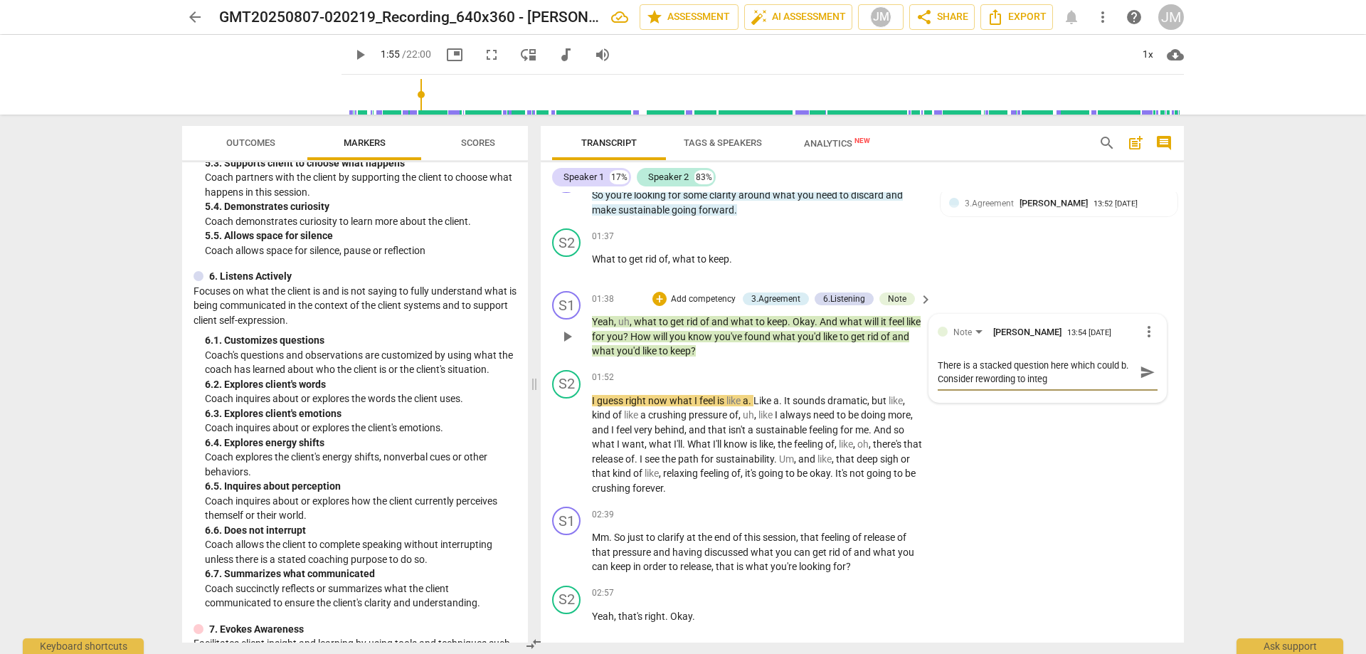
type textarea "There is a stacked question here which could be. Consider rewording to integ"
type textarea "There is a stacked question here which could be . Consider rewording to integ"
type textarea "There is a stacked question here which could be i. Consider rewording to integ"
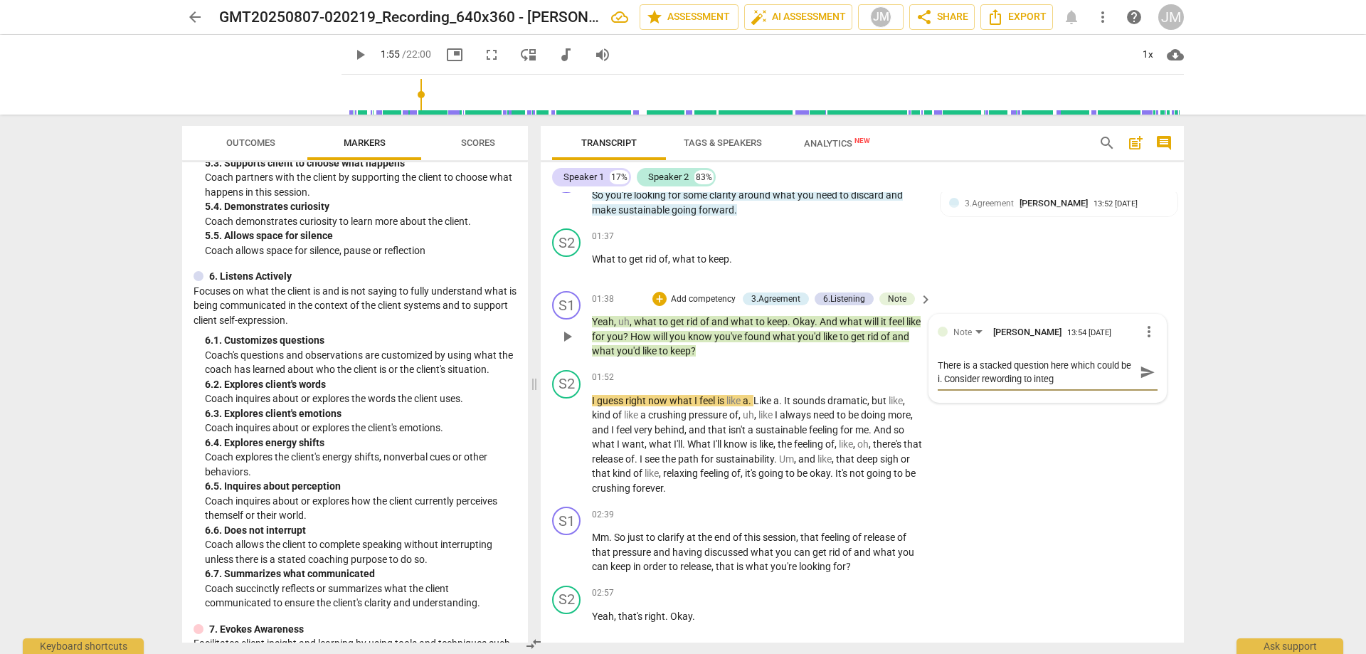
type textarea "There is a stacked question here which could be in. Consider rewording to integ"
type textarea "There is a stacked question here which could be ine. Consider rewording to integ"
type textarea "There is a stacked question here which could be in. Consider rewording to integ"
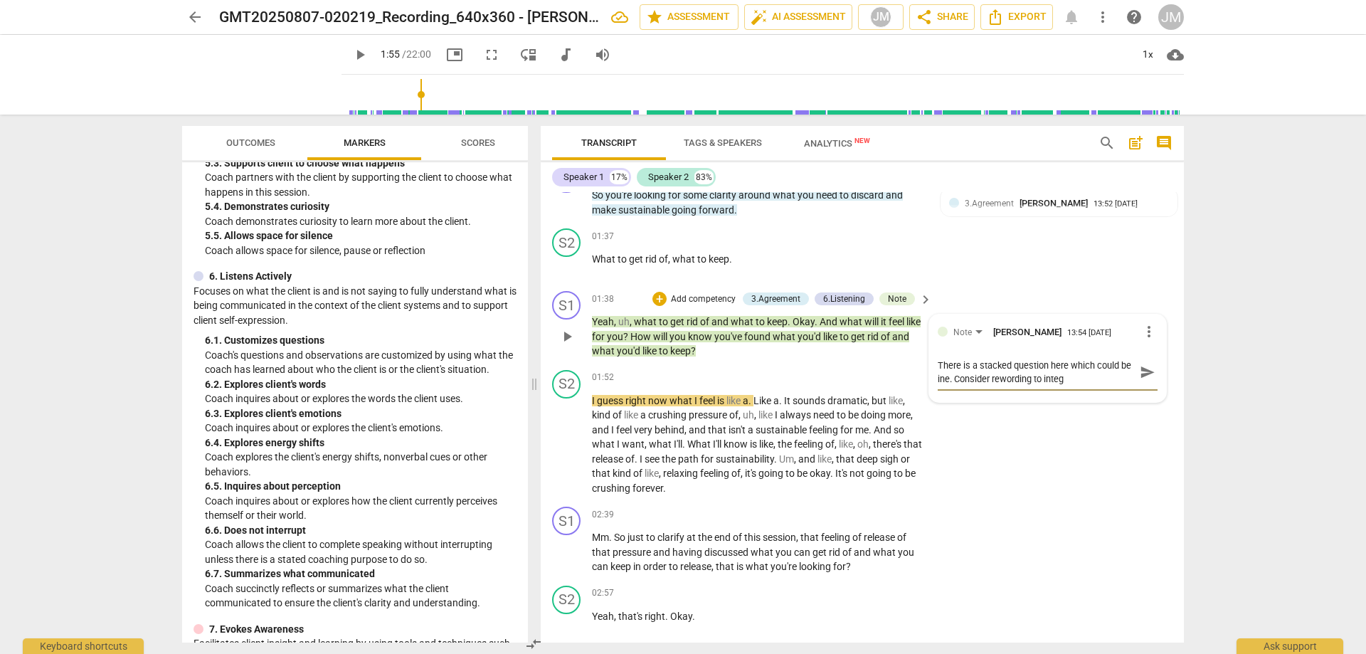
type textarea "There is a stacked question here which could be in. Consider rewording to integ"
type textarea "There is a stacked question here which could be int. Consider rewording to integ"
type textarea "There is a stacked question here which could be inte. Consider rewording to int…"
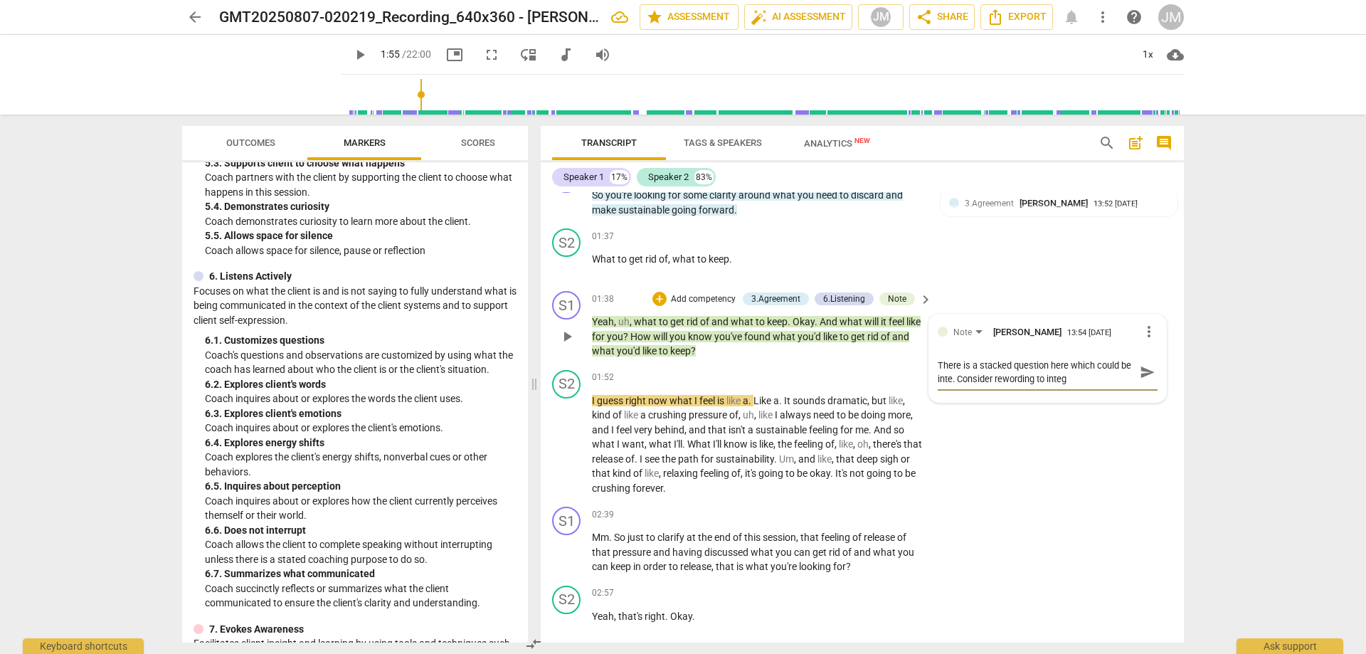
type textarea "There is a stacked question here which could be integ. Consider rewording to in…"
type textarea "There is a stacked question here which could be integr. Consider rewording to i…"
type textarea "There is a stacked question here which could be integra. Consider rewording to …"
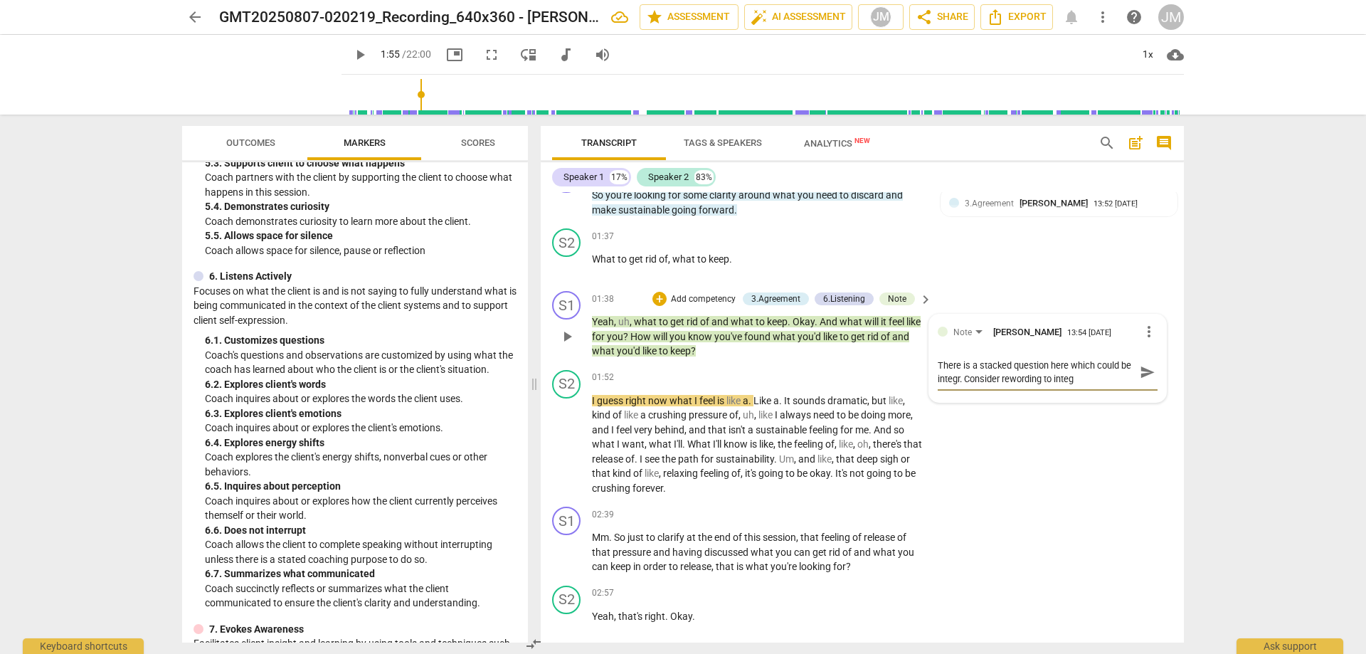
type textarea "There is a stacked question here which could be integra. Consider rewording to …"
type textarea "There is a stacked question here which could be integrat. Consider rewording to…"
type textarea "There is a stacked question here which could be integrate. Consider rewording t…"
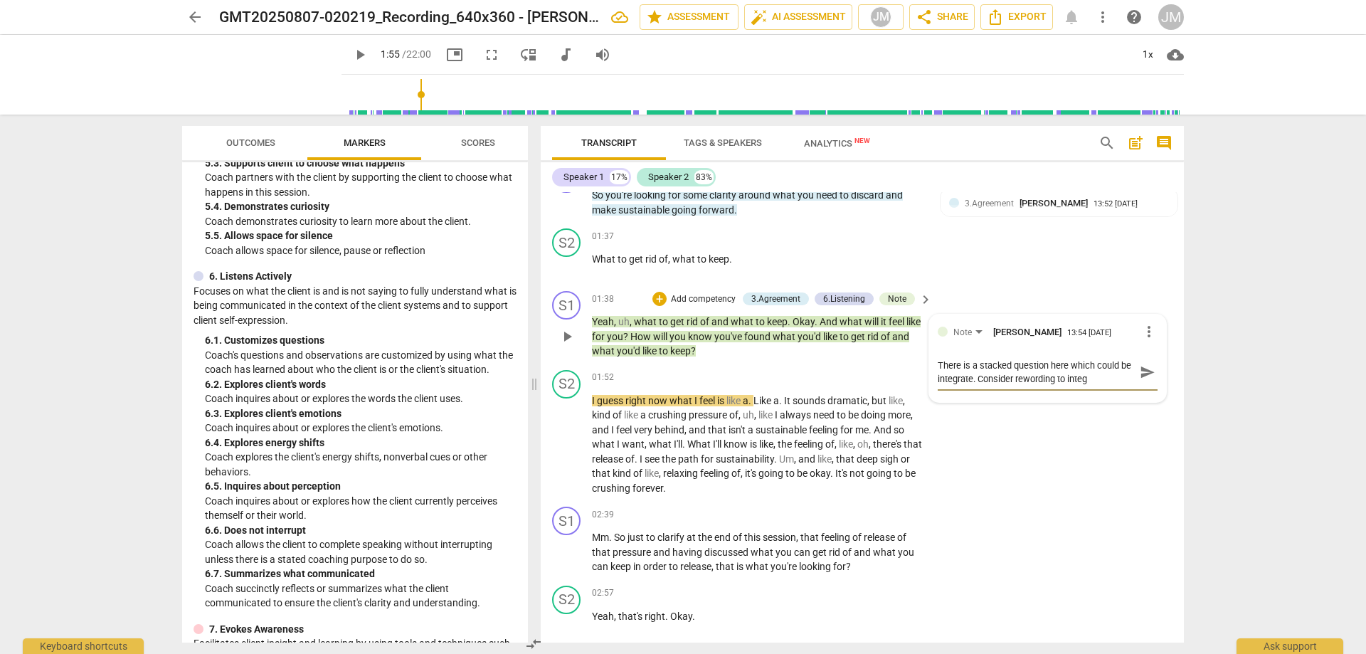
type textarea "There is a stacked question here which could be integrated. Consider rewording …"
type textarea "There is a stacked question here which could be integrated . Consider rewording…"
type textarea "There is a stacked question here which could be integrated i. Consider rewordin…"
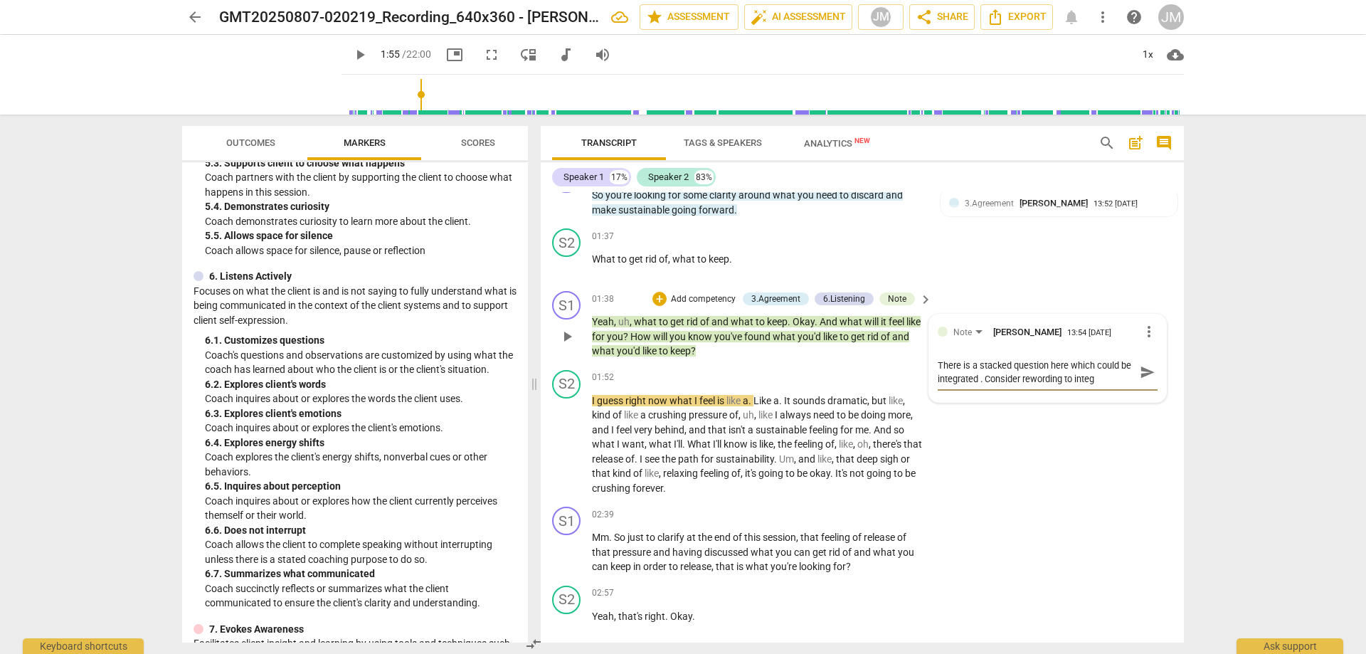
type textarea "There is a stacked question here which could be integrated i. Consider rewordin…"
type textarea "There is a stacked question here which could be integrated in. Consider rewordi…"
type textarea "There is a stacked question here which could be integrated int. Consider reword…"
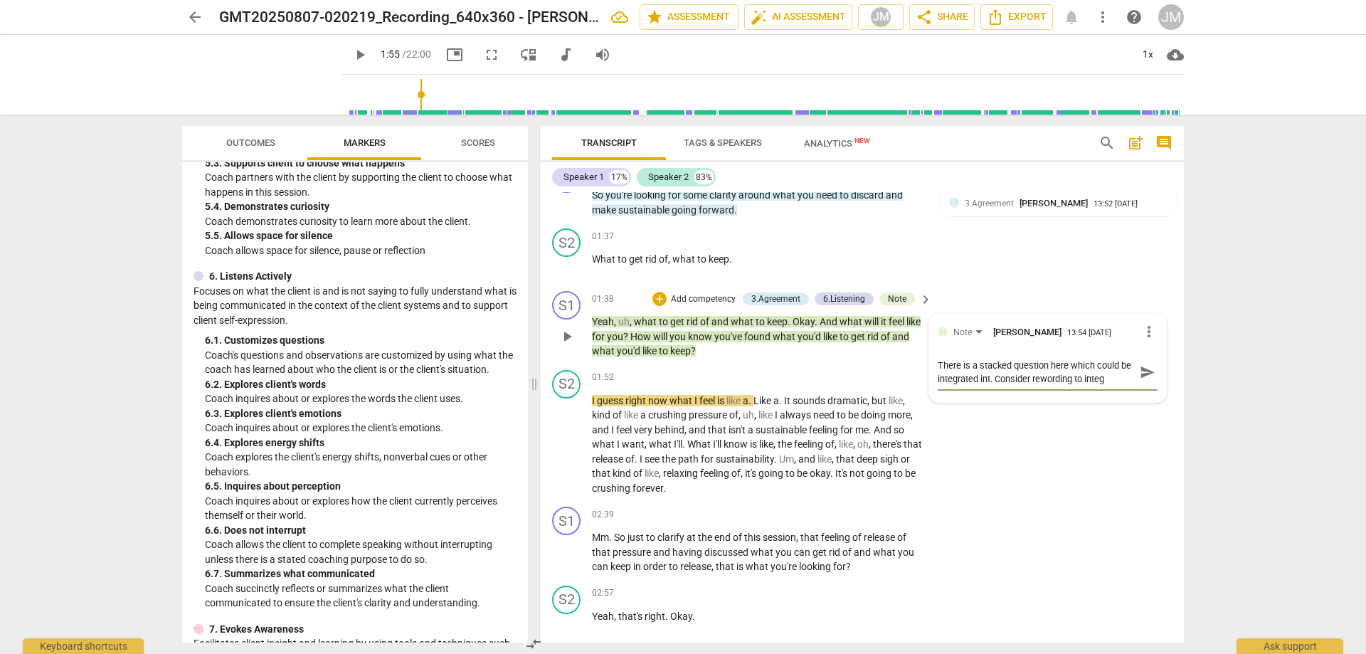
type textarea "There is a stacked question here which could be integrated into. Consider rewor…"
type textarea "There is a stacked question here which could be integrated into . Consider rewo…"
type textarea "There is a stacked question here which could be integrated into o. Consider rew…"
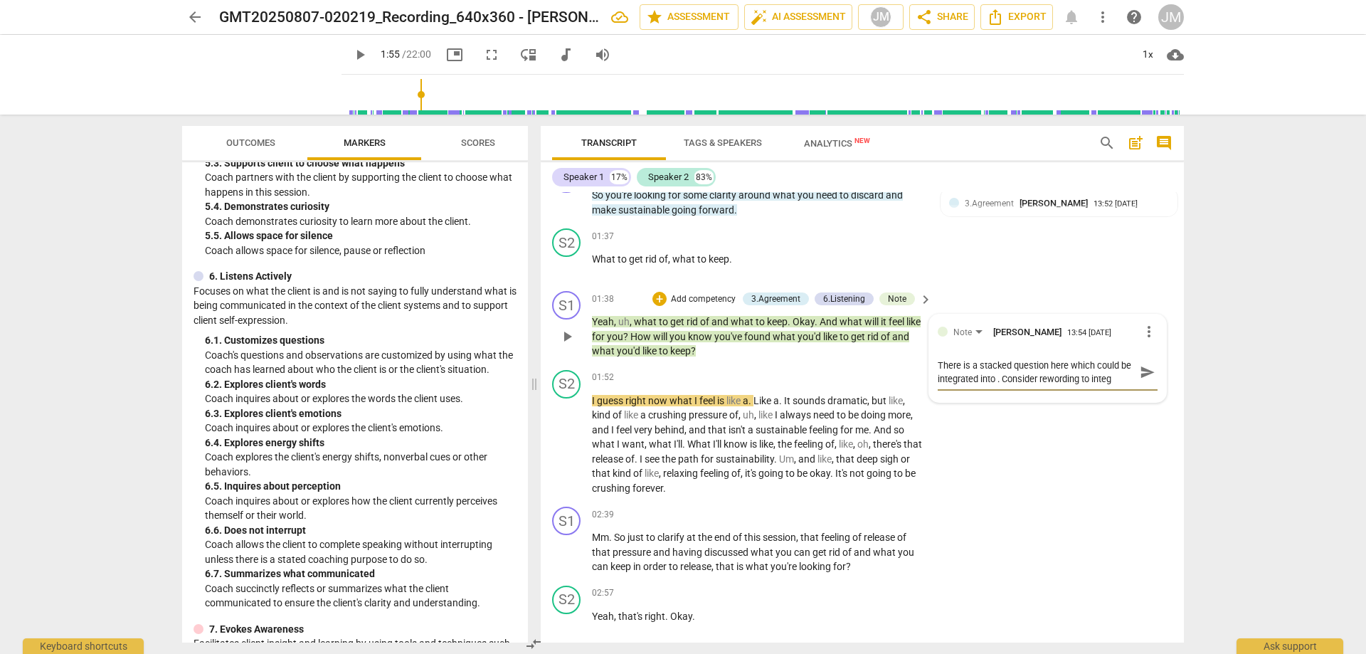
type textarea "There is a stacked question here which could be integrated into o. Consider rew…"
type textarea "There is a stacked question here which could be integrated into on. Consider re…"
type textarea "There is a stacked question here which could be integrated into one. Consider r…"
click at [1035, 388] on textarea "There is a stacked question here which could be integrated into one question. C…" at bounding box center [1036, 379] width 197 height 41
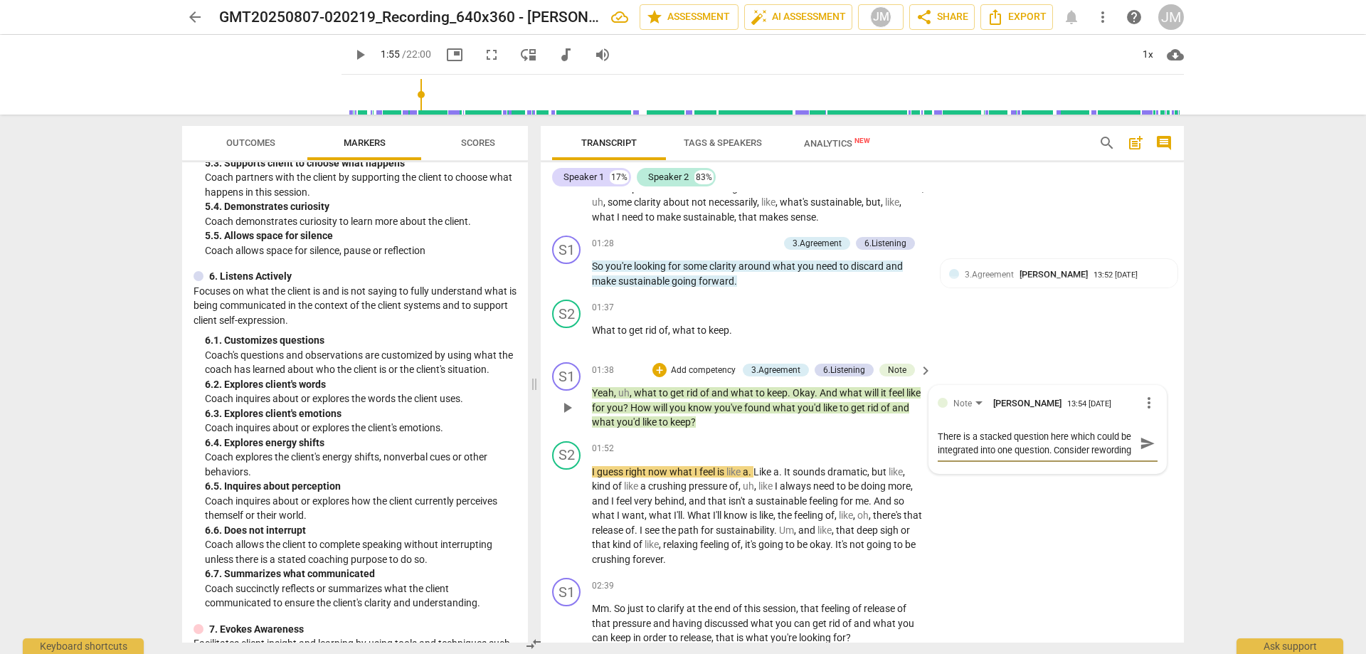
click at [1044, 434] on textarea "There is a stacked question here which could be integrated into one question. C…" at bounding box center [1036, 443] width 197 height 27
click at [976, 435] on textarea "There is a stacked questions here which could be integrated into one question. …" at bounding box center [1036, 443] width 197 height 27
click at [1060, 440] on textarea "There are stacked questions here which could be integrated into one question. C…" at bounding box center [1036, 443] width 197 height 27
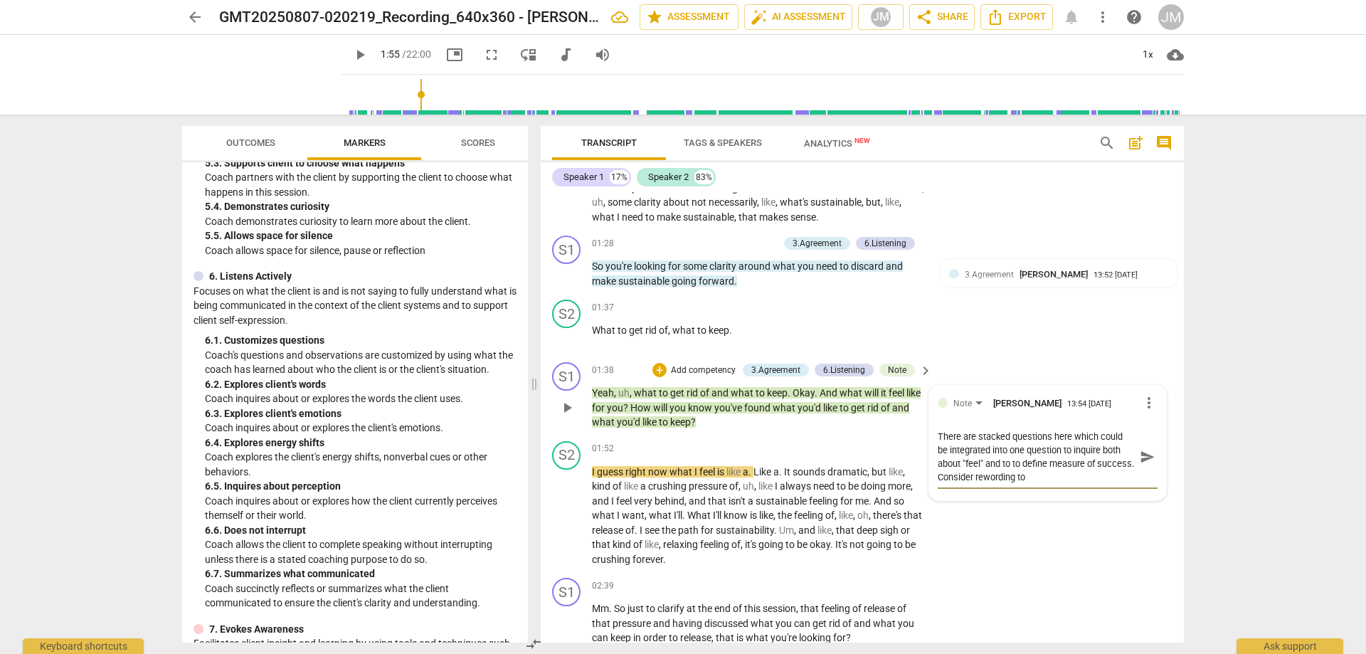
click at [1101, 474] on textarea "There are stacked questions here which could be integrated into one question to…" at bounding box center [1036, 457] width 197 height 54
drag, startPoint x: 1084, startPoint y: 473, endPoint x: 1014, endPoint y: 476, distance: 70.5
click at [1014, 476] on textarea "There are stacked questions here which could be integrated into one question to…" at bounding box center [1036, 457] width 197 height 54
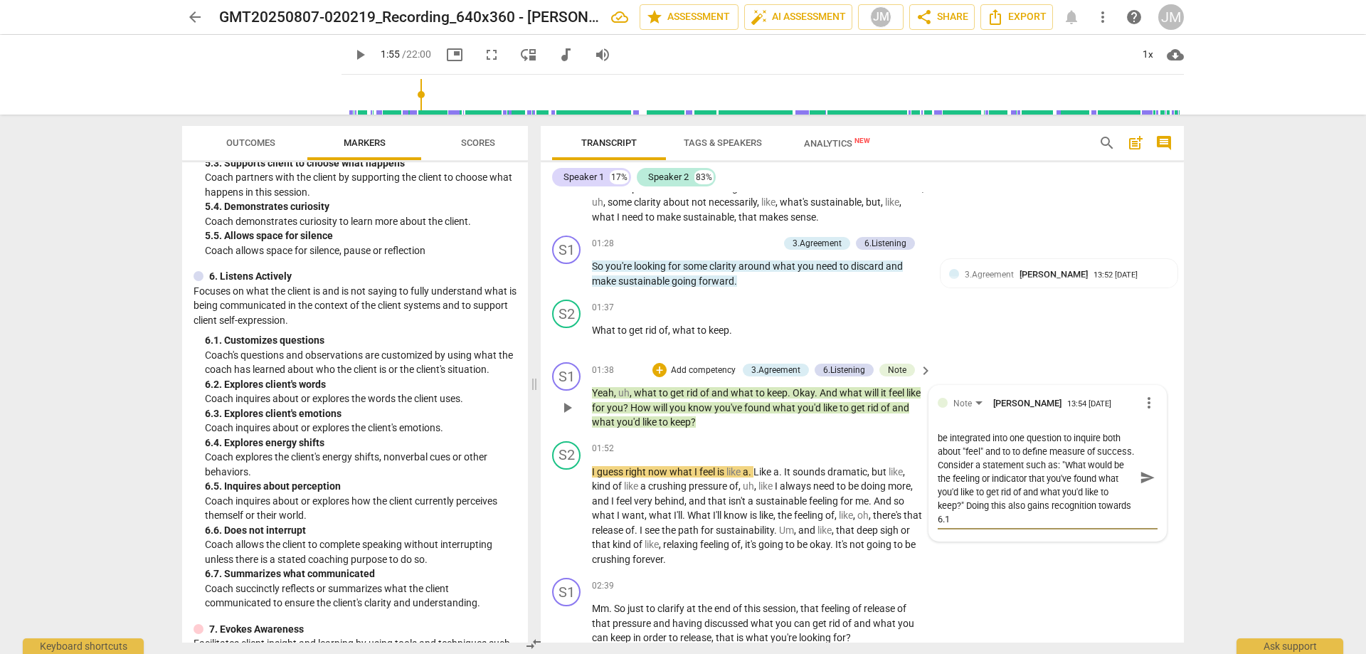
click at [1148, 477] on span "send" at bounding box center [1148, 478] width 16 height 16
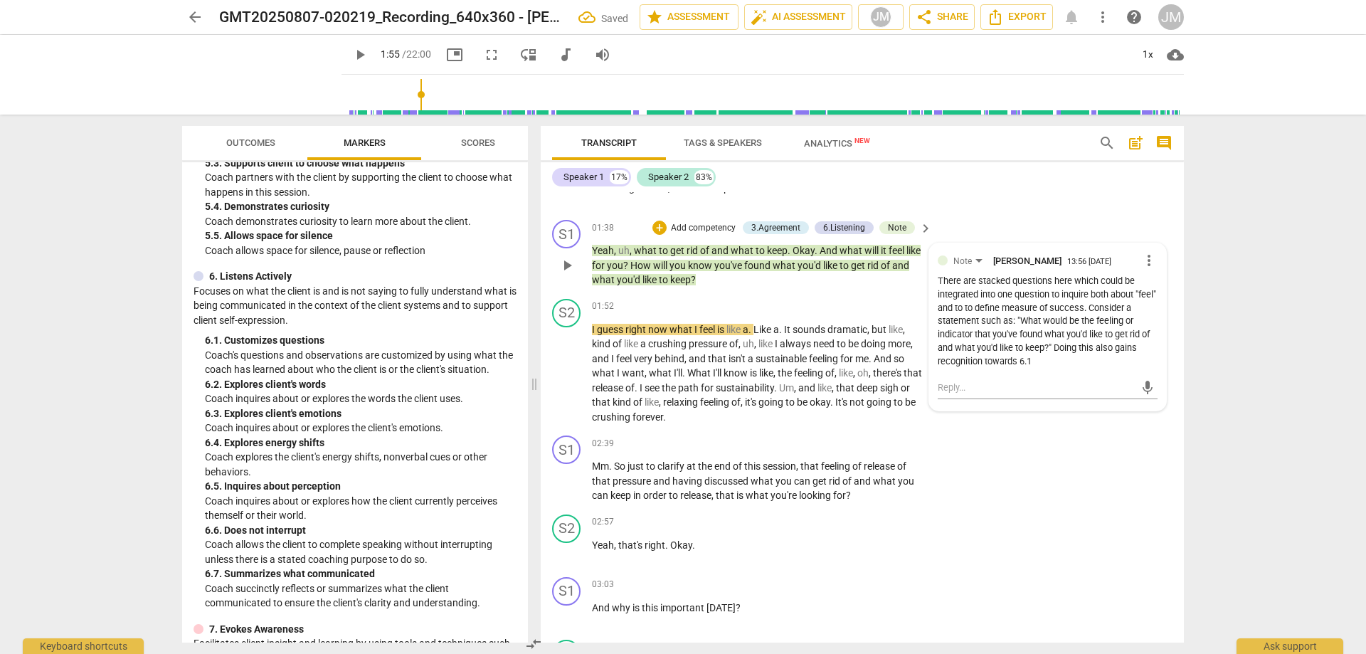
scroll to position [498, 0]
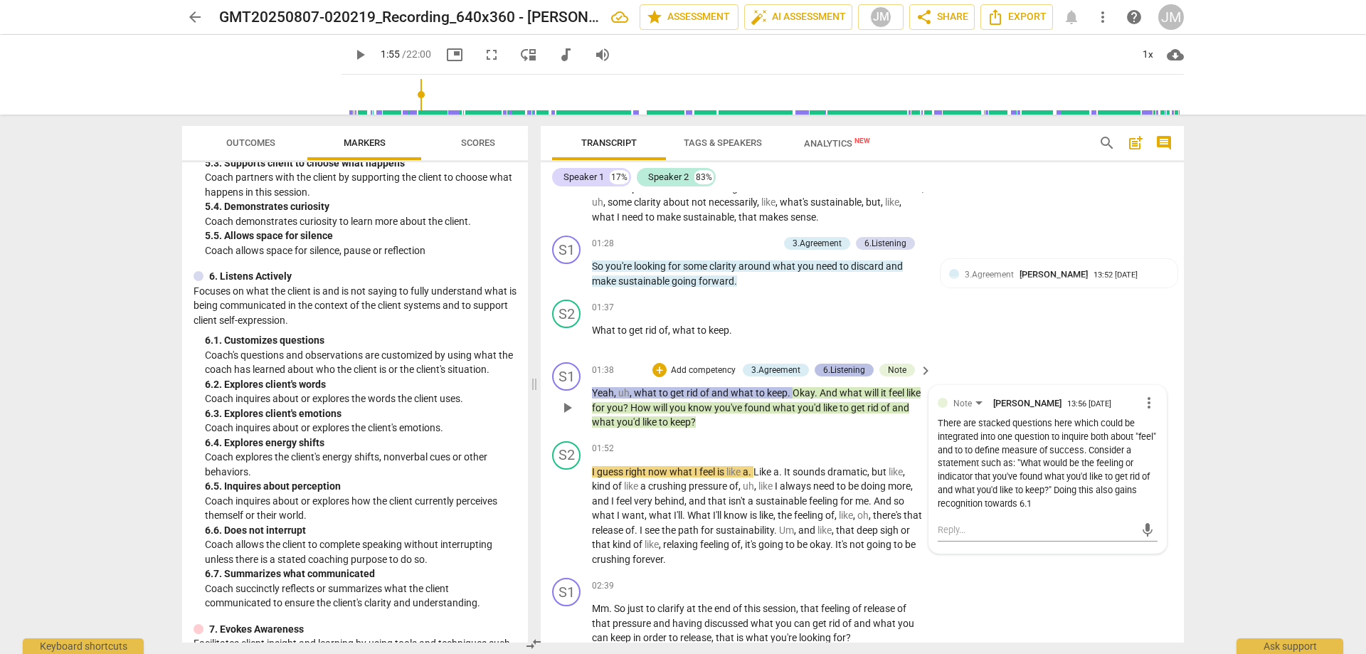
click at [824, 368] on div "6.Listening" at bounding box center [844, 370] width 42 height 13
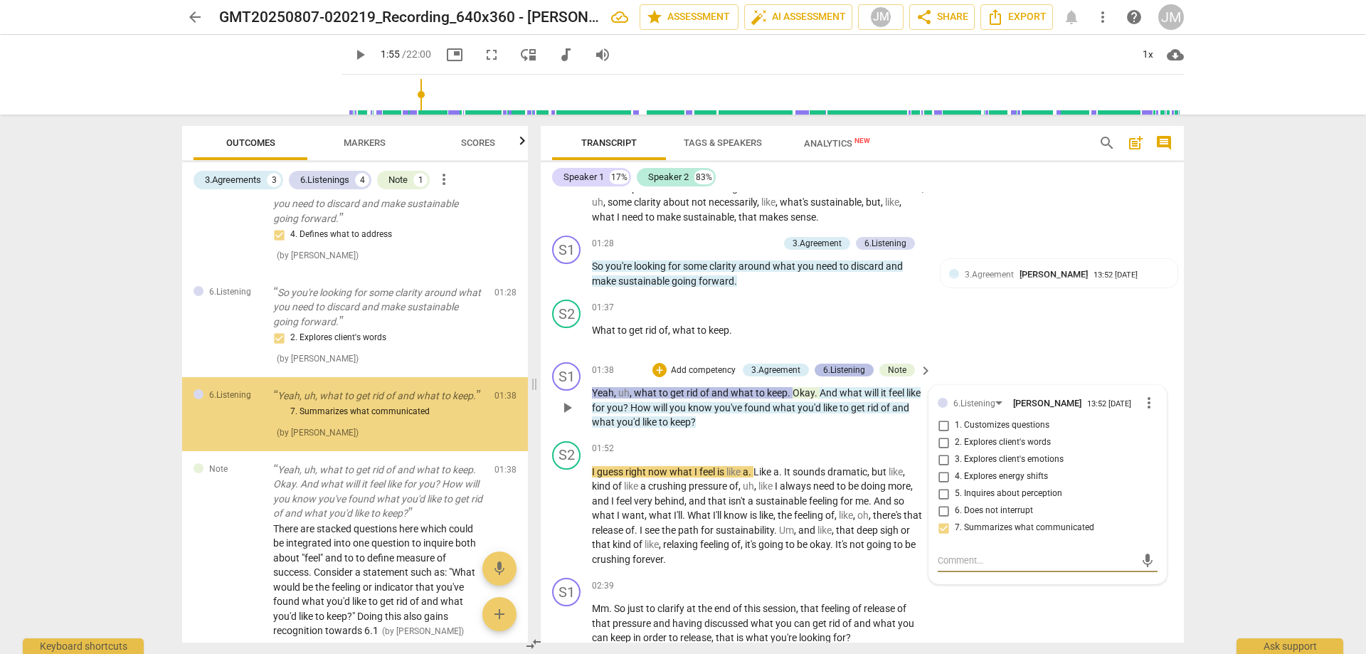
scroll to position [311, 0]
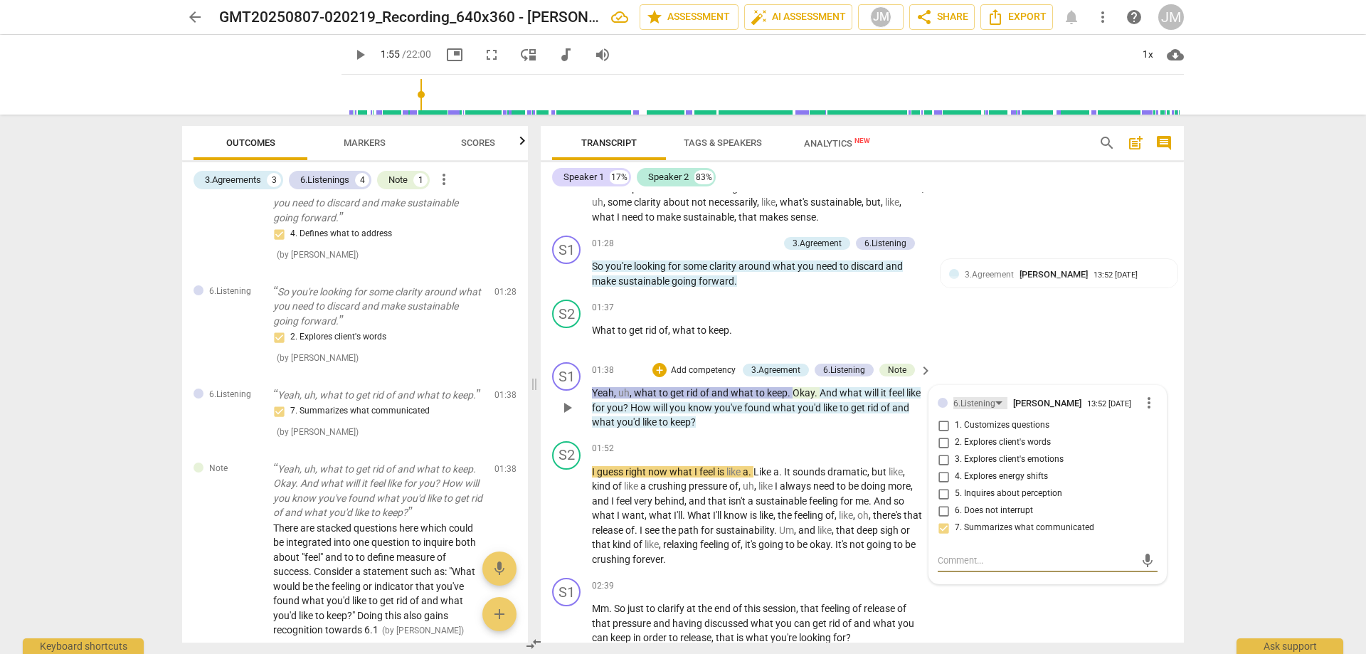
click at [992, 398] on div "6.Listening" at bounding box center [974, 404] width 42 height 14
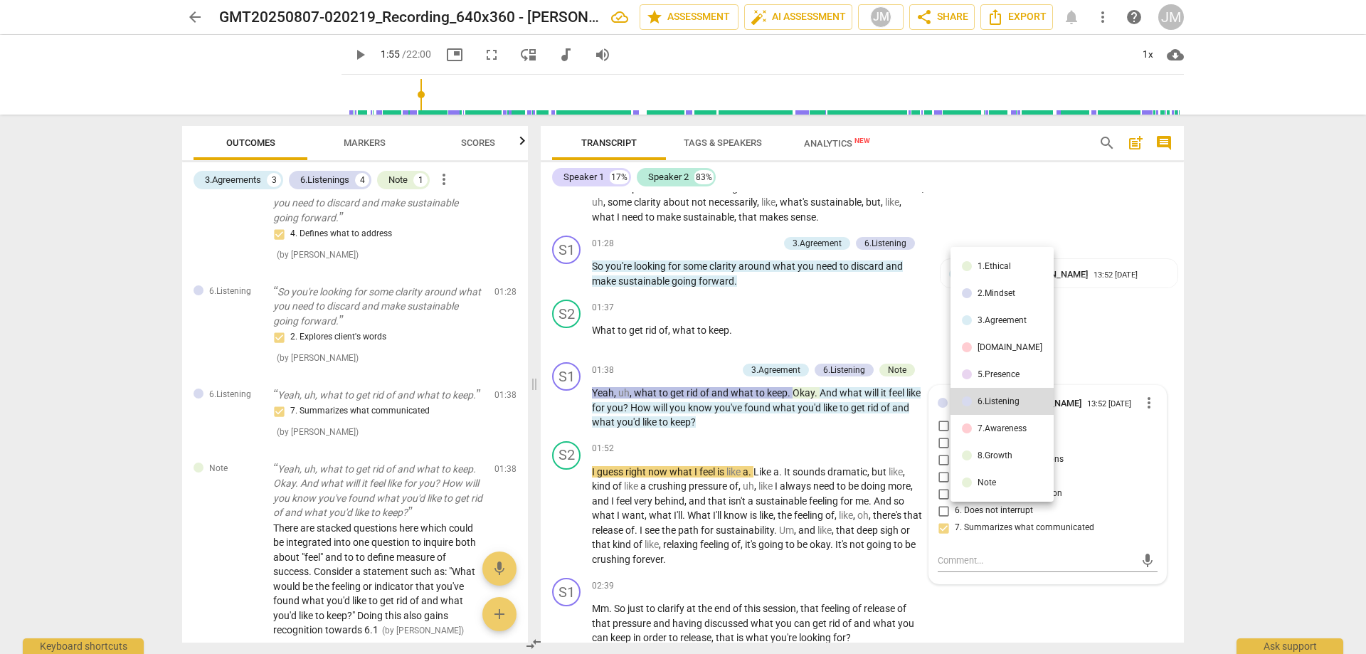
click at [987, 324] on div "3.Agreement" at bounding box center [1002, 320] width 49 height 9
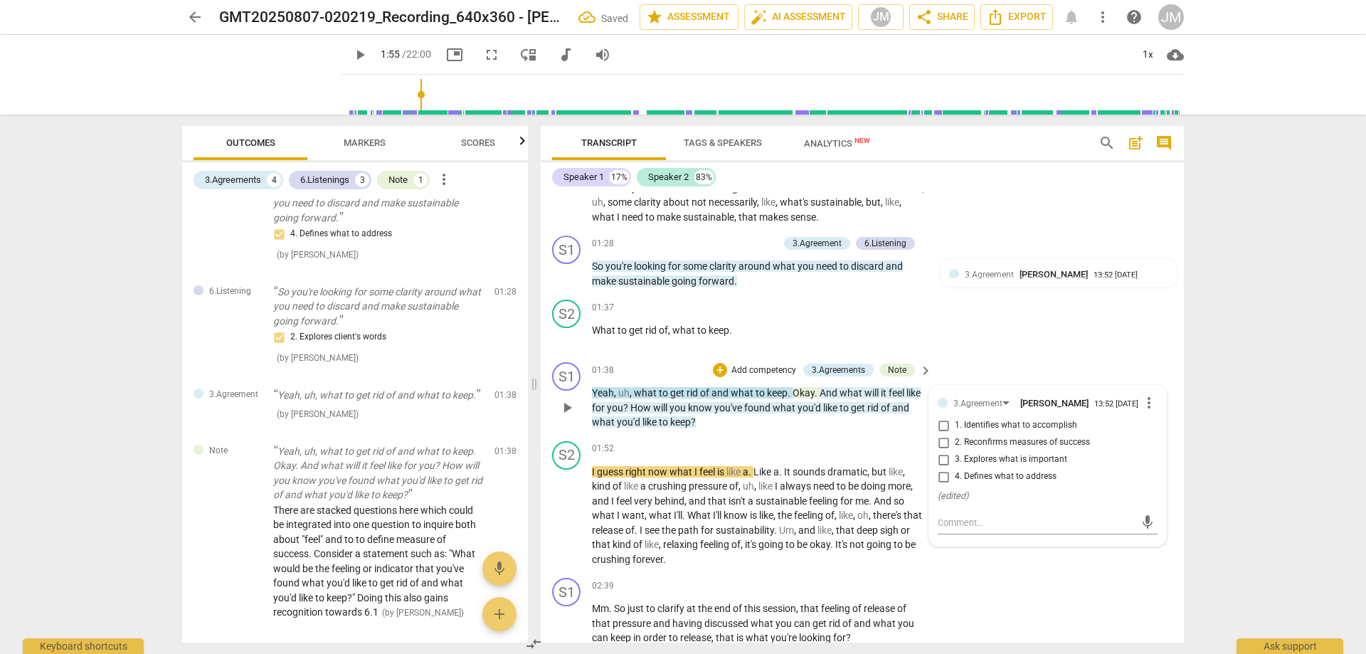
click at [983, 482] on span "4. Defines what to address" at bounding box center [1006, 476] width 102 height 13
click at [955, 482] on input "4. Defines what to address" at bounding box center [943, 476] width 23 height 17
click at [955, 448] on span "2. Reconfirms measures of success" at bounding box center [1022, 442] width 135 height 13
click at [953, 448] on input "2. Reconfirms measures of success" at bounding box center [943, 442] width 23 height 17
click at [949, 479] on input "4. Defines what to address" at bounding box center [943, 476] width 23 height 17
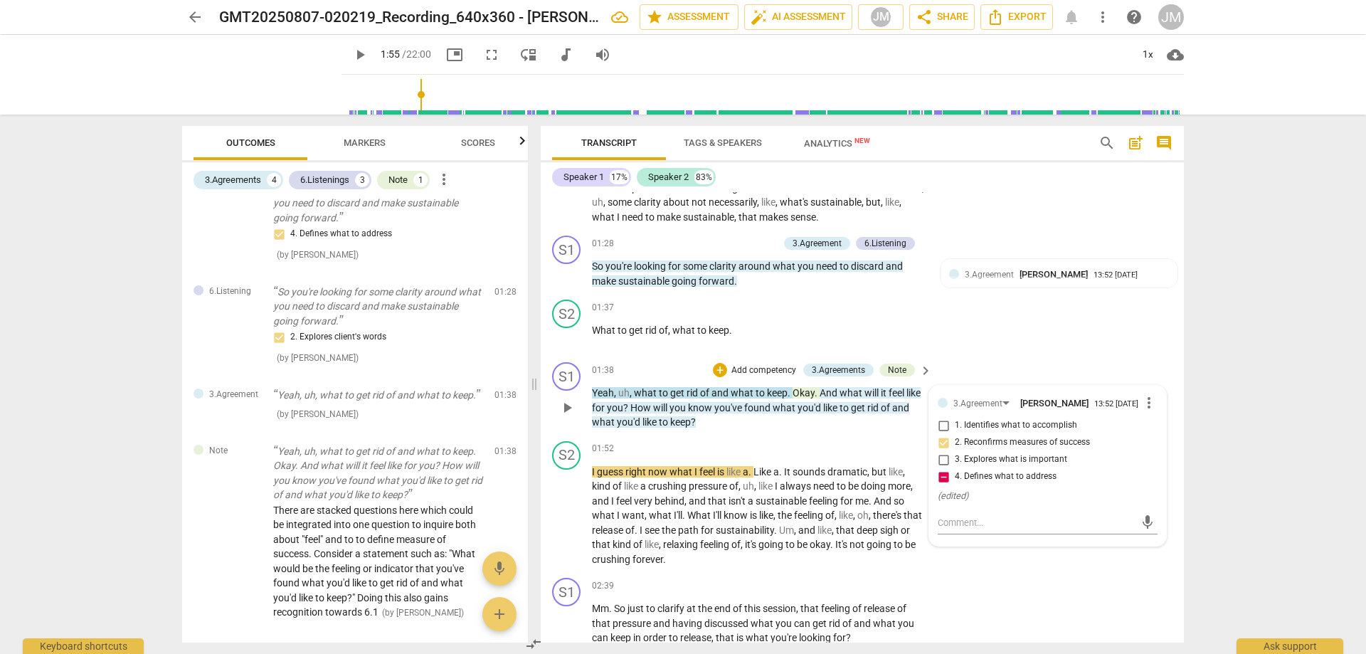
click at [976, 479] on span "4. Defines what to address" at bounding box center [1006, 476] width 102 height 13
click at [955, 479] on input "4. Defines what to address" at bounding box center [943, 476] width 23 height 17
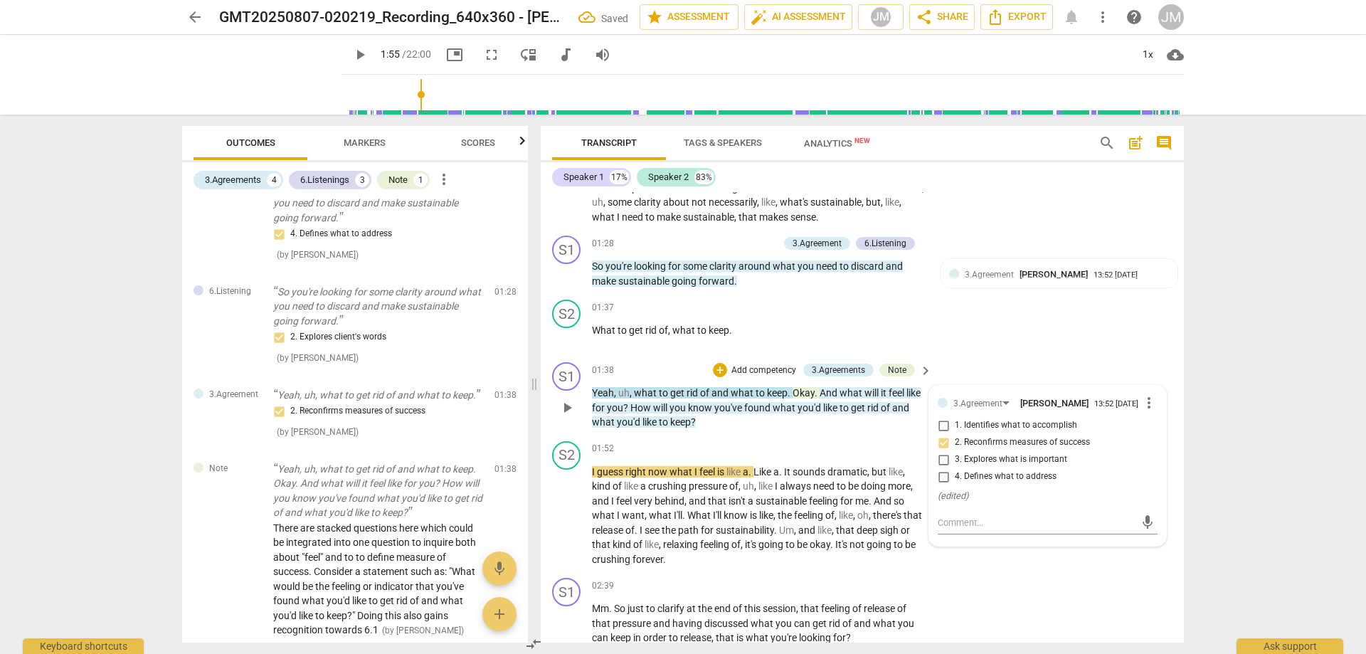
click at [976, 479] on span "4. Defines what to address" at bounding box center [1006, 476] width 102 height 13
click at [955, 479] on input "4. Defines what to address" at bounding box center [943, 476] width 23 height 17
click at [1061, 321] on div "S2 play_arrow pause 01:37 + Add competency keyboard_arrow_right What to get rid…" at bounding box center [862, 325] width 643 height 63
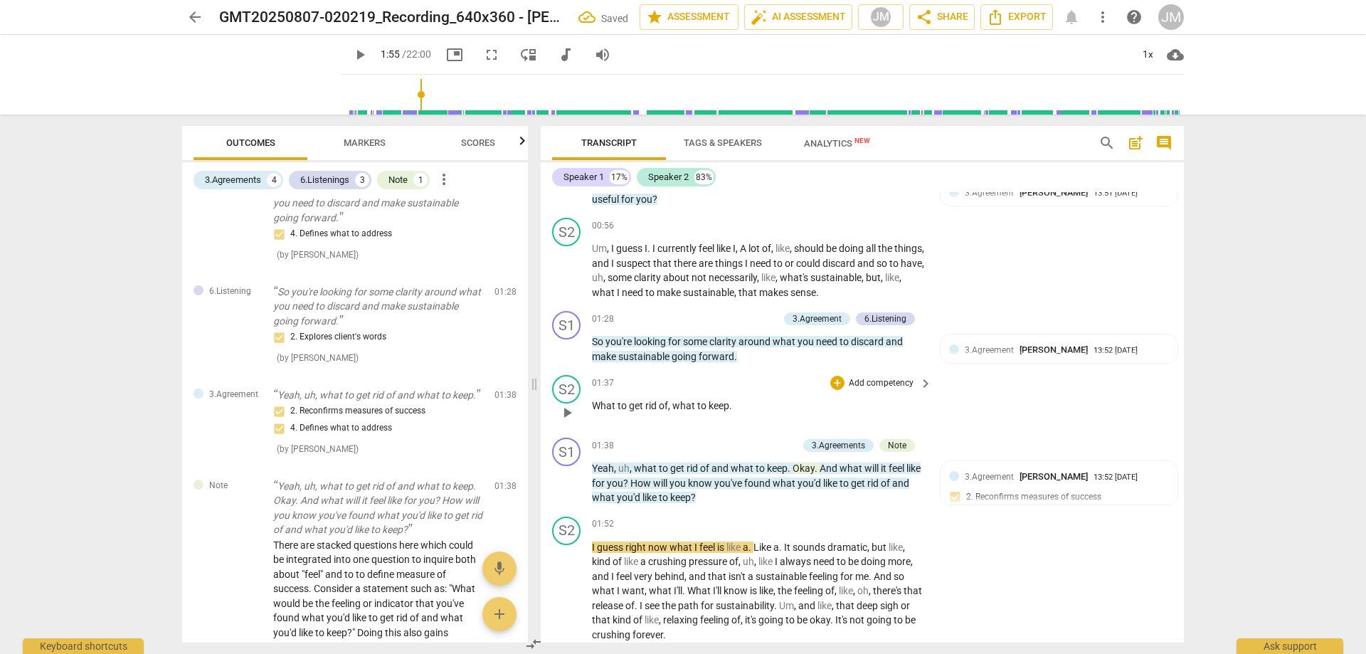
scroll to position [569, 0]
